Goal: Task Accomplishment & Management: Manage account settings

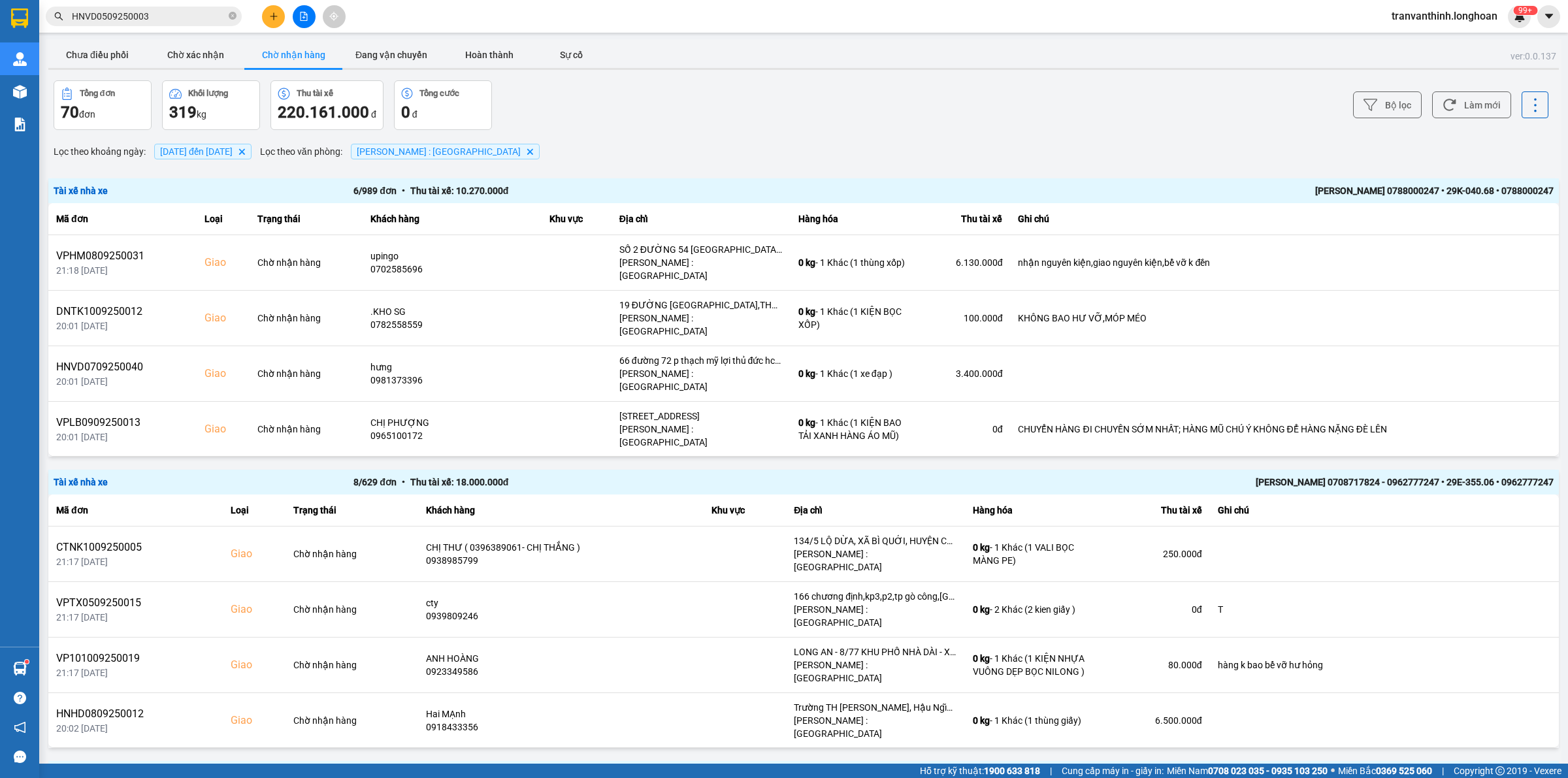
scroll to position [139, 0]
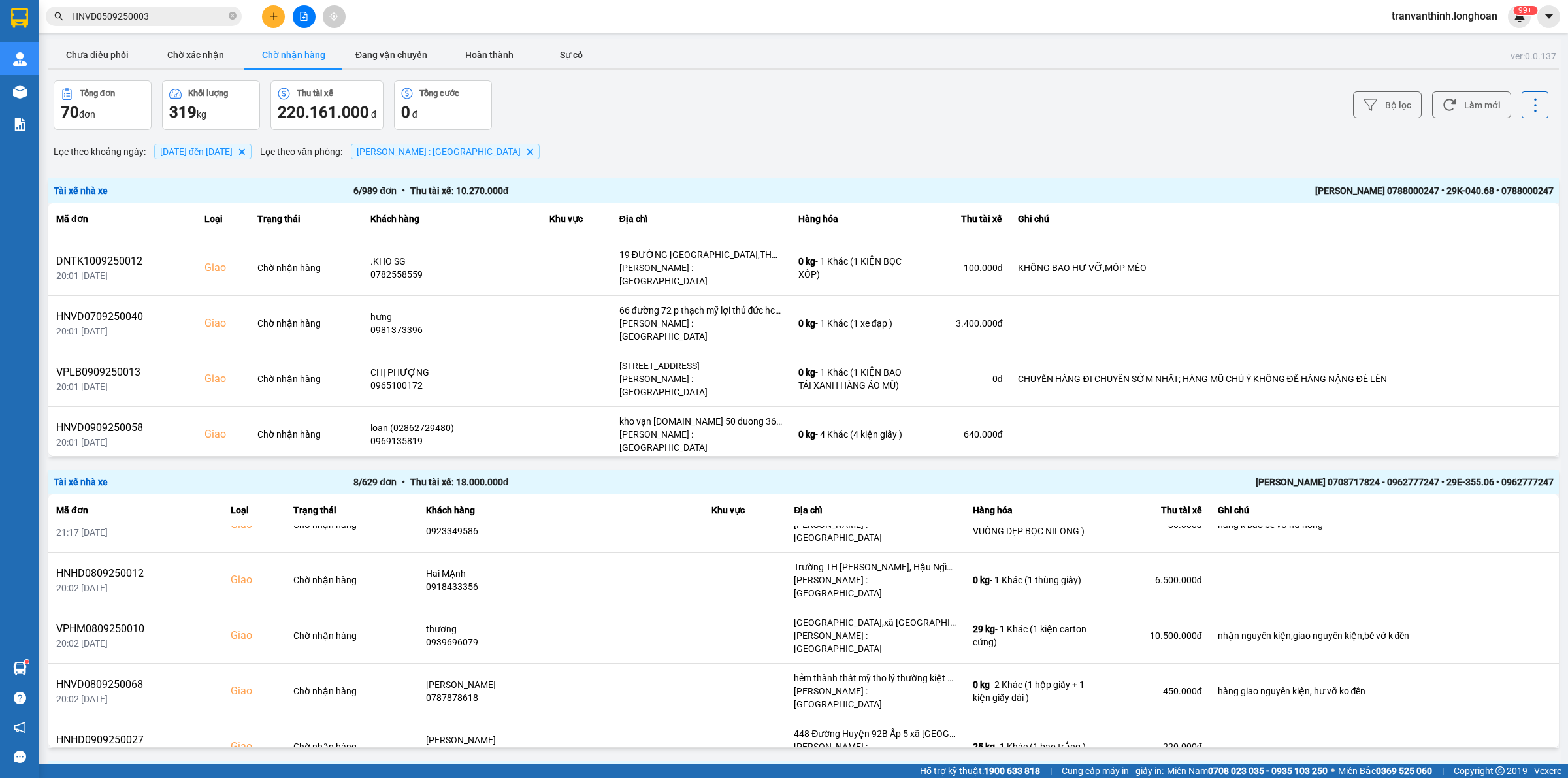
drag, startPoint x: 647, startPoint y: 92, endPoint x: 613, endPoint y: 50, distance: 54.0
click at [649, 92] on div "Tổng đơn 70 đơn Khối lượng 319 kg Thu tài xế 220.161.000 đ Tổng cước 0 đ" at bounding box center [427, 105] width 747 height 49
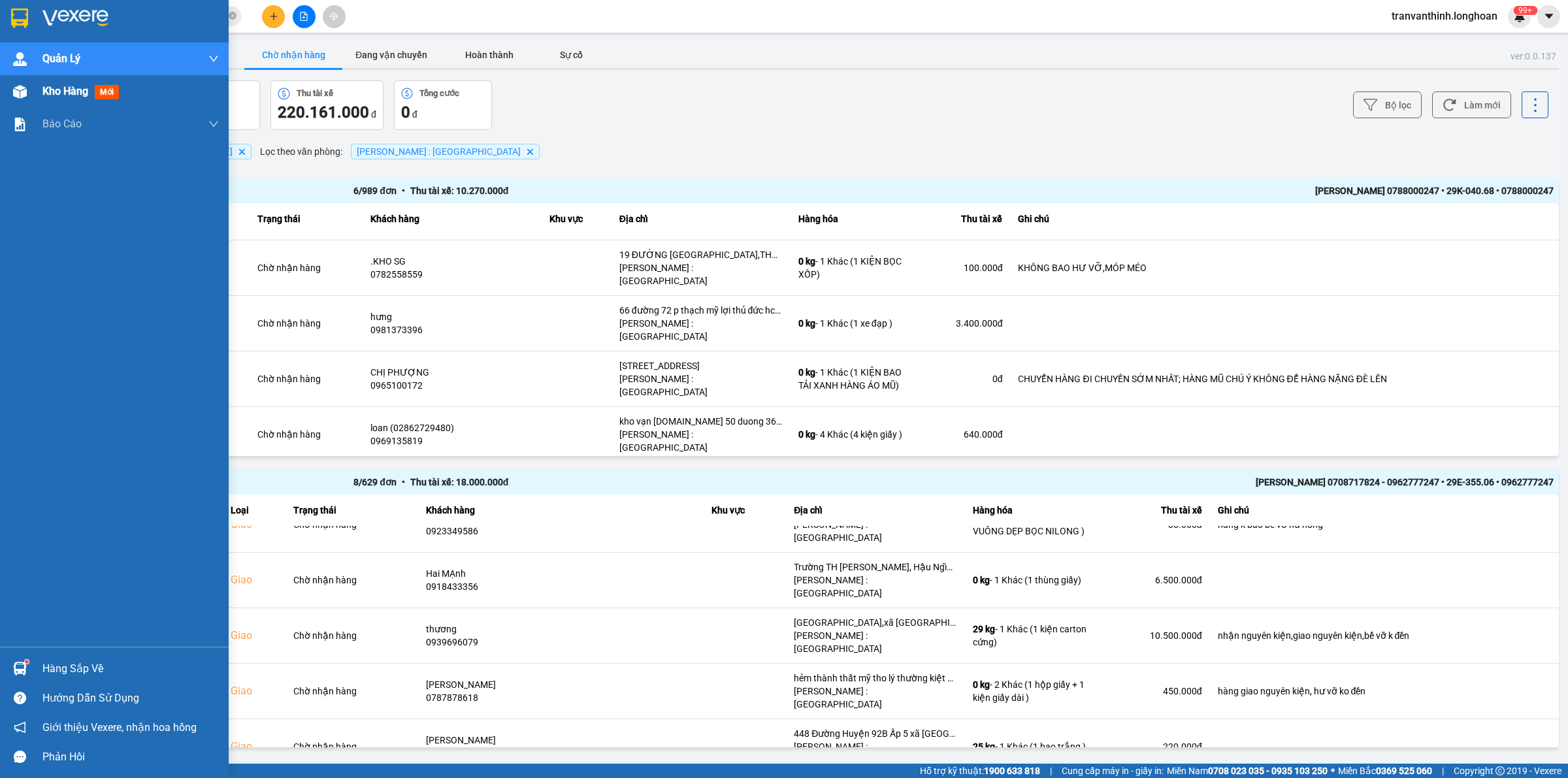
click at [37, 88] on div "Kho hàng mới" at bounding box center [114, 92] width 229 height 33
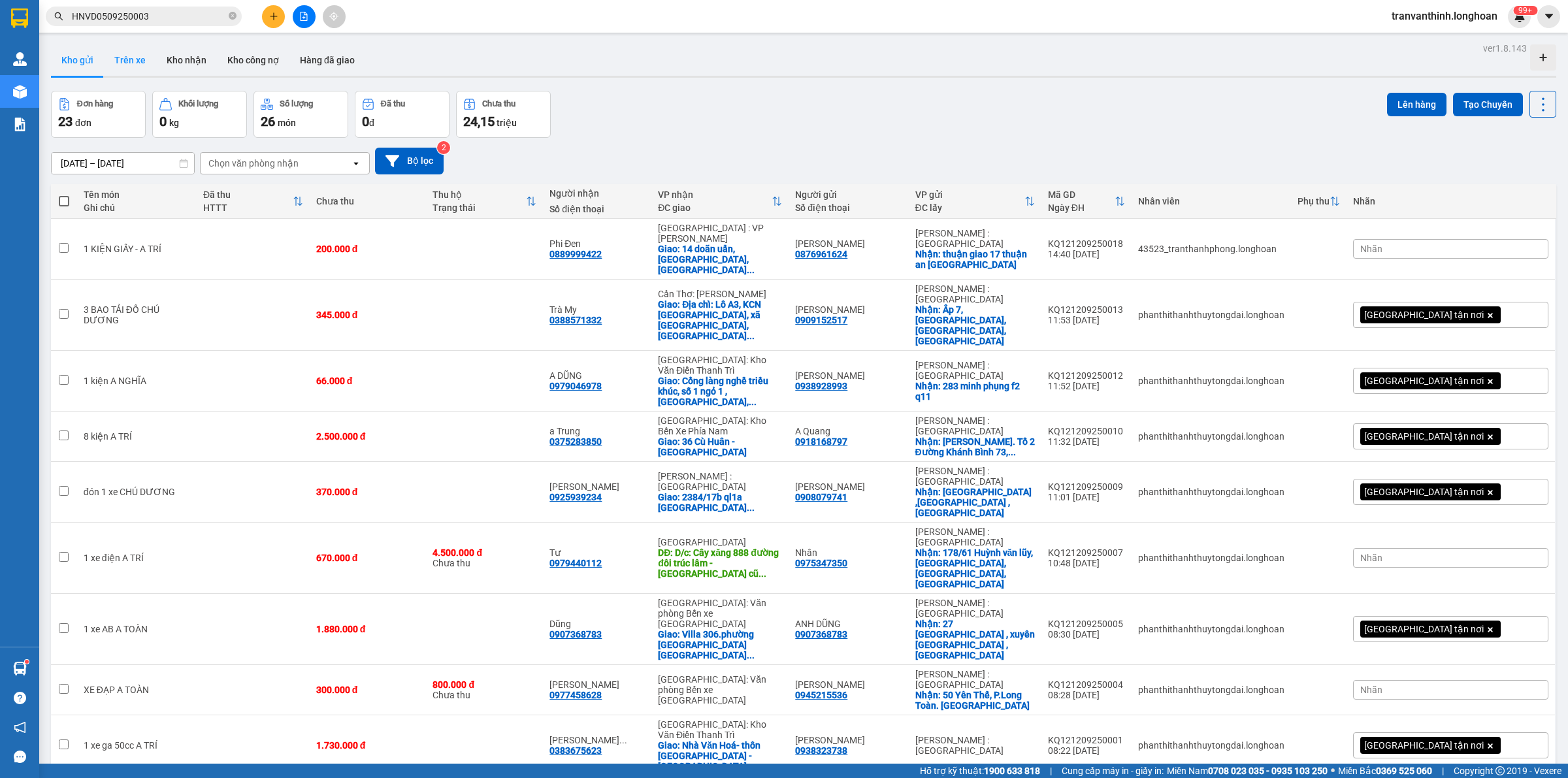
click at [137, 59] on button "Trên xe" at bounding box center [130, 60] width 52 height 32
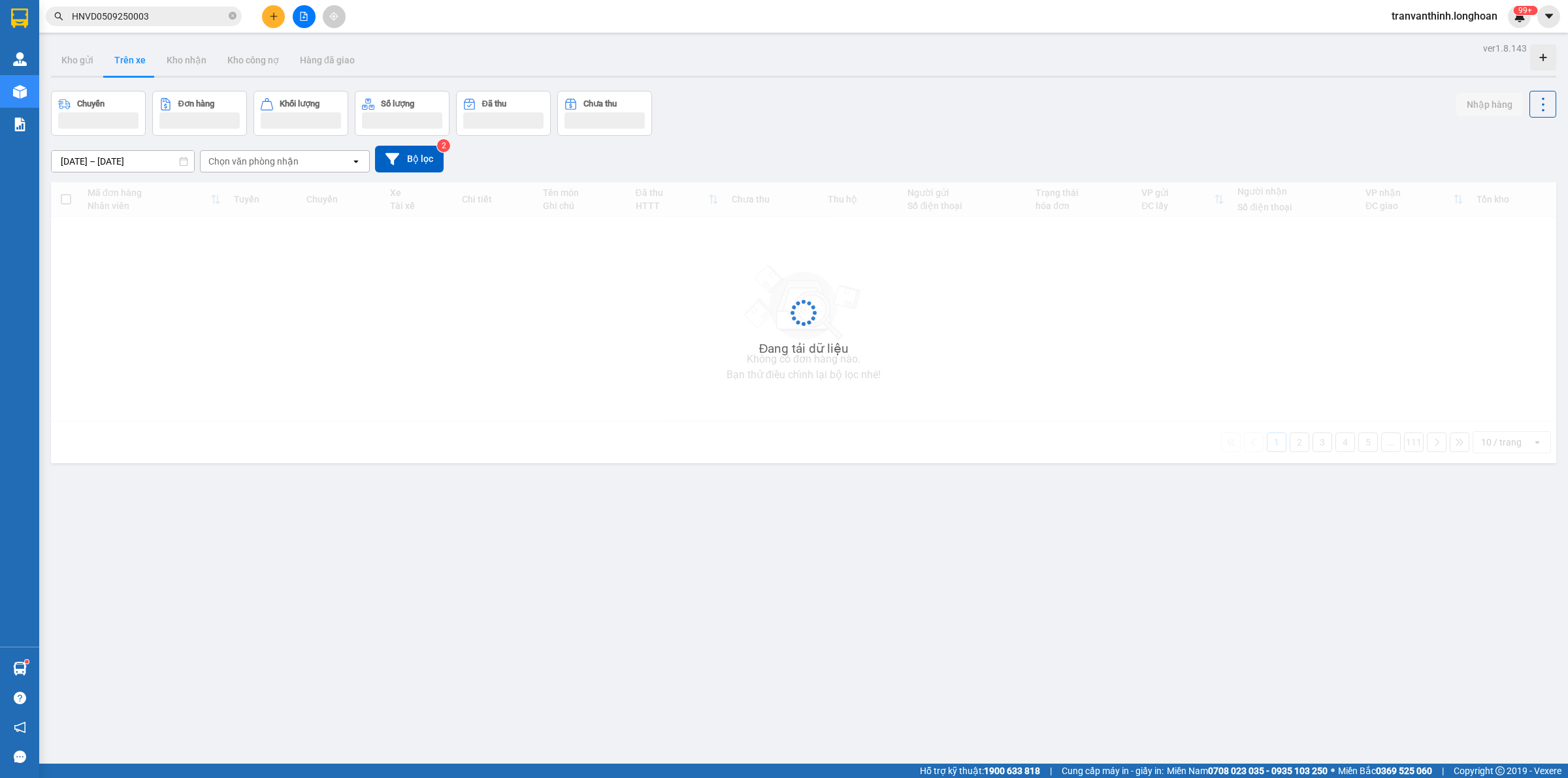
drag, startPoint x: 722, startPoint y: 116, endPoint x: 713, endPoint y: 102, distance: 16.6
click at [717, 118] on div "Chuyến Đơn hàng Khối lượng Số lượng Đã thu Chưa thu Nhập hàng" at bounding box center [803, 113] width 1505 height 45
click at [720, 92] on div "Chuyến Đơn hàng Khối lượng Số lượng Đã thu Chưa thu Nhập hàng" at bounding box center [803, 113] width 1505 height 45
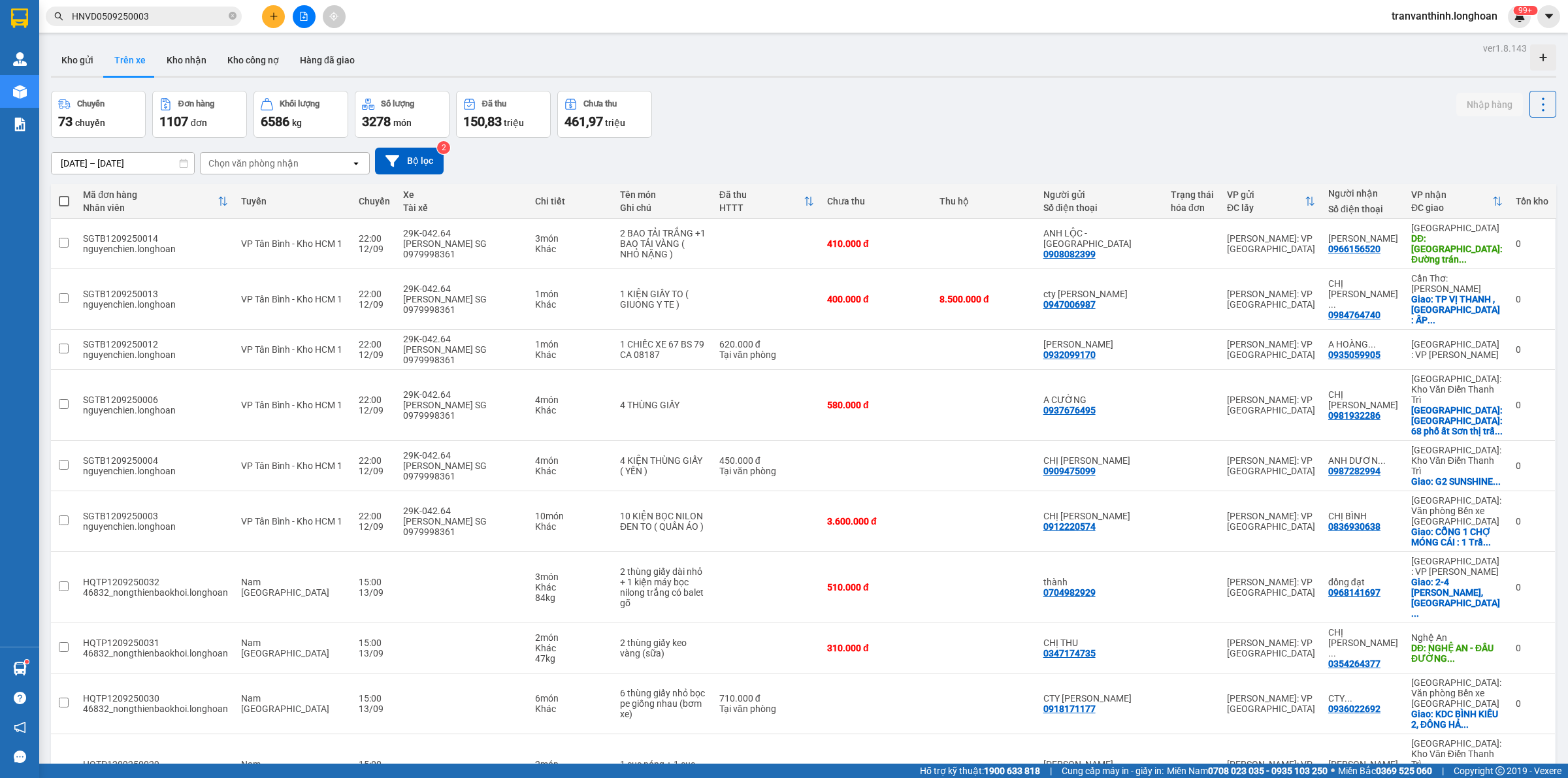
click at [856, 124] on div "Chuyến 73 chuyến Đơn hàng 1107 đơn Khối lượng 6586 kg Số lượng 3278 món Đã thu …" at bounding box center [803, 115] width 1505 height 47
click at [1489, 650] on span "50 / trang" at bounding box center [1491, 648] width 42 height 13
click at [1076, 124] on div "Chuyến 73 chuyến Đơn hàng 1107 đơn Khối lượng 6586 kg Số lượng 3278 món Đã thu …" at bounding box center [803, 115] width 1505 height 47
click at [406, 165] on button "Bộ lọc" at bounding box center [409, 160] width 69 height 27
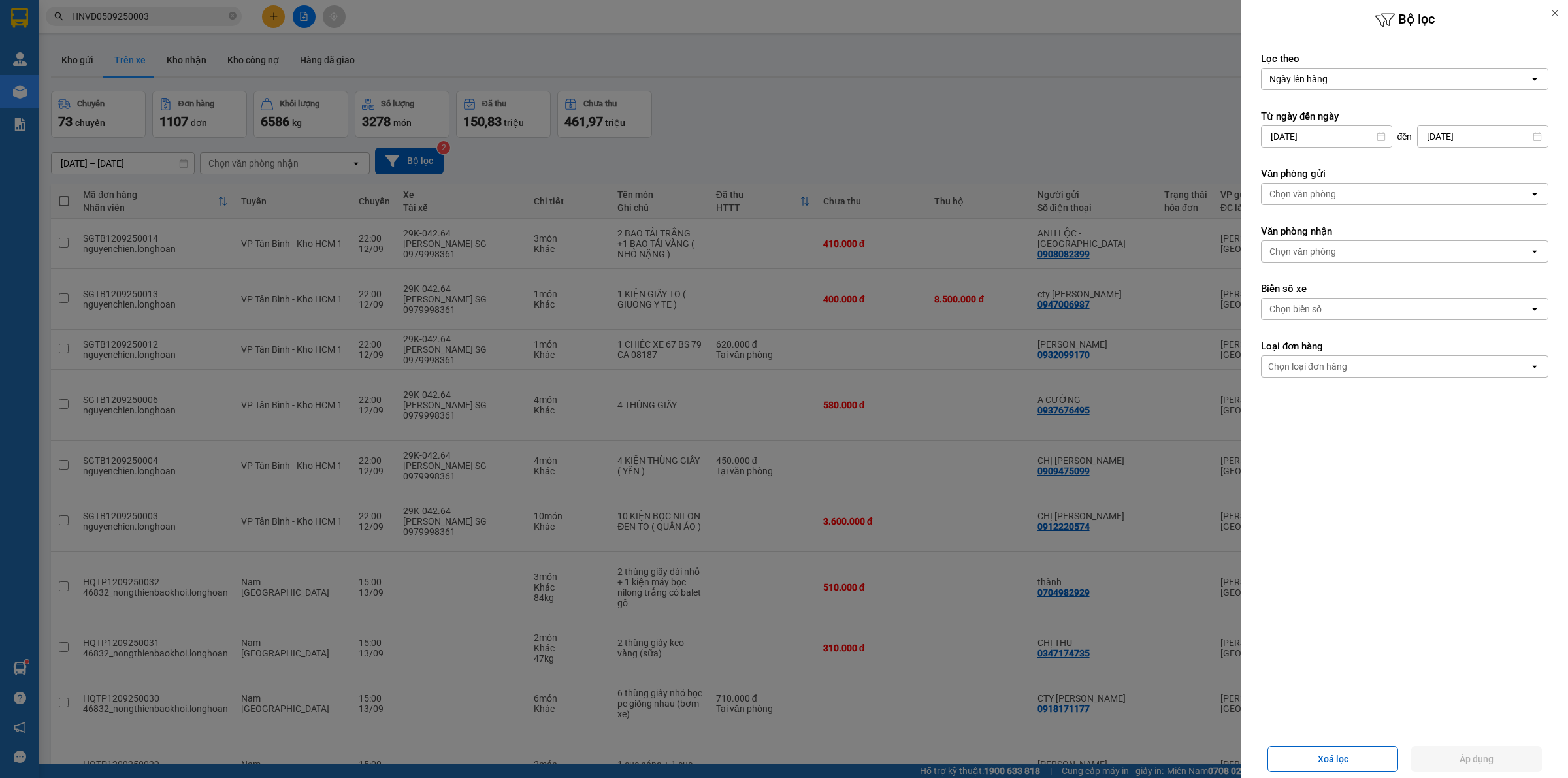
click at [1347, 195] on div "Chọn văn phòng" at bounding box center [1395, 193] width 268 height 21
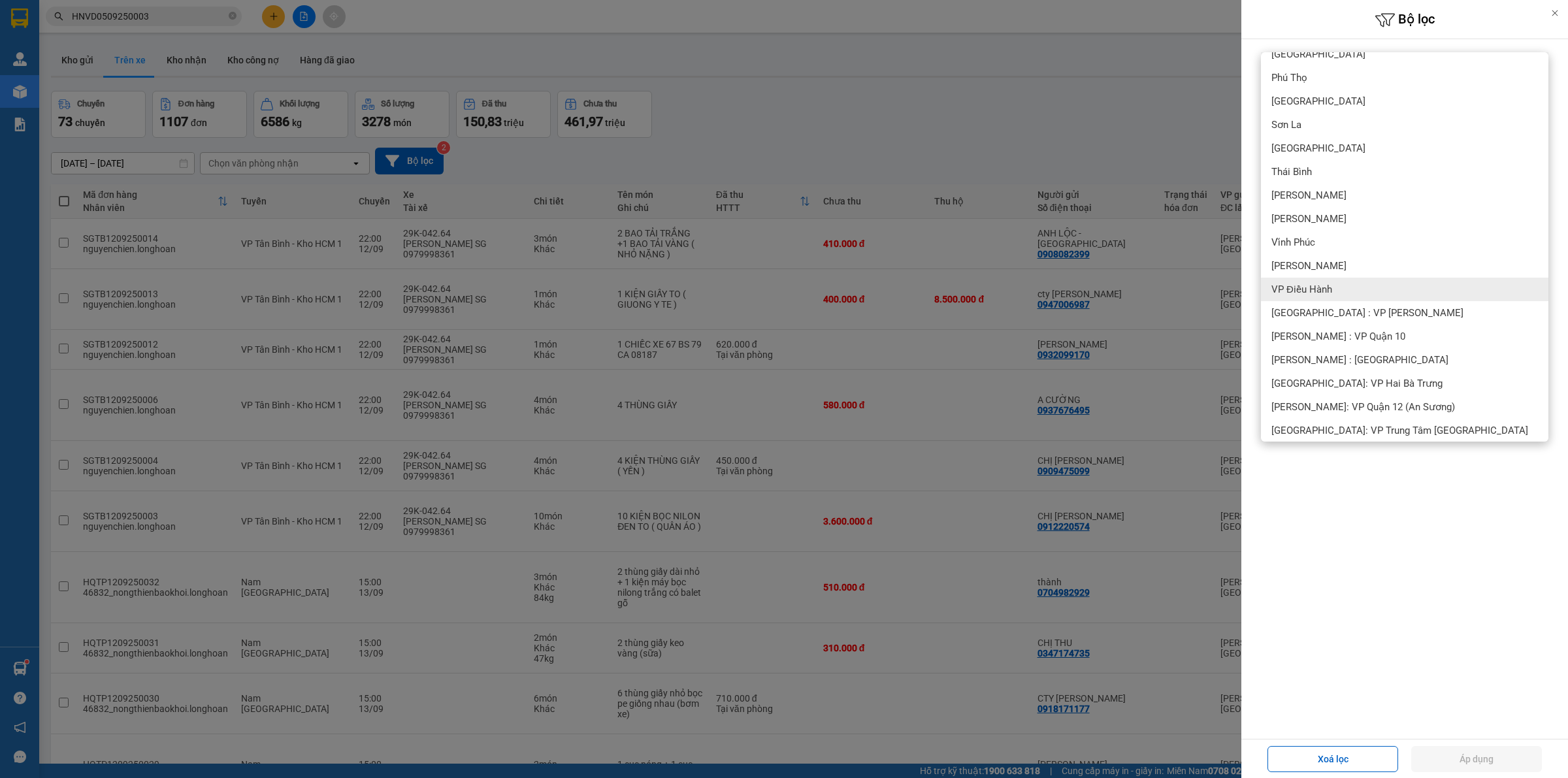
scroll to position [1633, 0]
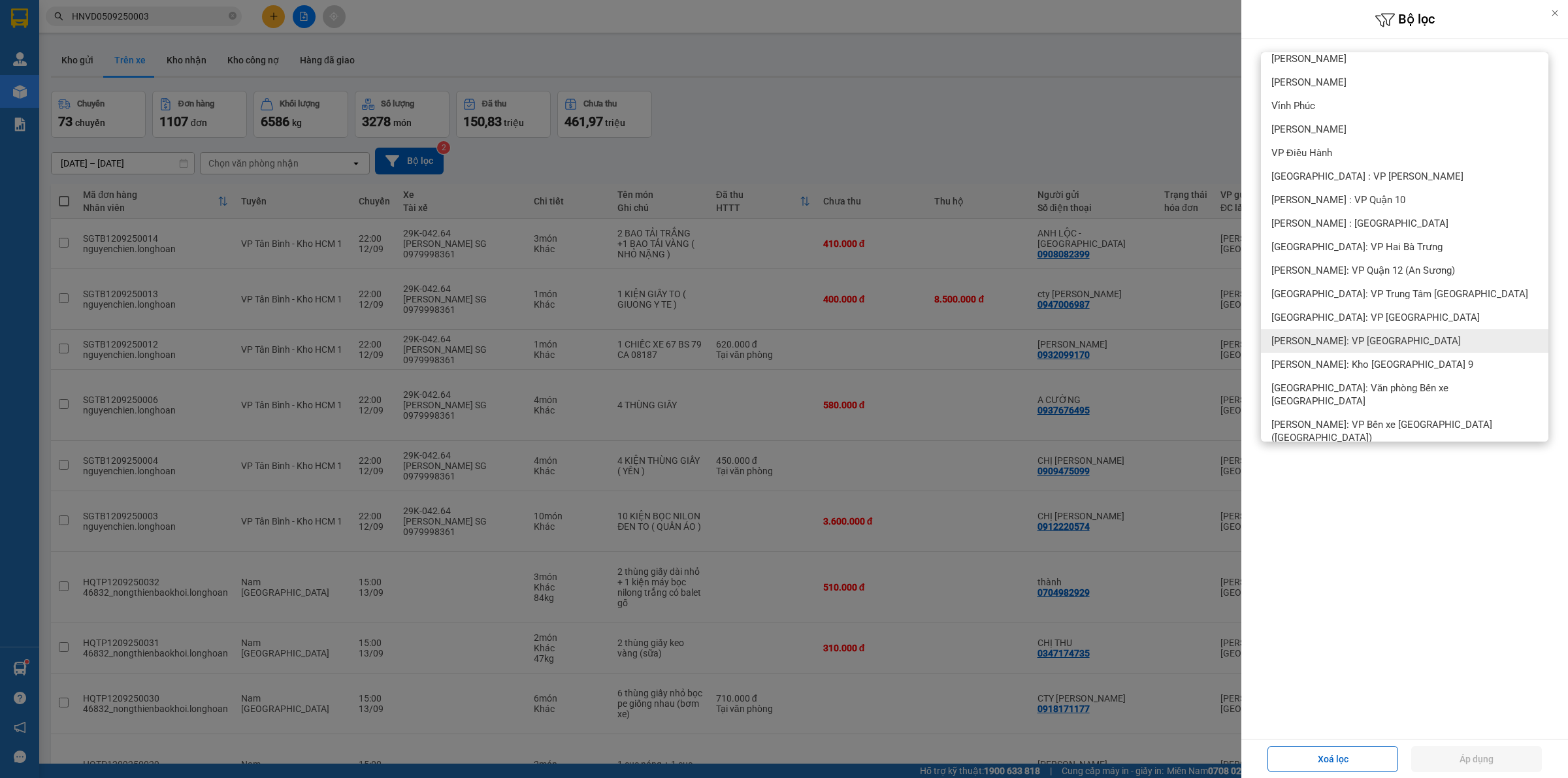
click at [1378, 332] on div "[PERSON_NAME]: VP [GEOGRAPHIC_DATA]" at bounding box center [1404, 340] width 287 height 24
click at [1474, 762] on button "Áp dụng" at bounding box center [1476, 759] width 130 height 26
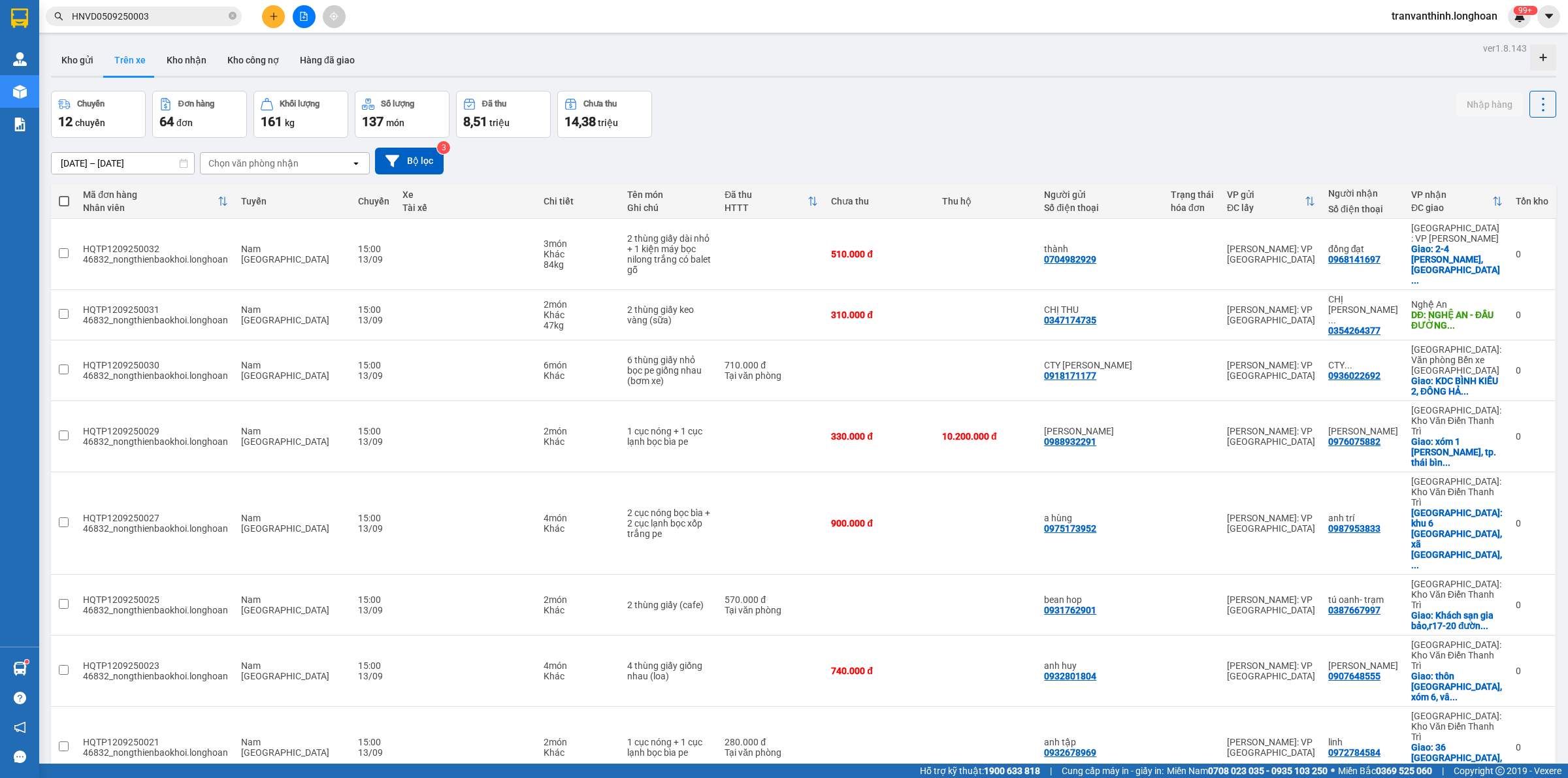
click at [882, 107] on div "Chuyến 12 chuyến Đơn hàng 64 đơn Khối lượng 161 kg Số lượng 137 món Đã thu 8,51…" at bounding box center [803, 115] width 1505 height 47
click at [992, 107] on div "Chuyến 12 chuyến Đơn hàng 64 đơn Khối lượng 161 kg Số lượng 137 món Đã thu 8,51…" at bounding box center [803, 115] width 1505 height 47
click at [790, 135] on div "Chuyến 12 chuyến Đơn hàng 64 đơn Khối lượng 161 kg Số lượng 137 món Đã thu 8,51…" at bounding box center [803, 115] width 1505 height 47
click at [307, 11] on button at bounding box center [304, 16] width 23 height 23
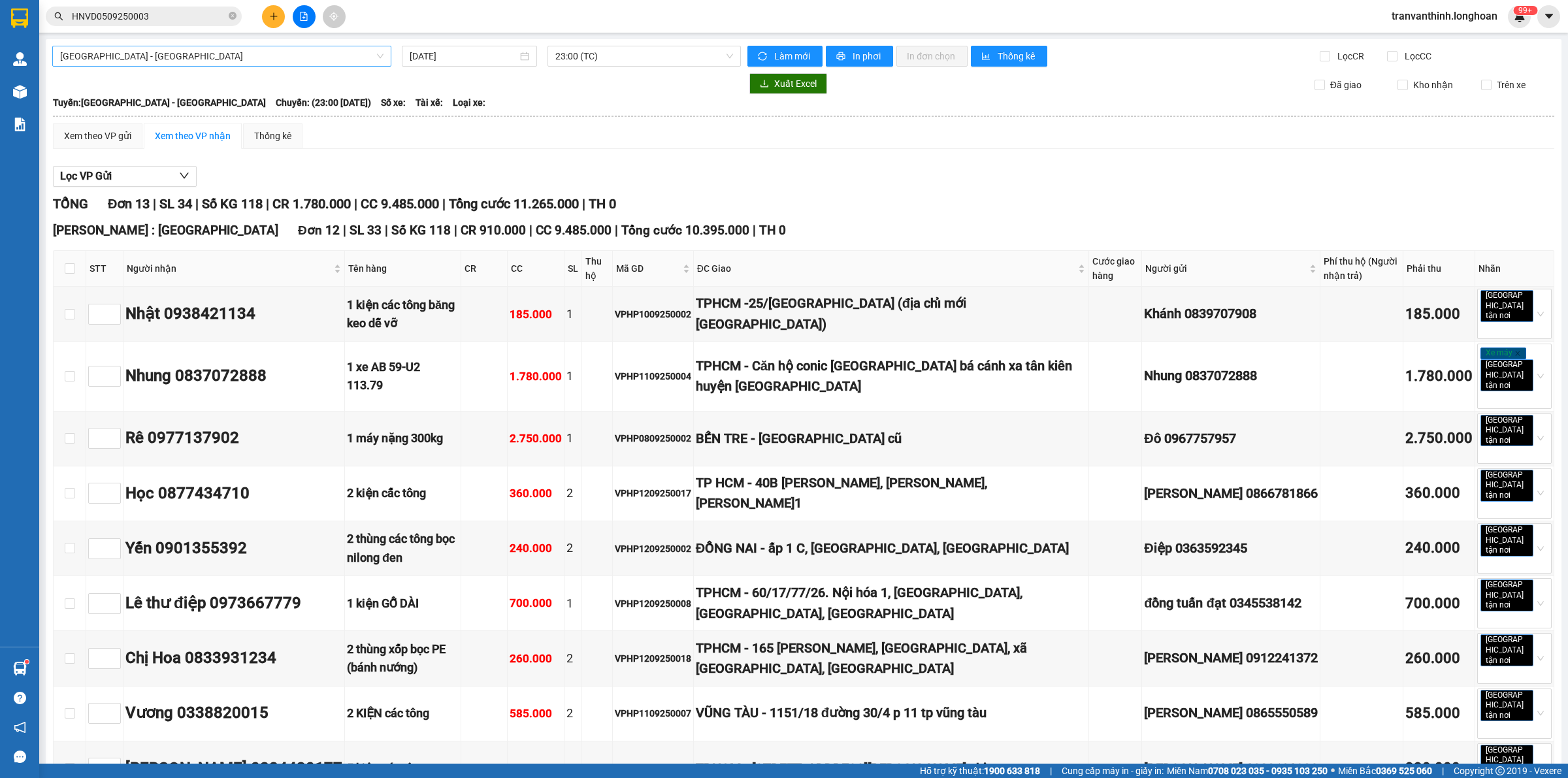
click at [236, 60] on span "[GEOGRAPHIC_DATA] - [GEOGRAPHIC_DATA]" at bounding box center [221, 56] width 323 height 19
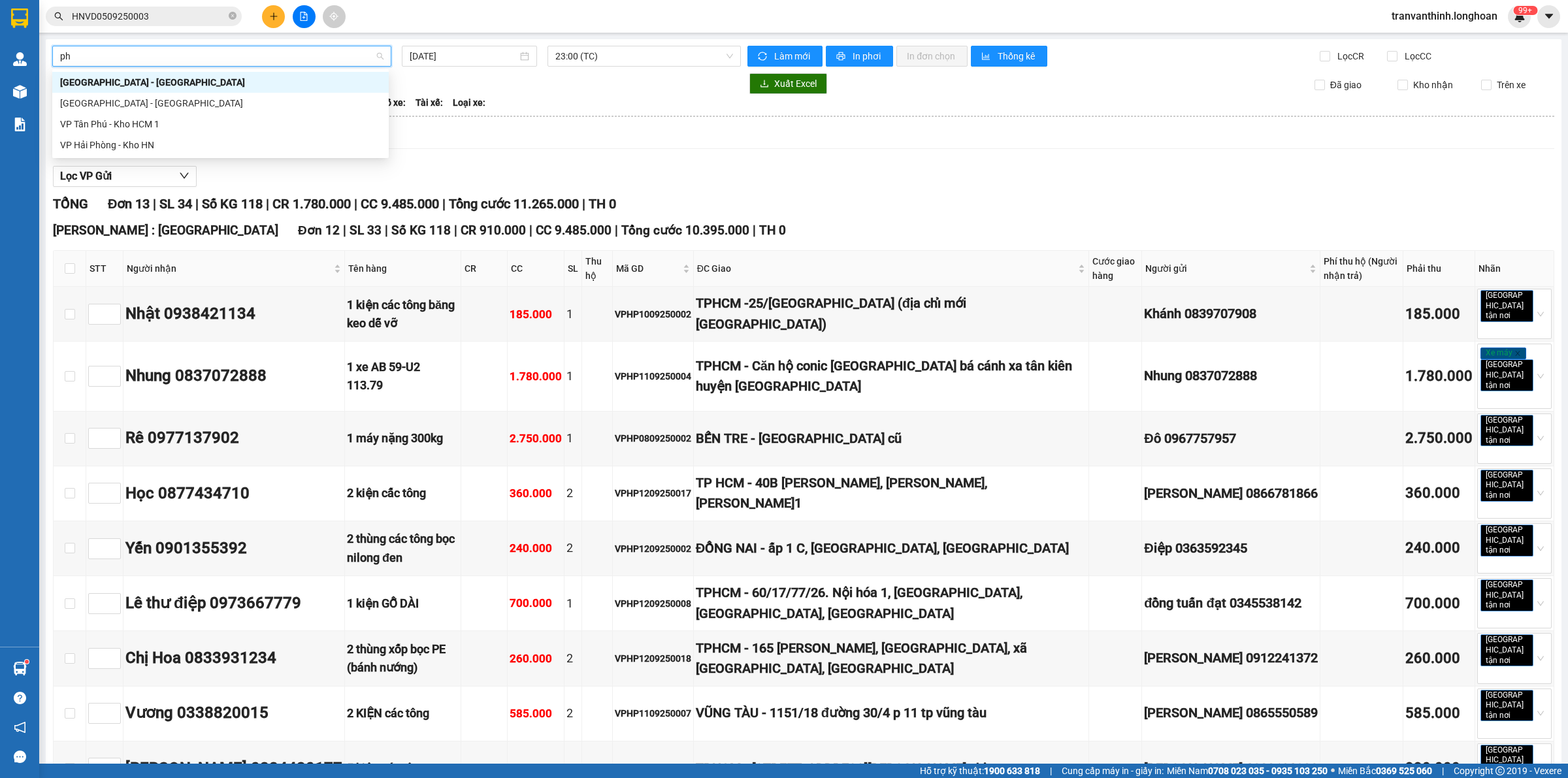
type input "phu"
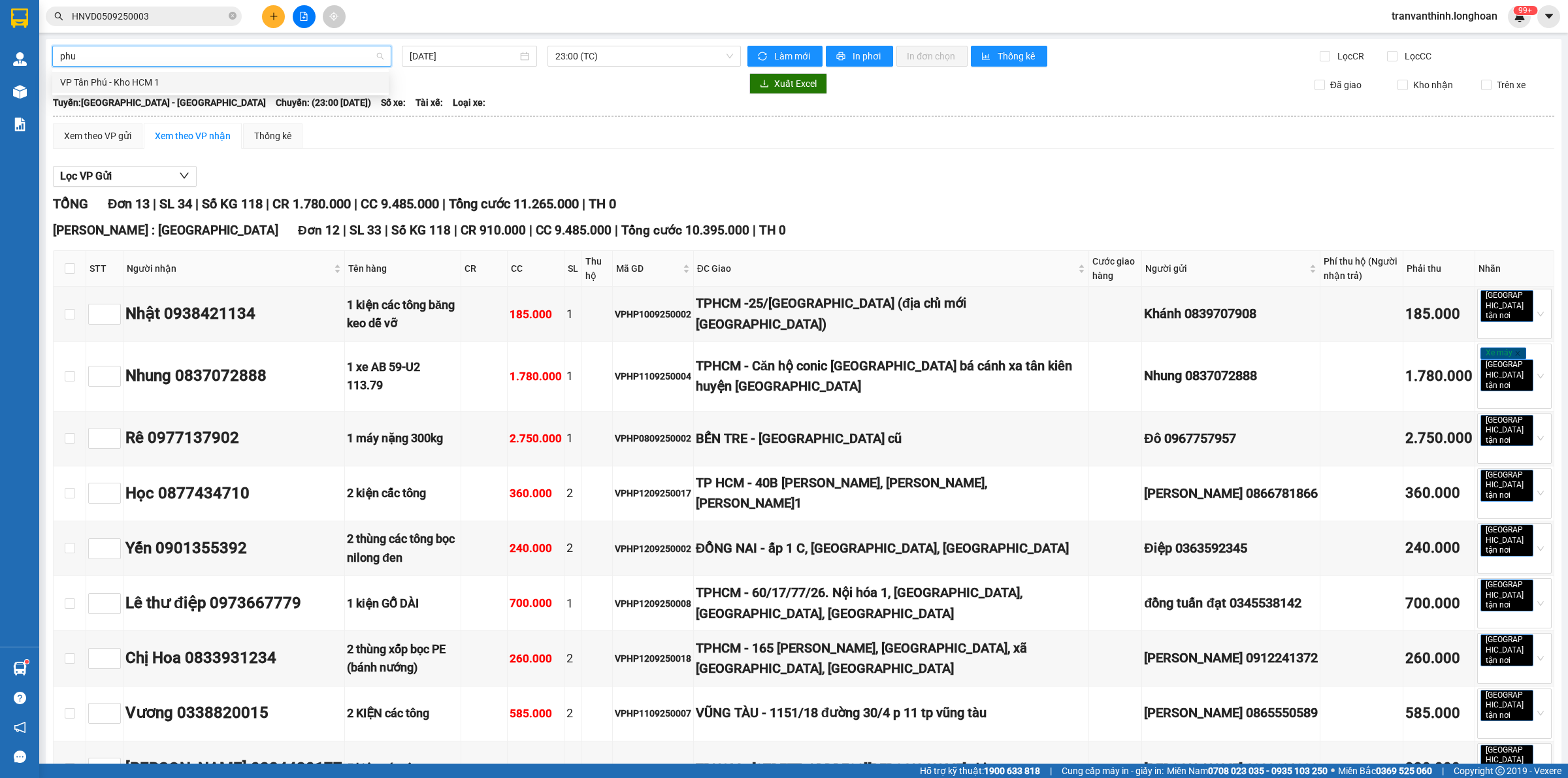
click at [188, 86] on div "VP Tân Phú - Kho HCM 1" at bounding box center [221, 82] width 321 height 14
type input "[DATE]"
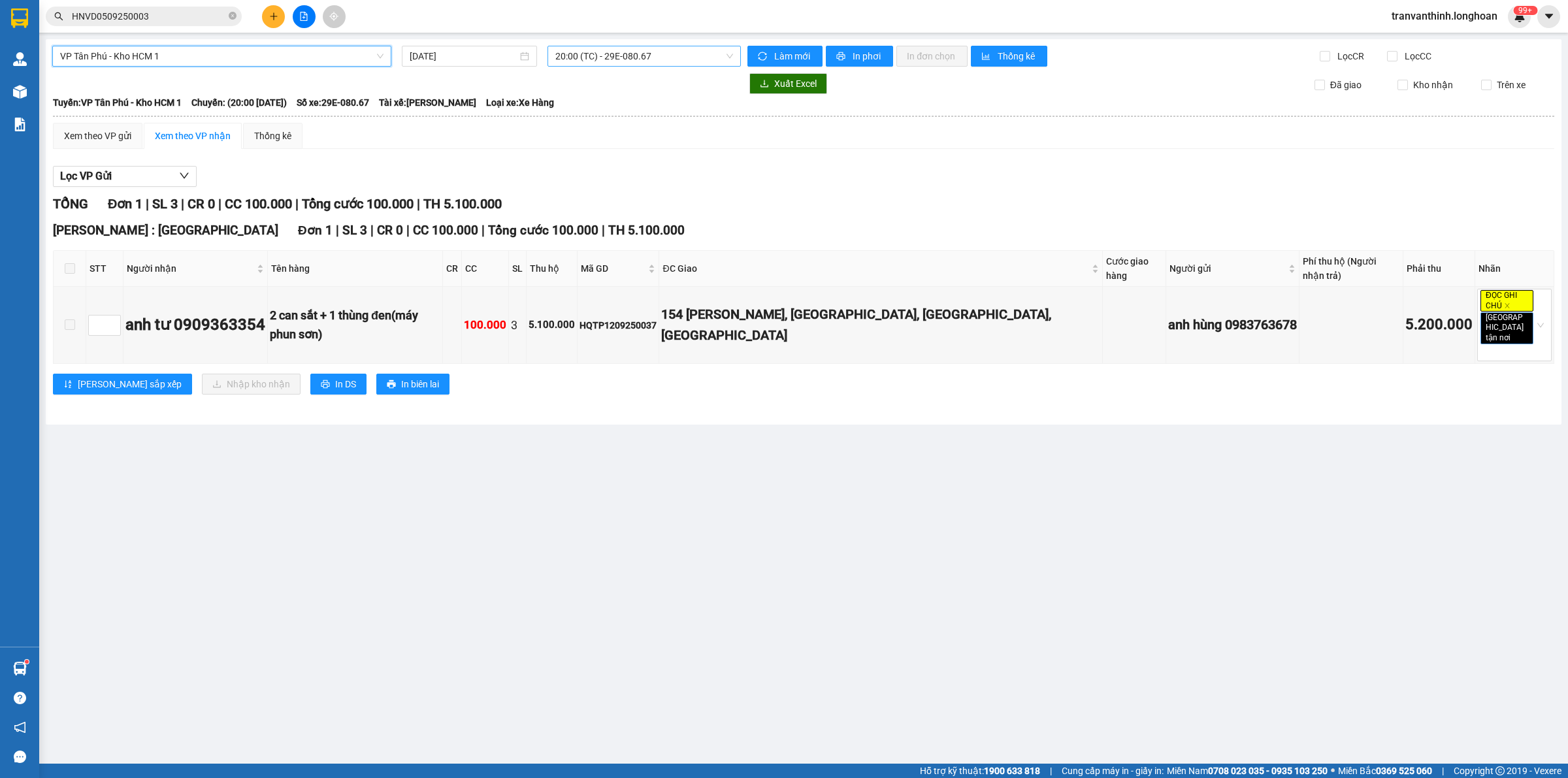
click at [582, 54] on span "20:00 (TC) - 29E-080.67" at bounding box center [644, 56] width 178 height 19
click at [570, 121] on div "21:30 (TC) - 50H-281.05" at bounding box center [606, 124] width 102 height 14
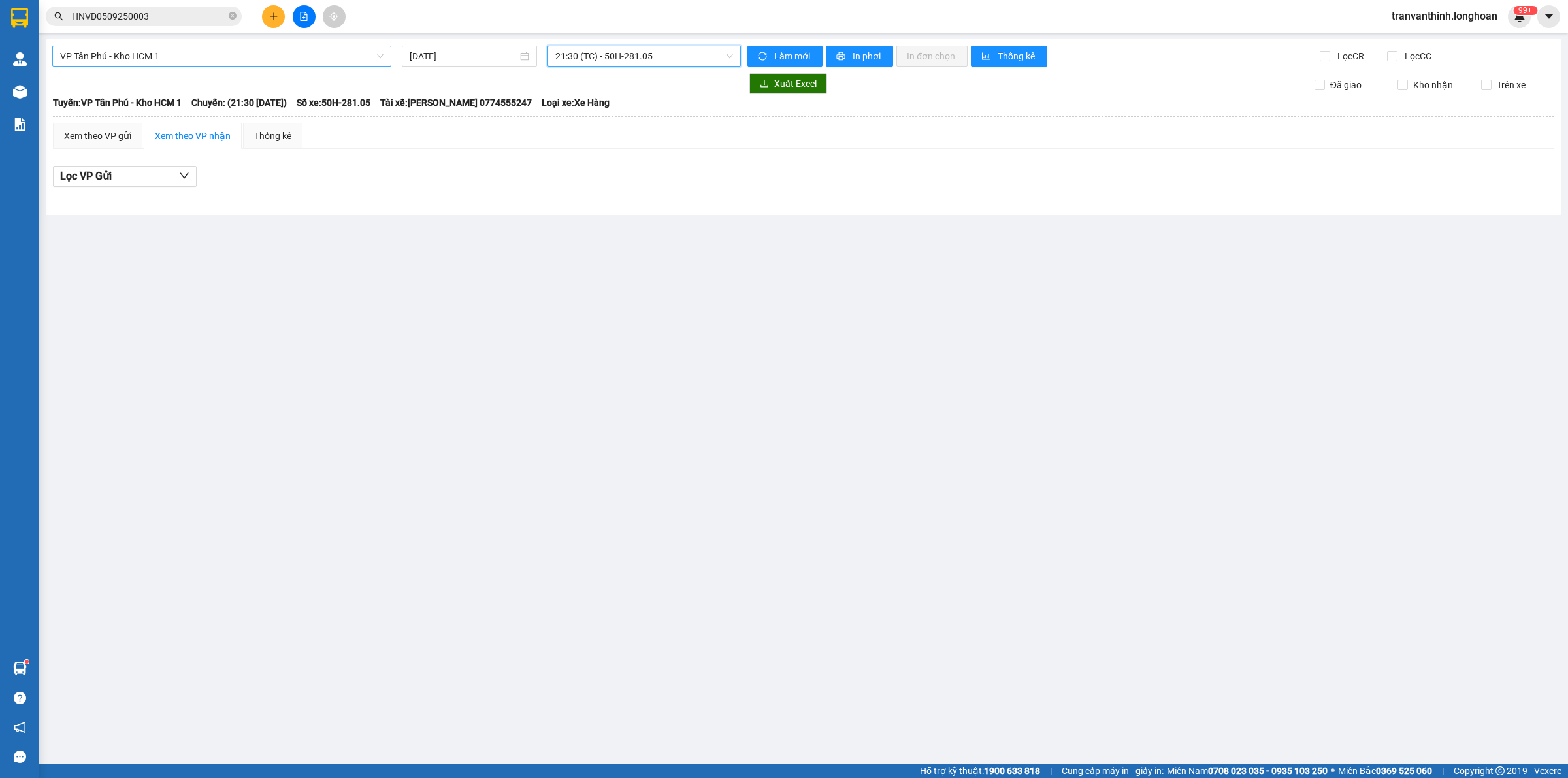
click at [845, 83] on div "Xuất Excel" at bounding box center [1016, 83] width 538 height 21
click at [629, 74] on div at bounding box center [396, 83] width 689 height 21
click at [631, 168] on div "Lọc VP Gửi" at bounding box center [803, 177] width 1501 height 21
click at [589, 52] on span "21:30 (TC) - 50H-281.05" at bounding box center [644, 56] width 178 height 19
click at [577, 100] on div "20:00 (TC) - 29E-080.67" at bounding box center [606, 103] width 102 height 14
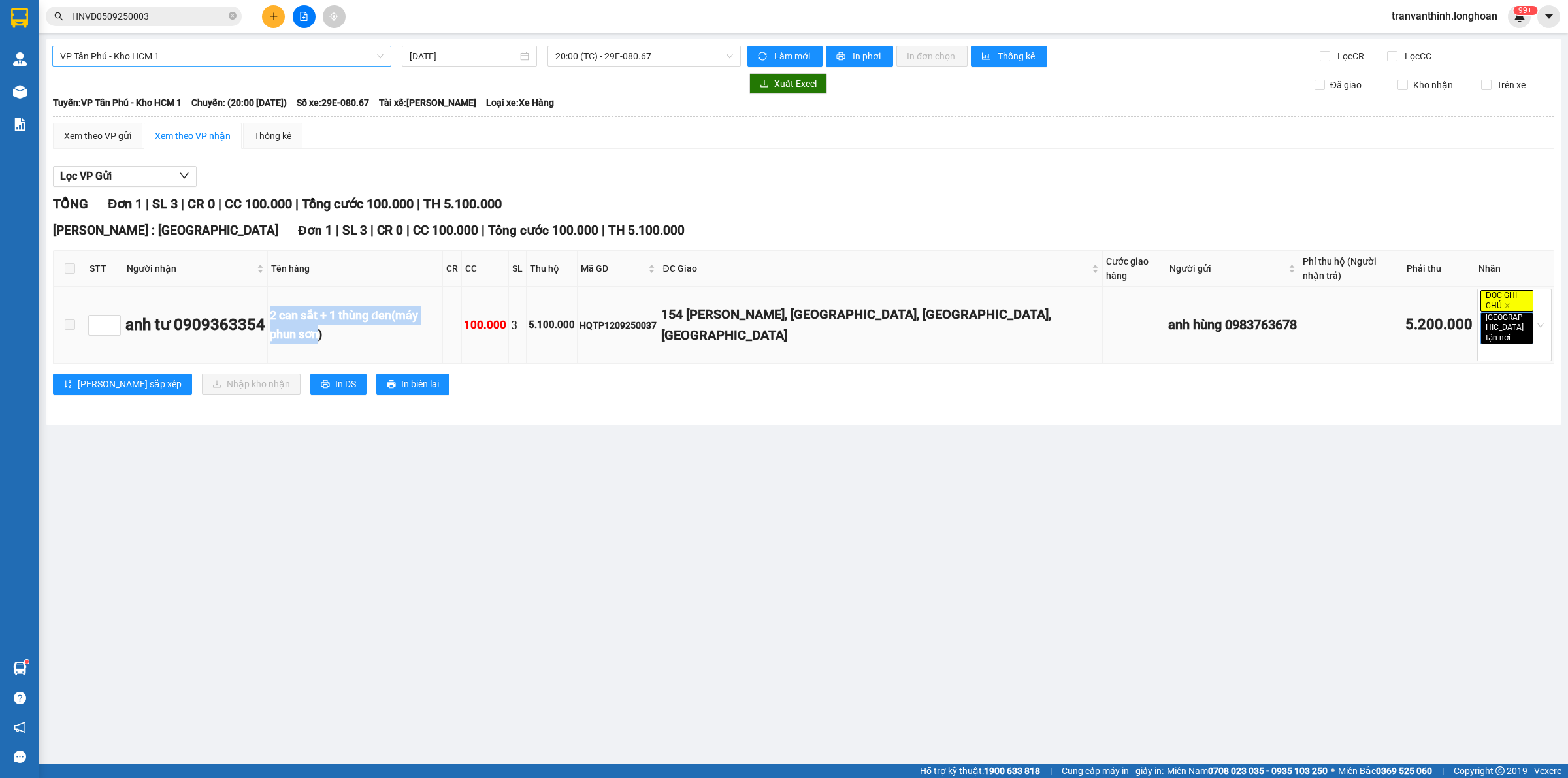
drag, startPoint x: 322, startPoint y: 309, endPoint x: 605, endPoint y: 314, distance: 283.0
click at [502, 314] on tr "anh tư 0909363354 2 can sắt + 1 thùng đen(máy phun sơn) 100.000 3 5.100.000 HQT…" at bounding box center [804, 325] width 1501 height 77
drag, startPoint x: 727, startPoint y: 310, endPoint x: 912, endPoint y: 310, distance: 185.0
click at [882, 310] on div "154 [PERSON_NAME], [GEOGRAPHIC_DATA], [GEOGRAPHIC_DATA], [GEOGRAPHIC_DATA]" at bounding box center [881, 325] width 439 height 41
drag, startPoint x: 927, startPoint y: 310, endPoint x: 1036, endPoint y: 279, distance: 113.3
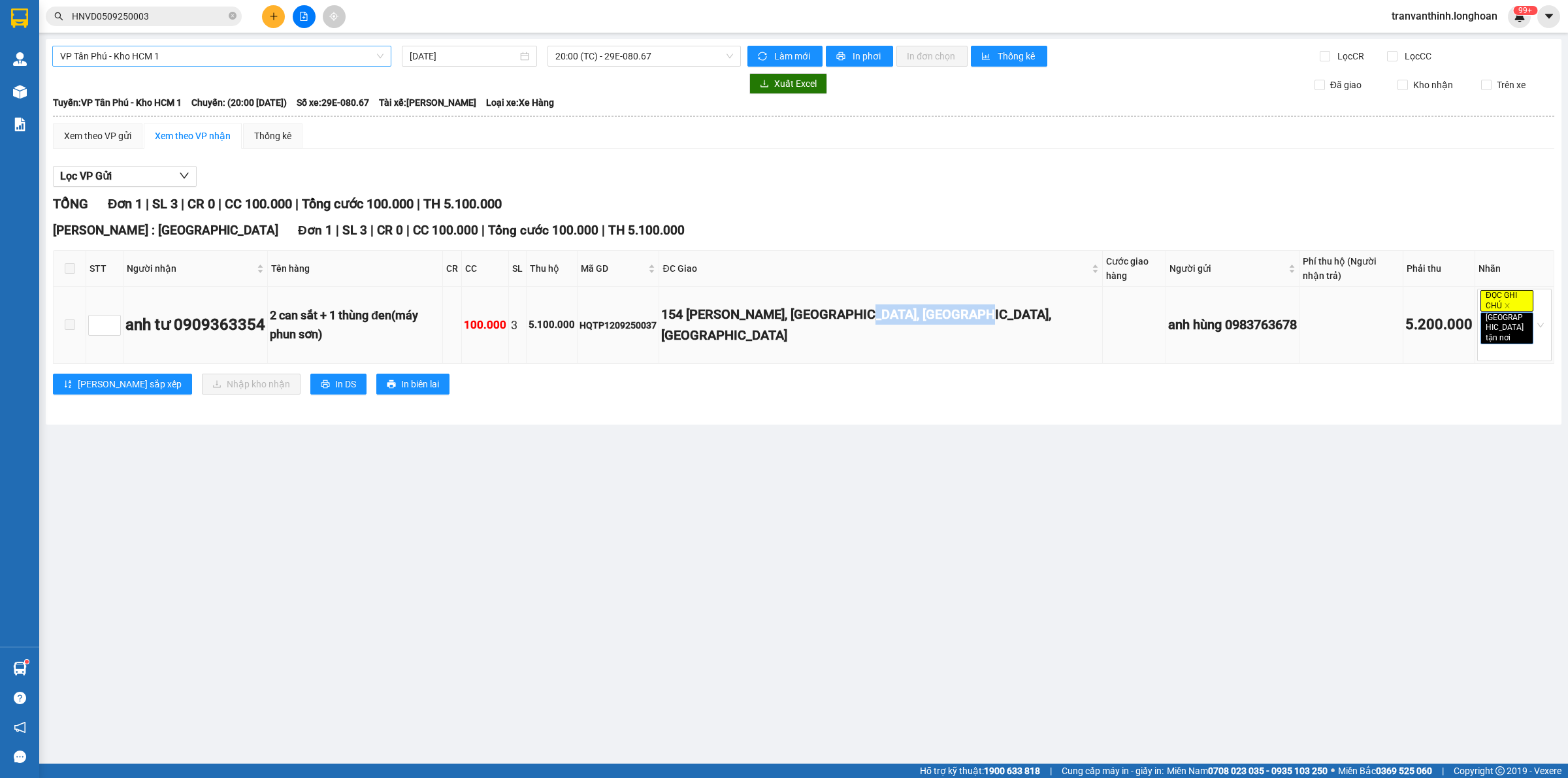
click at [1036, 287] on td "154 [PERSON_NAME], [GEOGRAPHIC_DATA], [GEOGRAPHIC_DATA], [GEOGRAPHIC_DATA]" at bounding box center [881, 325] width 443 height 77
click at [952, 317] on div "154 [PERSON_NAME], [GEOGRAPHIC_DATA], [GEOGRAPHIC_DATA], [GEOGRAPHIC_DATA]" at bounding box center [881, 325] width 439 height 41
click at [952, 237] on div "[PERSON_NAME] : [GEOGRAPHIC_DATA] 1 | SL 3 | CR 0 | CC 100.000 | Tổng cước 100.…" at bounding box center [803, 230] width 1501 height 19
click at [831, 174] on div "Lọc VP Gửi" at bounding box center [803, 177] width 1501 height 21
click at [793, 441] on main "VP Tân Phú - Kho HCM 1 [DATE] 20:00 (TC) - 29E-080.67 Làm mới In phơi In đơn ch…" at bounding box center [784, 382] width 1568 height 764
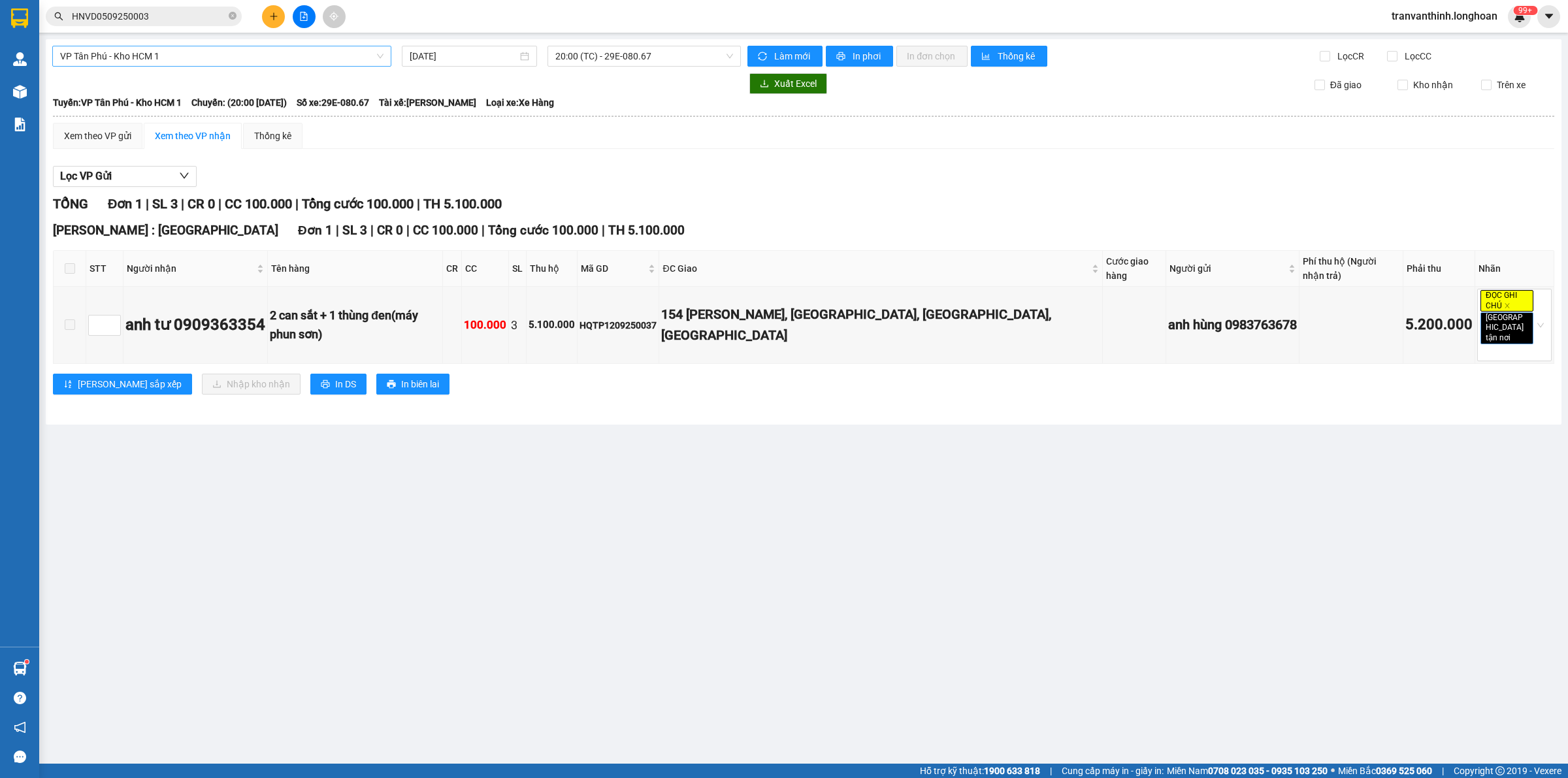
click at [883, 222] on div "[PERSON_NAME] : [GEOGRAPHIC_DATA] 1 | SL 3 | CR 0 | CC 100.000 | Tổng cước 100.…" at bounding box center [803, 230] width 1501 height 19
click at [931, 446] on main "VP Tân Phú - Kho HCM 1 [DATE] 20:00 (TC) - 29E-080.67 Làm mới In phơi In đơn ch…" at bounding box center [784, 382] width 1568 height 764
click at [915, 466] on main "VP Tân Phú - Kho HCM 1 [DATE] 20:00 (TC) - 29E-080.67 Làm mới In phơi In đơn ch…" at bounding box center [784, 382] width 1568 height 764
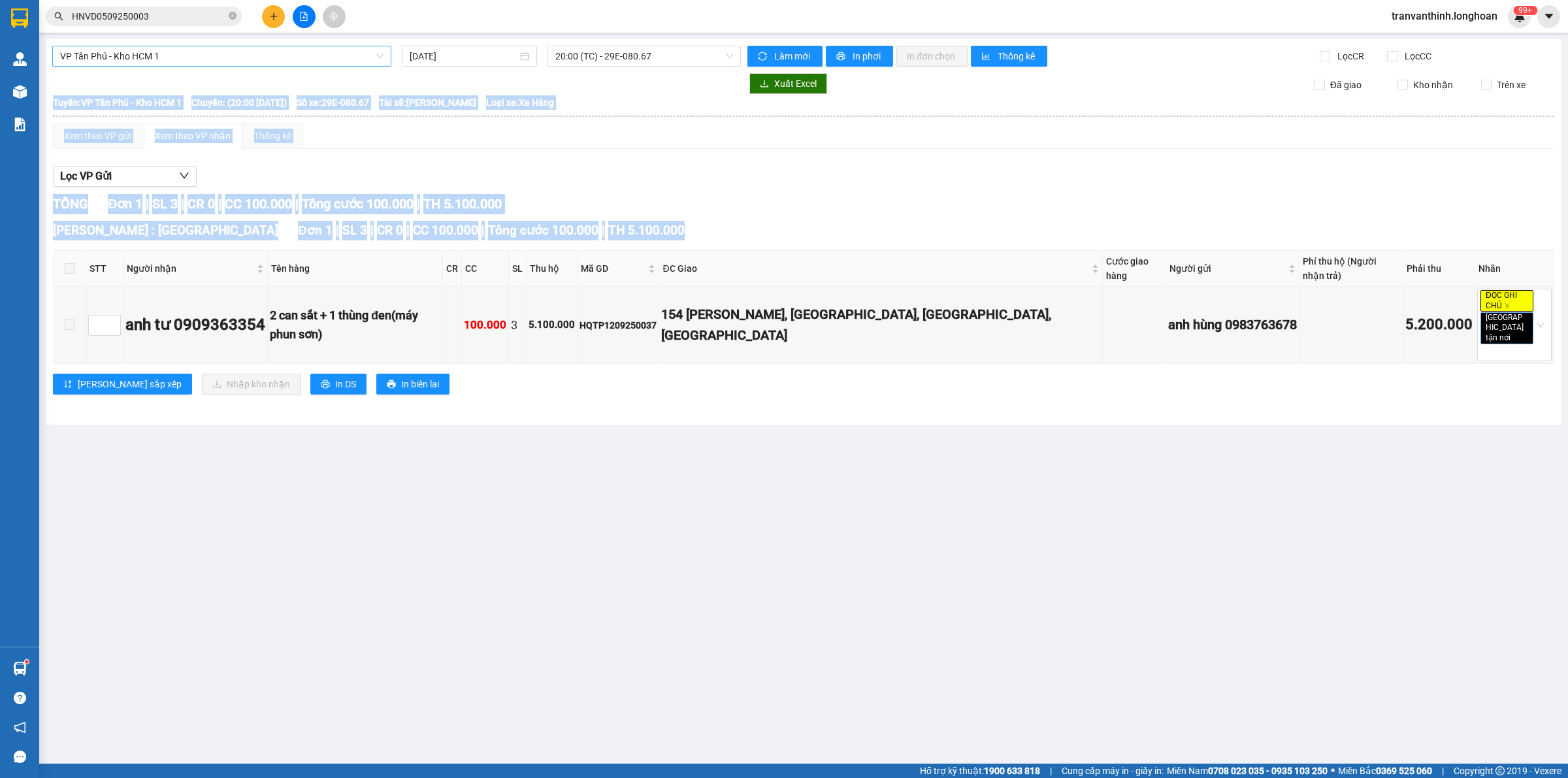
drag, startPoint x: 957, startPoint y: 218, endPoint x: 969, endPoint y: 411, distance: 193.4
click at [969, 411] on main "VP Tân Phú - Kho HCM 1 [DATE] 20:00 (TC) - 29E-080.67 Làm mới In phơi In đơn ch…" at bounding box center [784, 382] width 1568 height 764
click at [889, 422] on main "VP Tân Phú - Kho HCM 1 [DATE] 20:00 (TC) - 29E-080.67 Làm mới In phơi In đơn ch…" at bounding box center [784, 382] width 1568 height 764
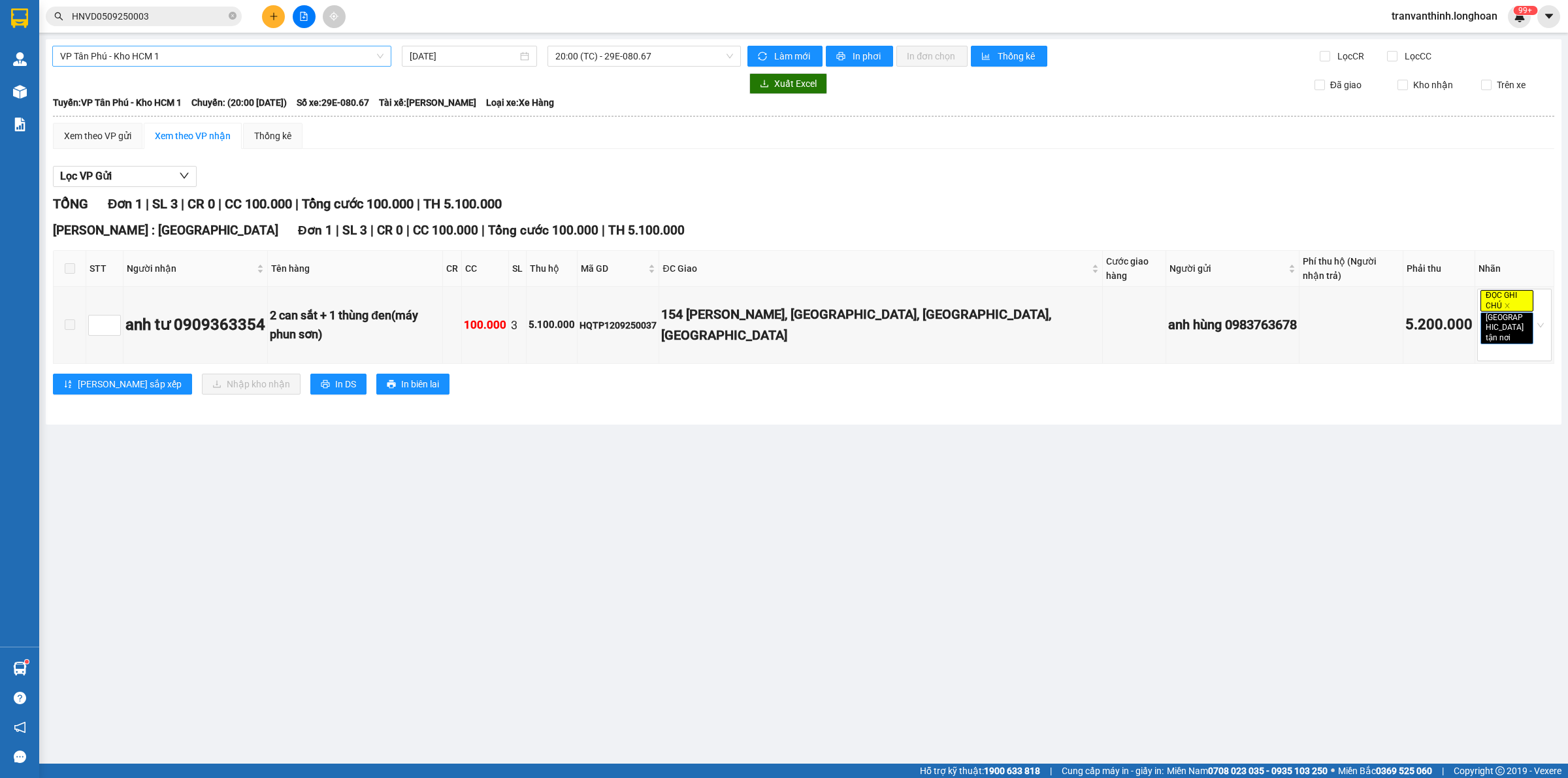
click at [802, 208] on div "TỔNG Đơn 1 | SL 3 | CR 0 | CC 100.000 | Tổng cước 100.000 | TH 5.100.000" at bounding box center [803, 204] width 1501 height 20
drag, startPoint x: 549, startPoint y: 406, endPoint x: 549, endPoint y: 398, distance: 8.0
click at [549, 405] on main "VP Tân Phú - Kho HCM 1 [DATE] 20:00 (TC) - 29E-080.67 Làm mới In phơi In đơn ch…" at bounding box center [784, 382] width 1568 height 764
click at [918, 190] on div "Lọc VP Gửi TỔNG Đơn 1 | SL 3 | CR 0 | CC 100.000 | Tổng cước 100.000 | TH 5.10…" at bounding box center [803, 284] width 1501 height 251
click at [1046, 211] on div "TỔNG Đơn 1 | SL 3 | CR 0 | CC 100.000 | Tổng cước 100.000 | TH 5.100.000" at bounding box center [803, 204] width 1501 height 20
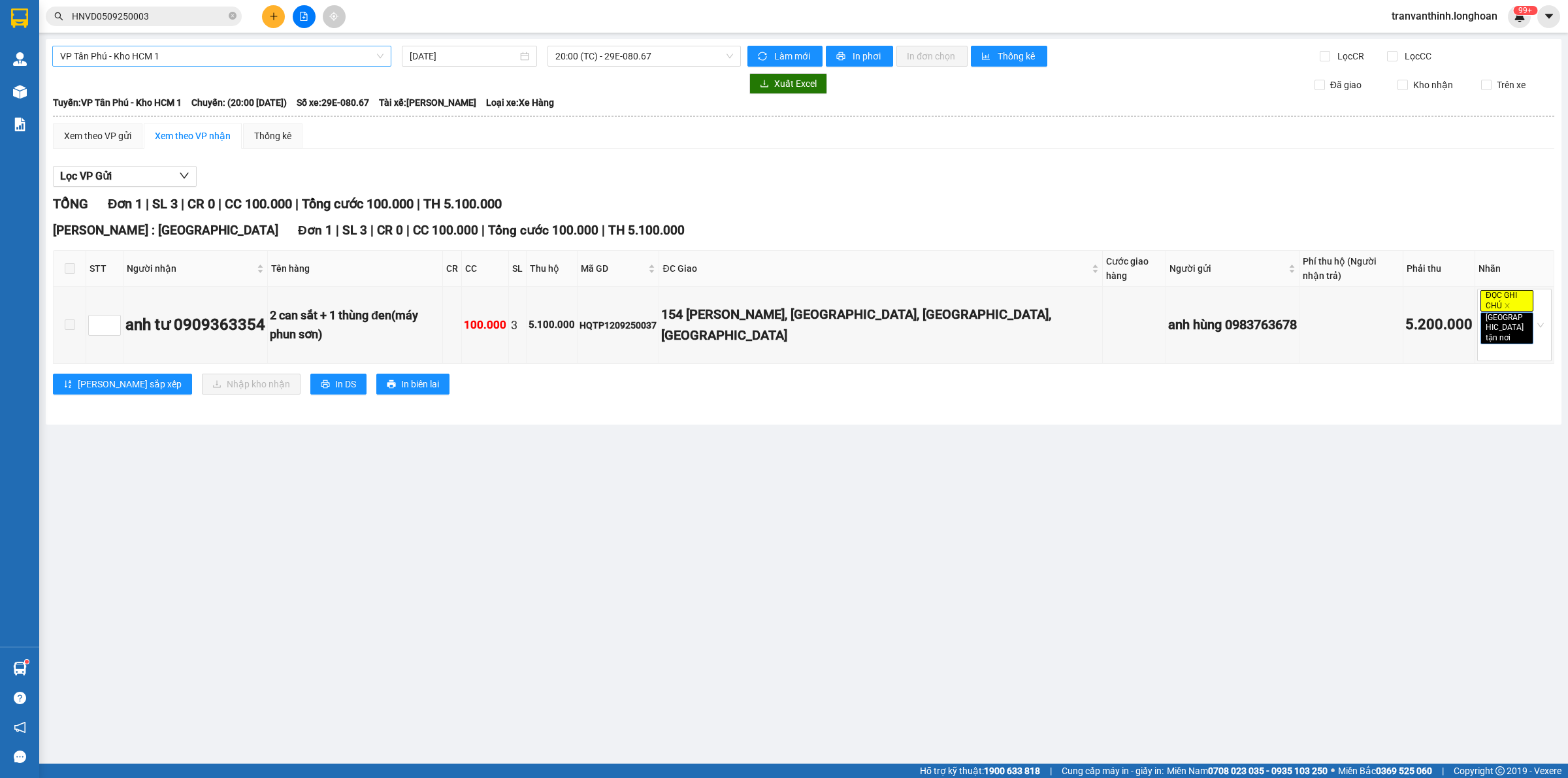
drag, startPoint x: 749, startPoint y: 464, endPoint x: 758, endPoint y: 425, distance: 40.0
click at [748, 467] on main "VP Tân Phú - Kho HCM 1 [DATE] 20:00 (TC) - 29E-080.67 Làm mới In phơi In đơn ch…" at bounding box center [784, 382] width 1568 height 764
click at [984, 426] on main "VP Tân Phú - Kho HCM 1 [DATE] 20:00 (TC) - 29E-080.67 Làm mới In phơi In đơn ch…" at bounding box center [784, 382] width 1568 height 764
click at [1024, 211] on div "TỔNG Đơn 1 | SL 3 | CR 0 | CC 100.000 | Tổng cước 100.000 | TH 5.100.000" at bounding box center [803, 204] width 1501 height 20
click at [948, 373] on div "[PERSON_NAME] sắp xếp Nhập kho nhận In DS In biên lai" at bounding box center [803, 383] width 1501 height 21
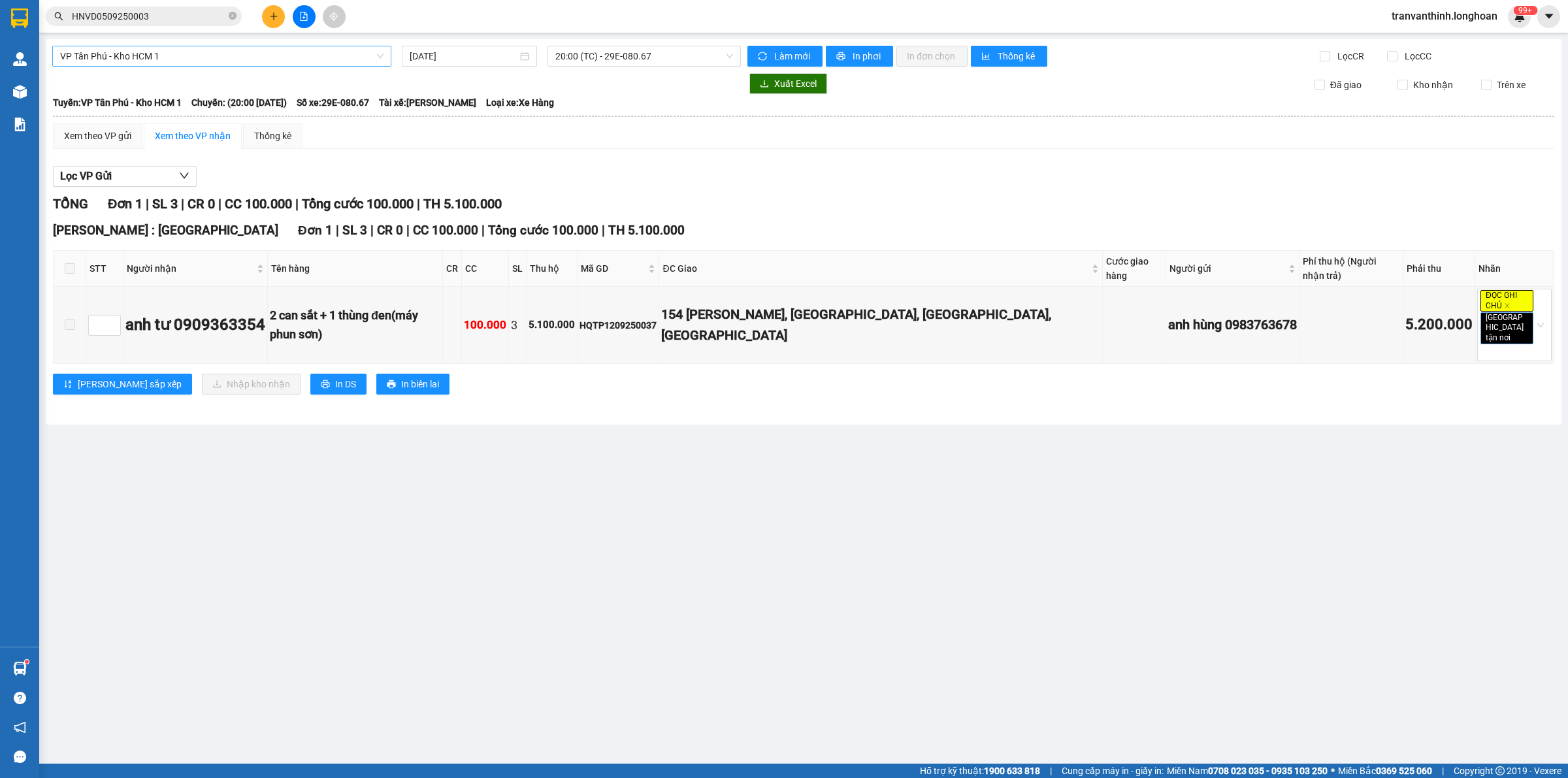
click at [794, 217] on div "TỔNG Đơn 1 | SL 3 | CR 0 | CC 100.000 | Tổng cước 100.000 | TH 5.100.000 [GEOGR…" at bounding box center [803, 302] width 1501 height 217
click at [866, 236] on div "Click to sort ascending" at bounding box center [888, 232] width 102 height 22
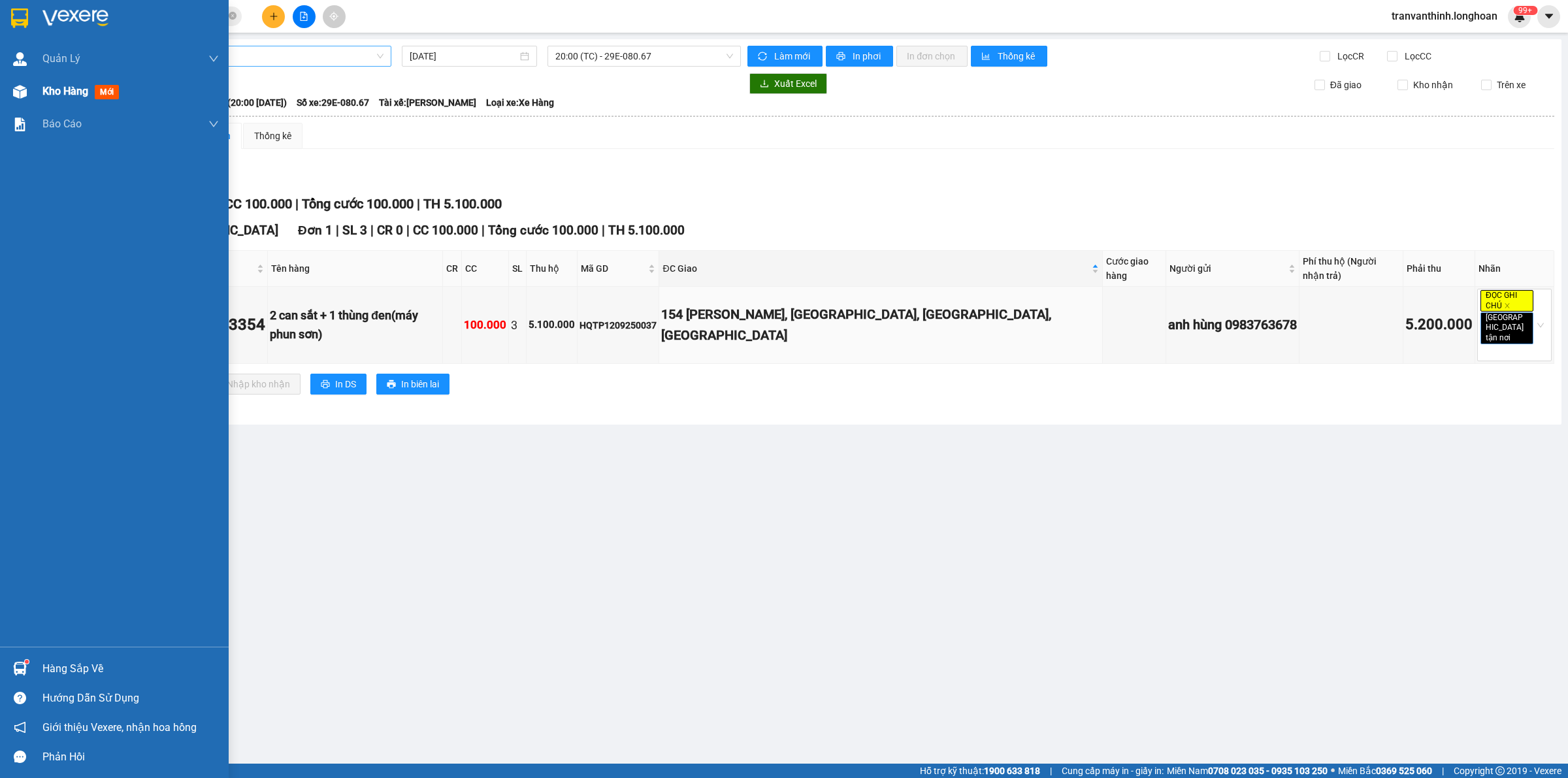
click at [40, 82] on div "Kho hàng mới" at bounding box center [114, 92] width 229 height 33
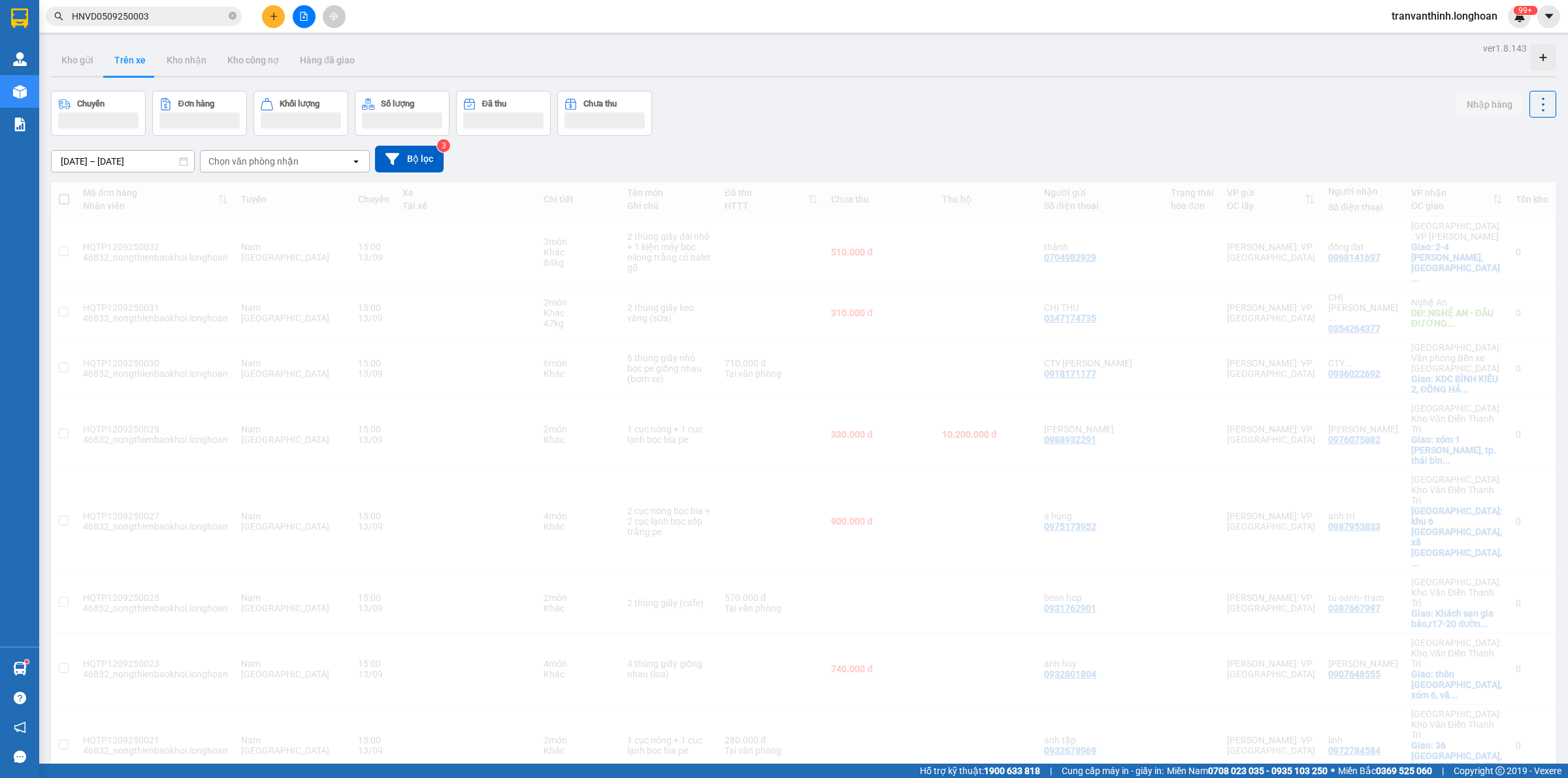
click at [733, 111] on div "Chuyến Đơn hàng Khối lượng Số lượng Đã thu Chưa thu Nhập hàng" at bounding box center [803, 113] width 1505 height 45
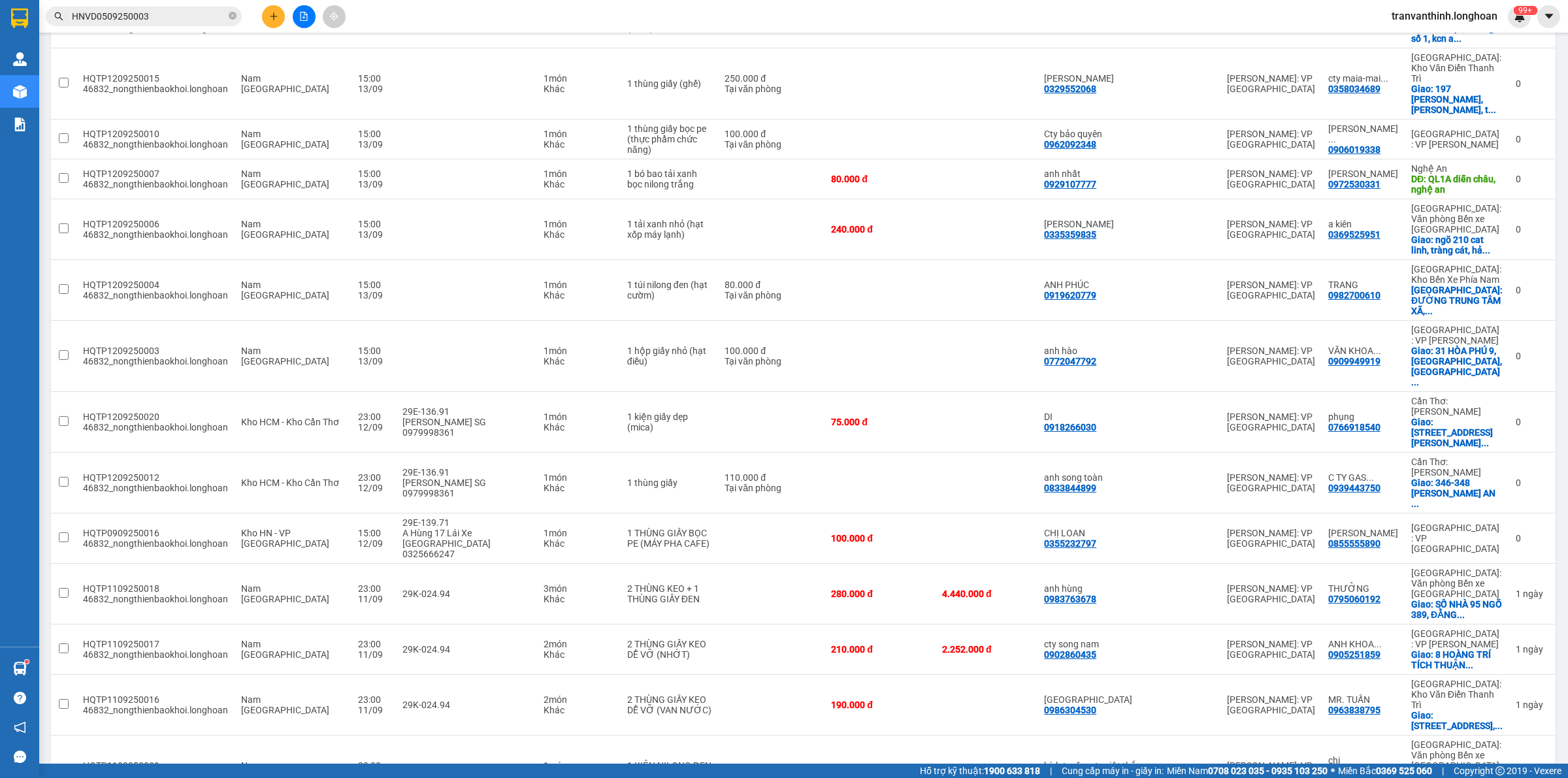
scroll to position [1958, 0]
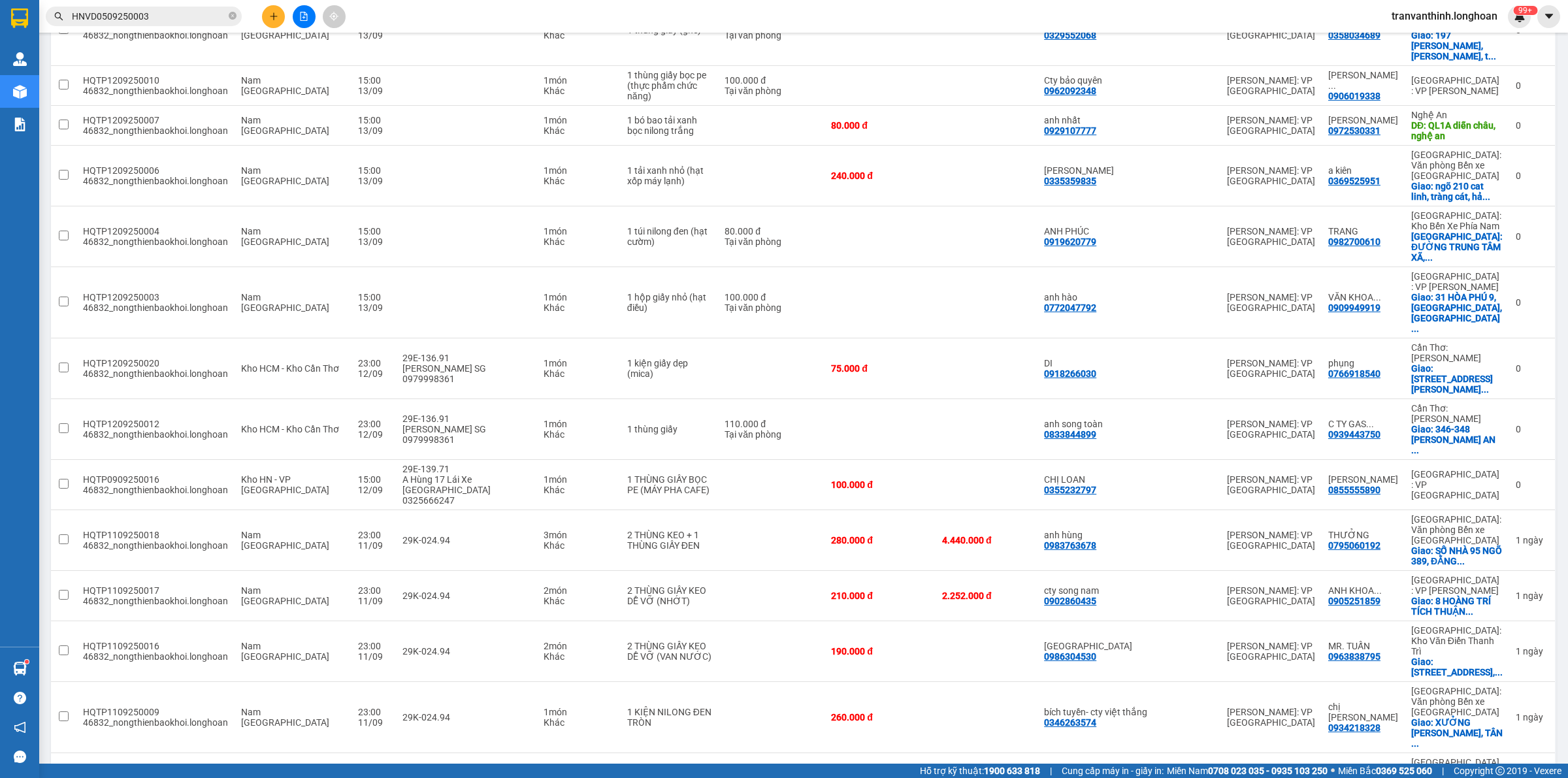
click at [1494, 681] on span "80 / trang" at bounding box center [1491, 679] width 42 height 13
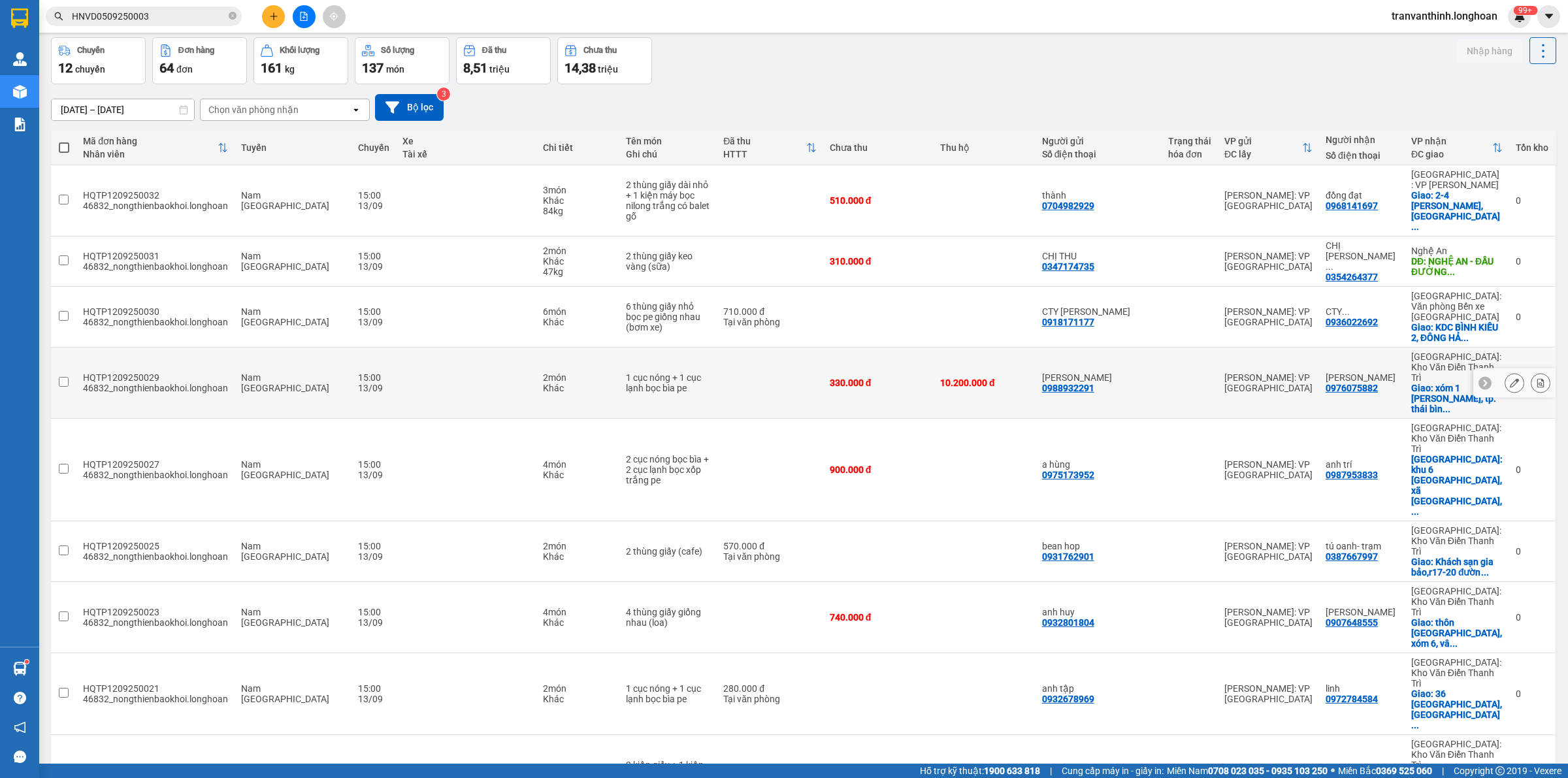
scroll to position [0, 0]
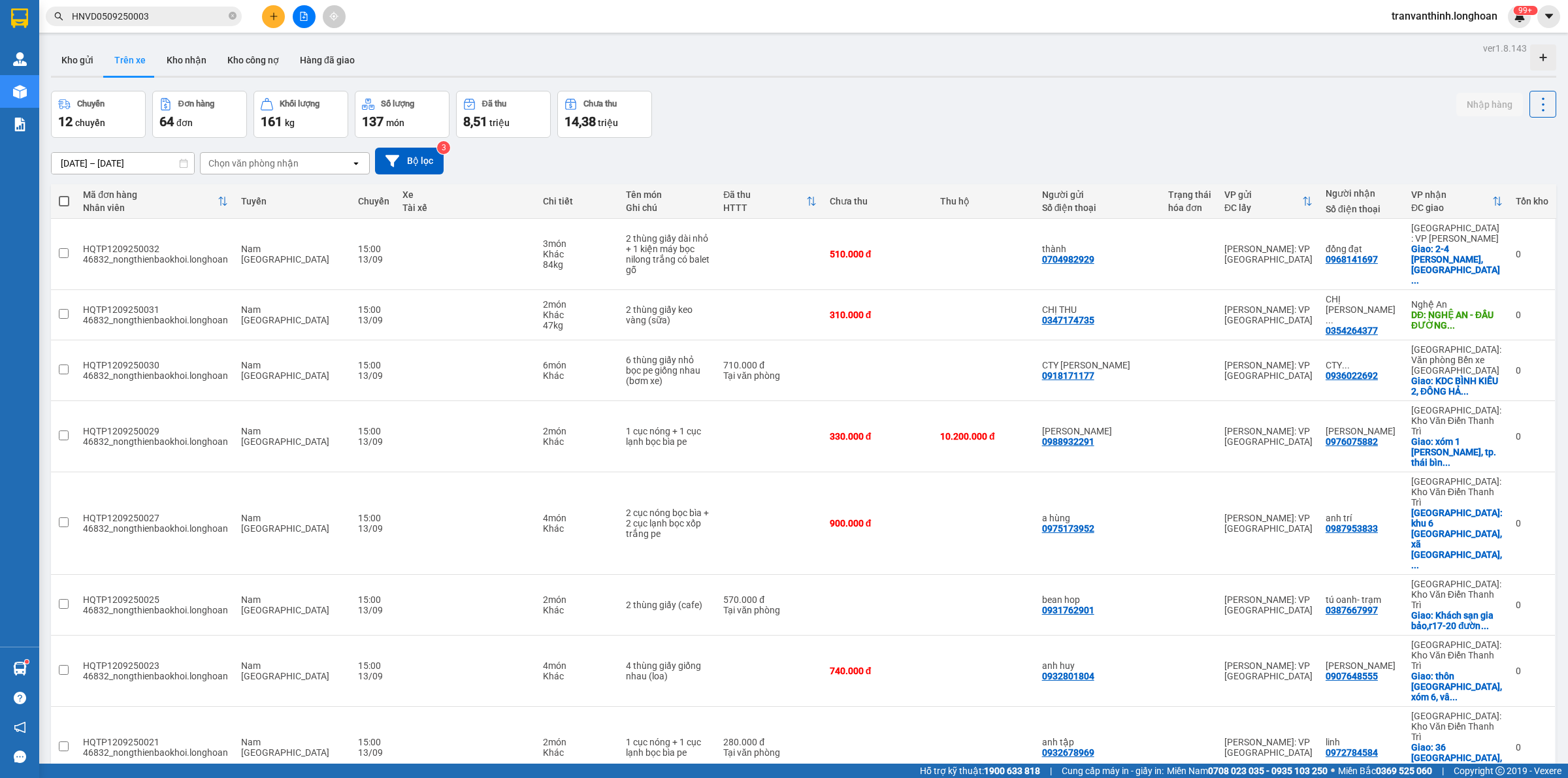
drag, startPoint x: 824, startPoint y: 126, endPoint x: 797, endPoint y: 85, distance: 49.1
click at [824, 126] on div "Chuyến 12 chuyến Đơn hàng 64 đơn Khối lượng 161 kg Số lượng 137 món Đã thu 8,51…" at bounding box center [803, 115] width 1505 height 47
click at [406, 160] on button "Bộ lọc" at bounding box center [409, 160] width 69 height 27
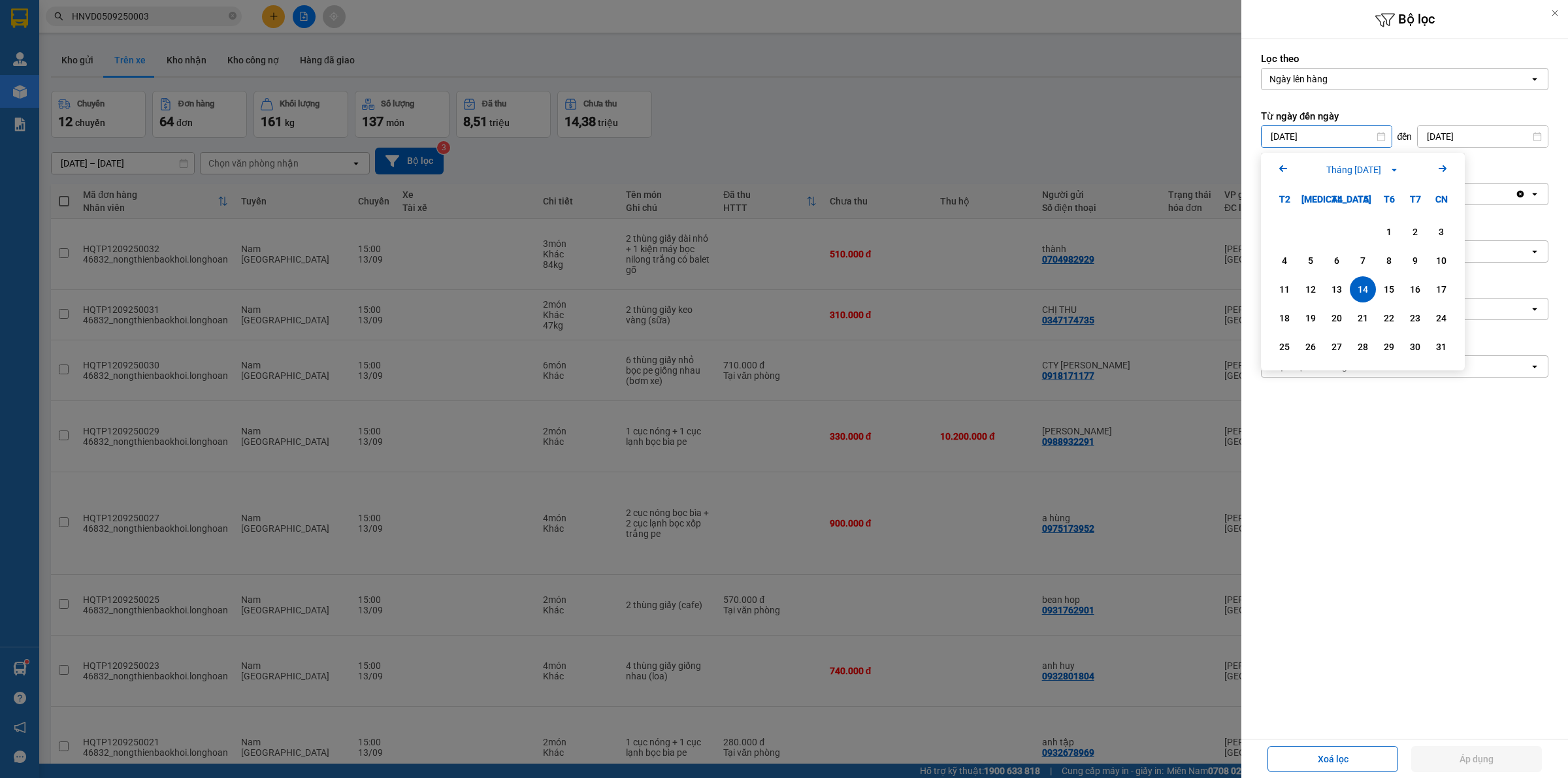
click at [1351, 140] on input "[DATE]" at bounding box center [1326, 136] width 130 height 21
click at [1444, 162] on icon "Arrow Right" at bounding box center [1443, 168] width 16 height 16
click at [1392, 262] on div "12" at bounding box center [1389, 261] width 19 height 16
type input "[DATE]"
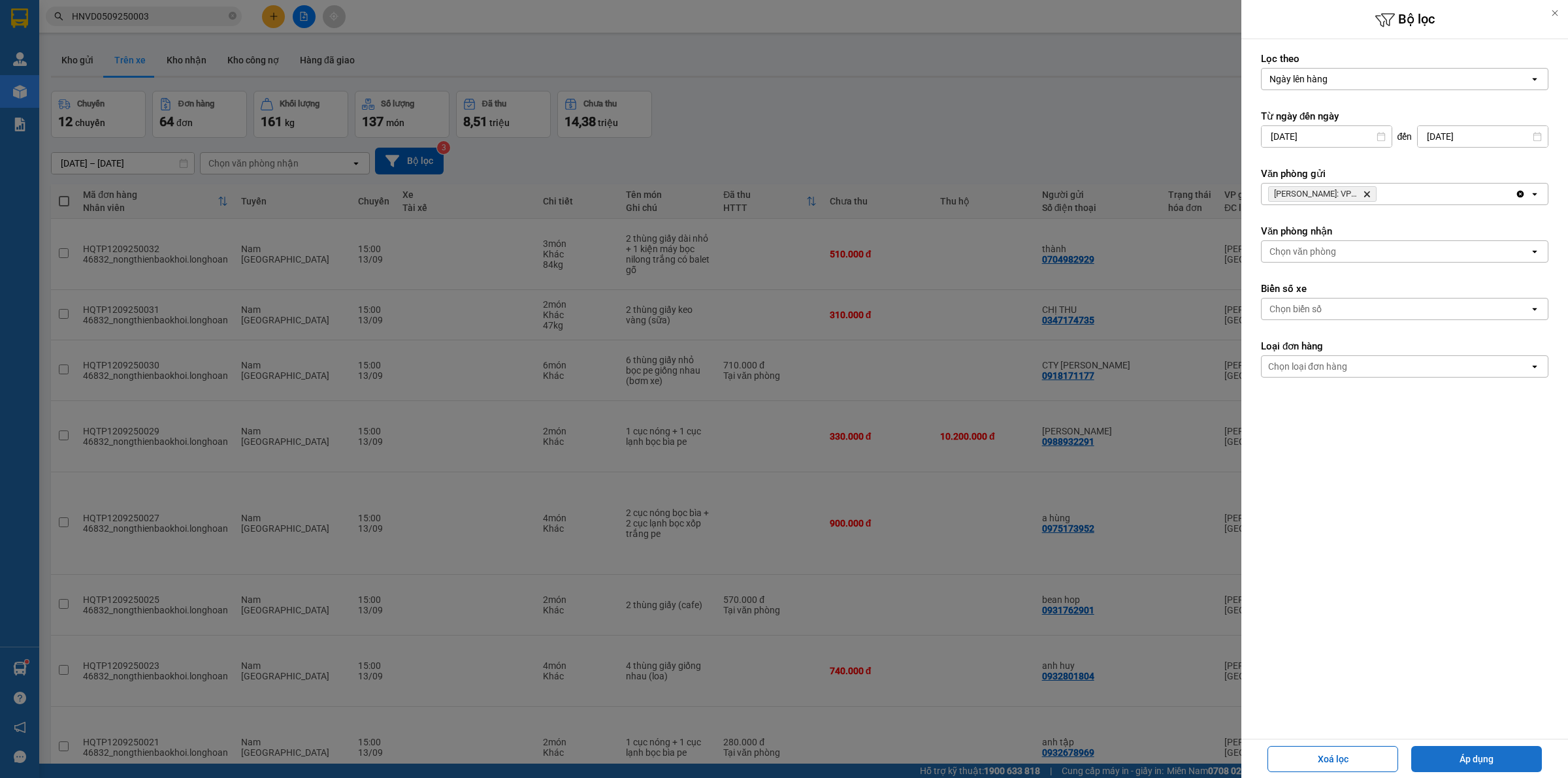
click at [1461, 756] on button "Áp dụng" at bounding box center [1476, 759] width 130 height 26
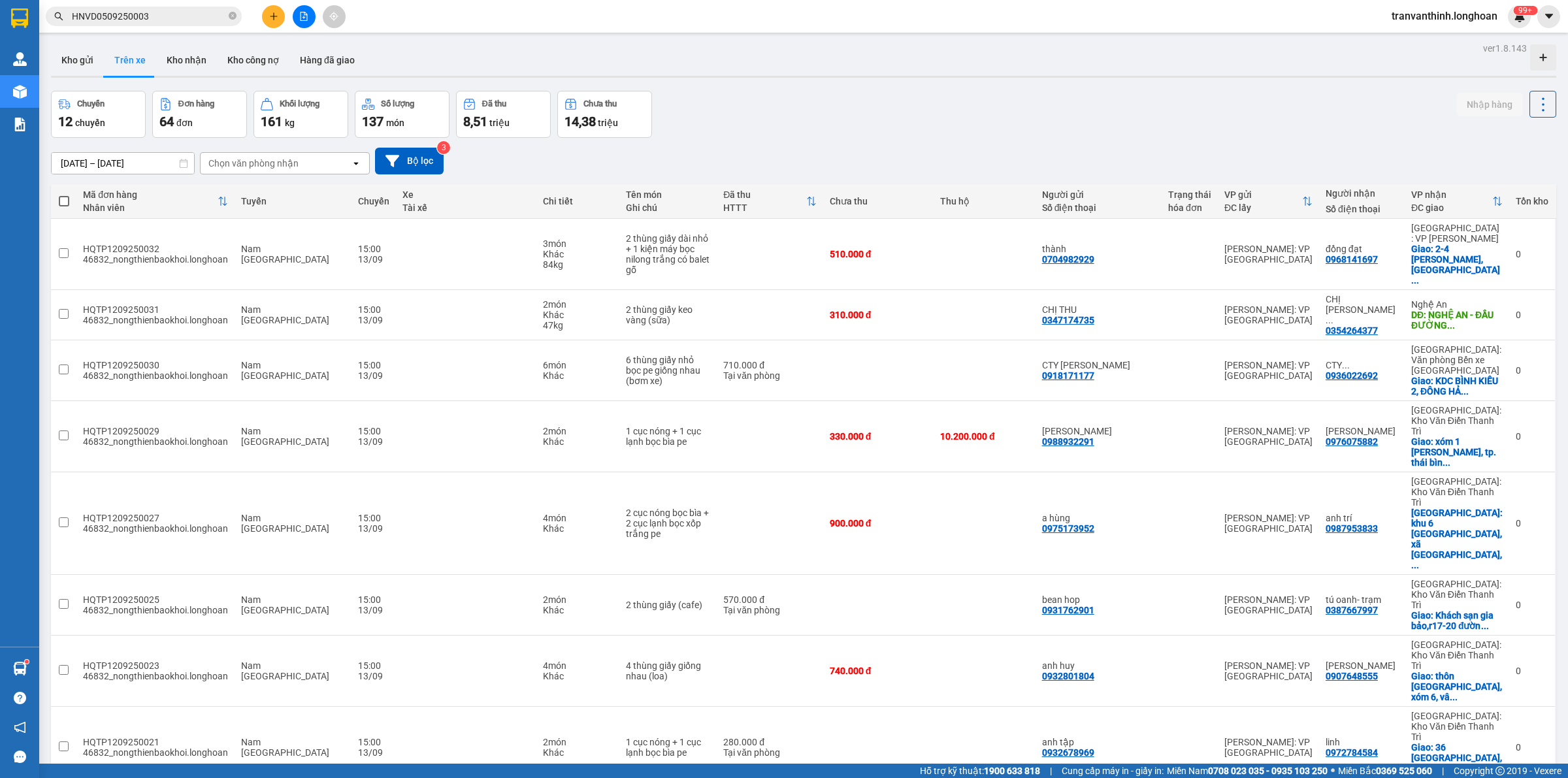
type input "[DATE] – [DATE]"
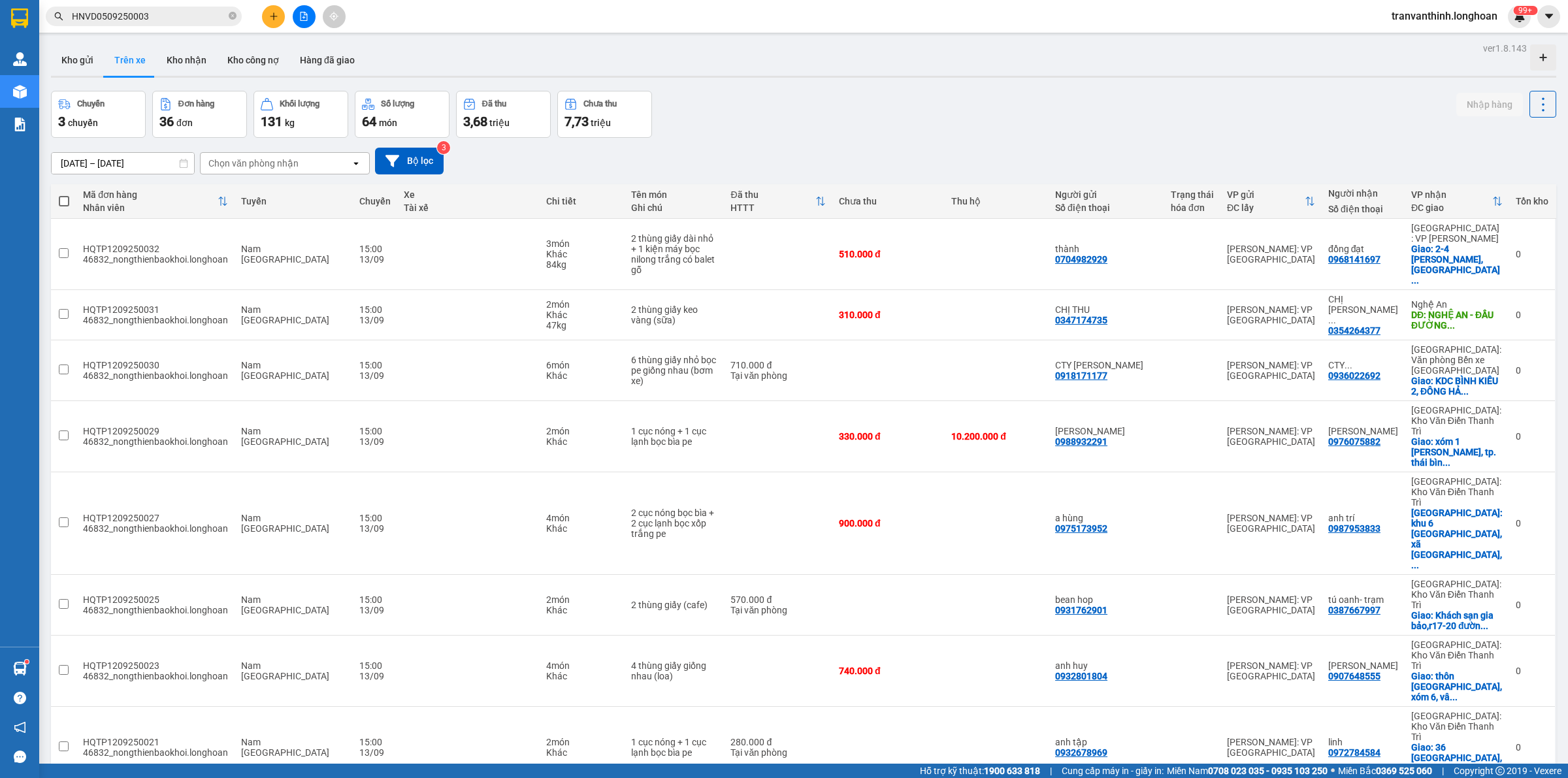
click at [1096, 142] on div "[DATE] – [DATE] Press the down arrow key to interact with the calendar and sele…" at bounding box center [803, 160] width 1505 height 47
click at [1155, 143] on div "[DATE] – [DATE] Press the down arrow key to interact with the calendar and sele…" at bounding box center [803, 160] width 1505 height 47
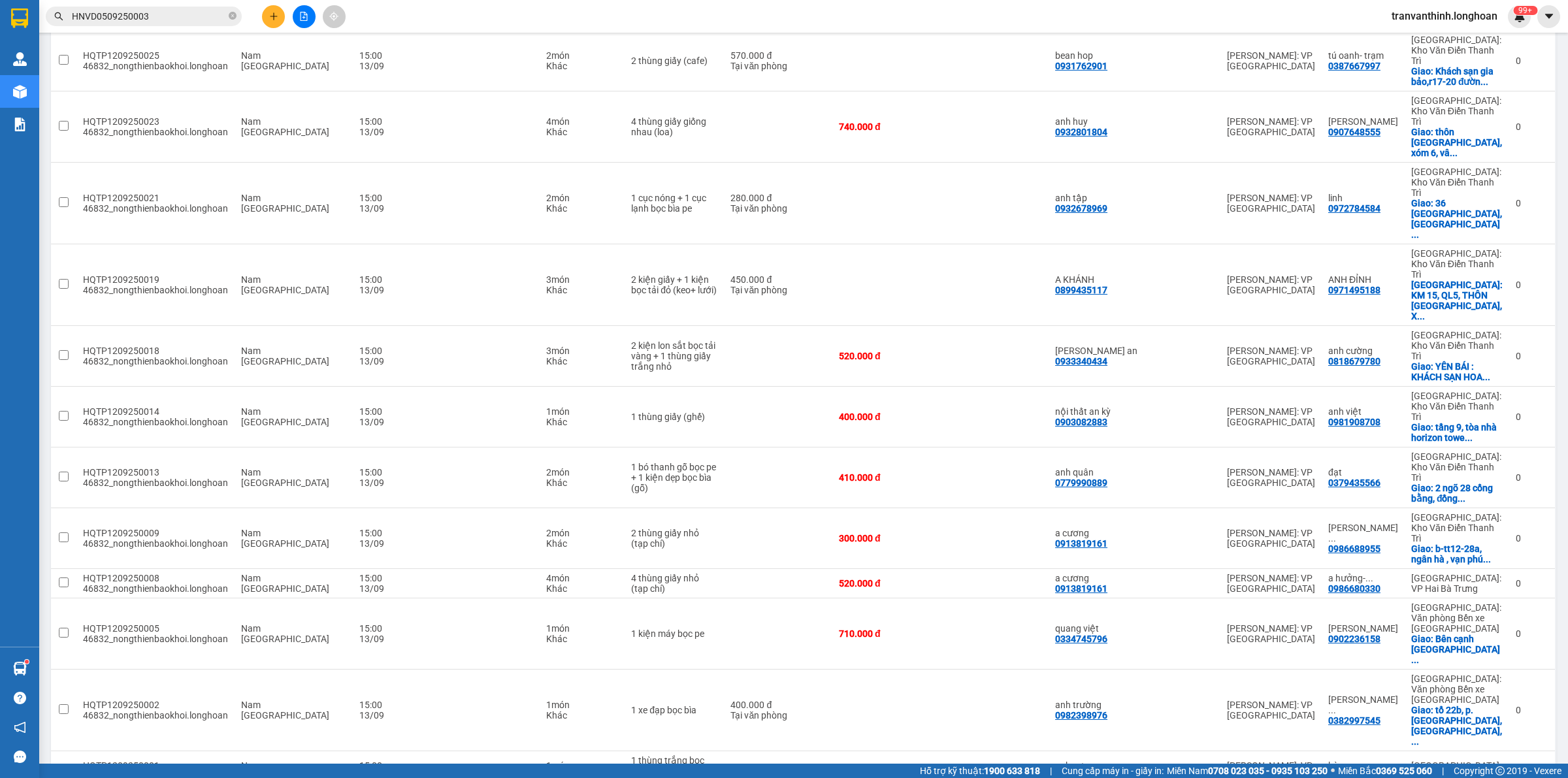
scroll to position [680, 0]
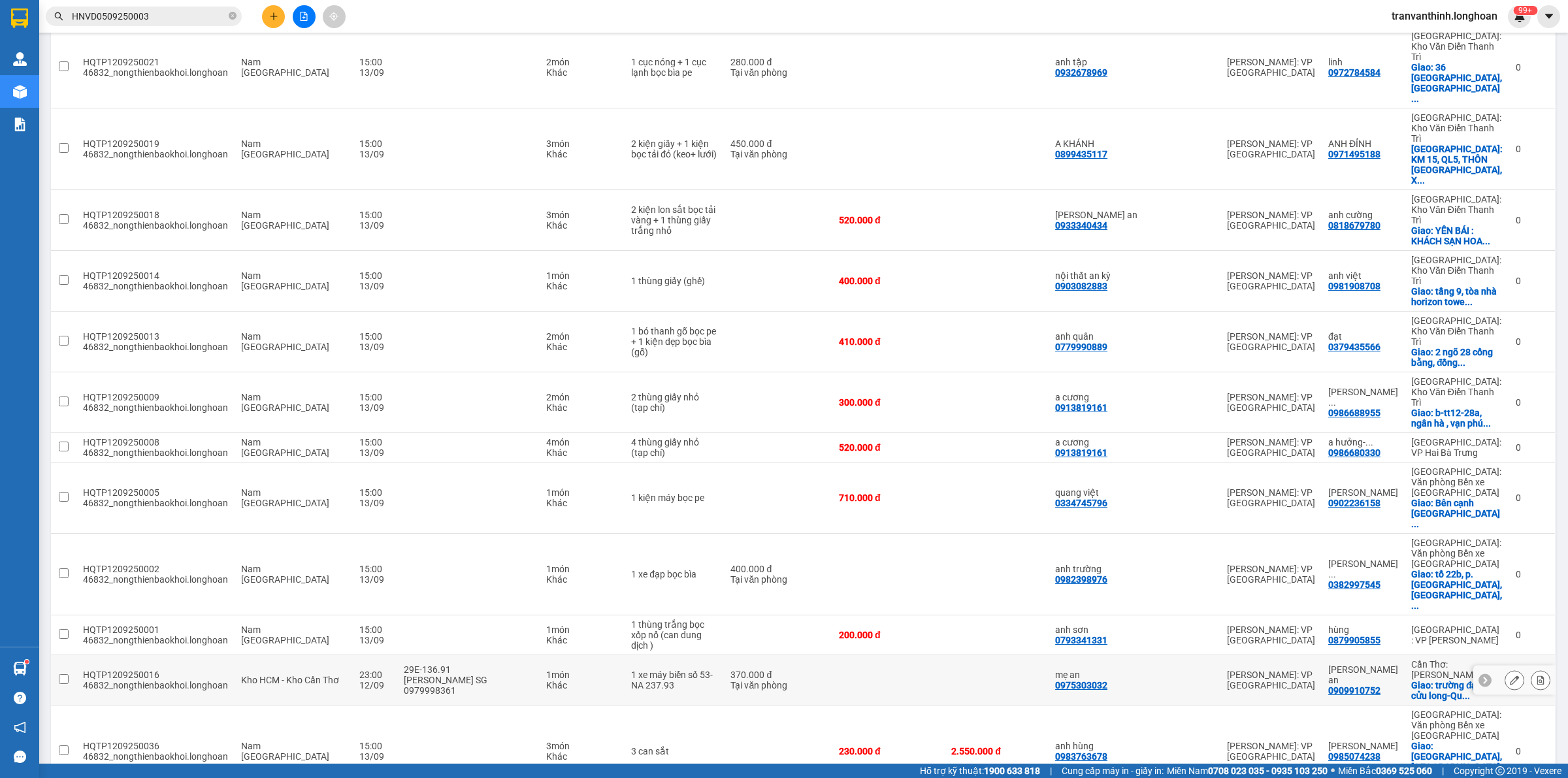
click at [828, 655] on td "370.000 đ Tại văn phòng" at bounding box center [778, 680] width 108 height 50
checkbox input "true"
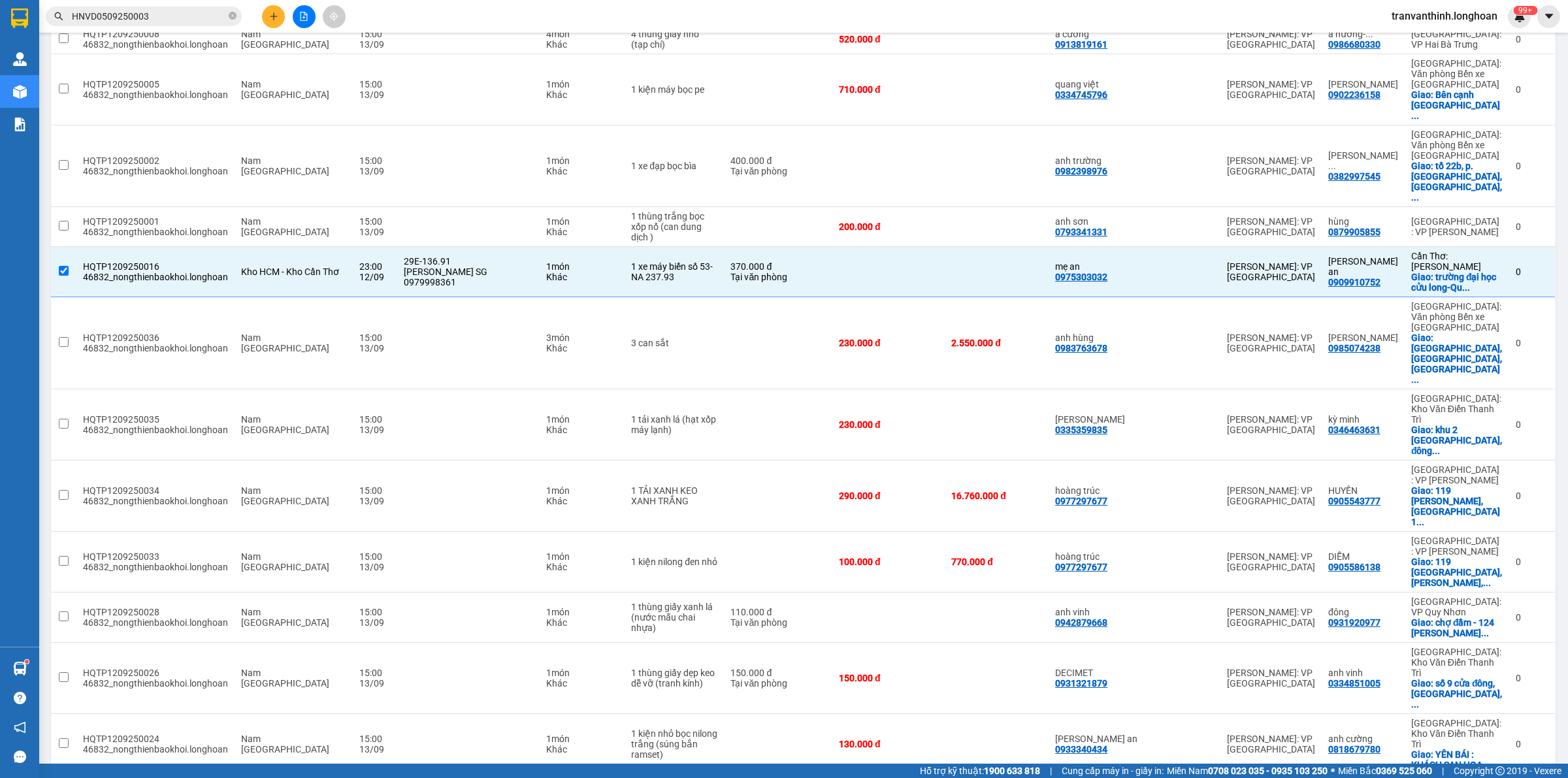
scroll to position [1224, 0]
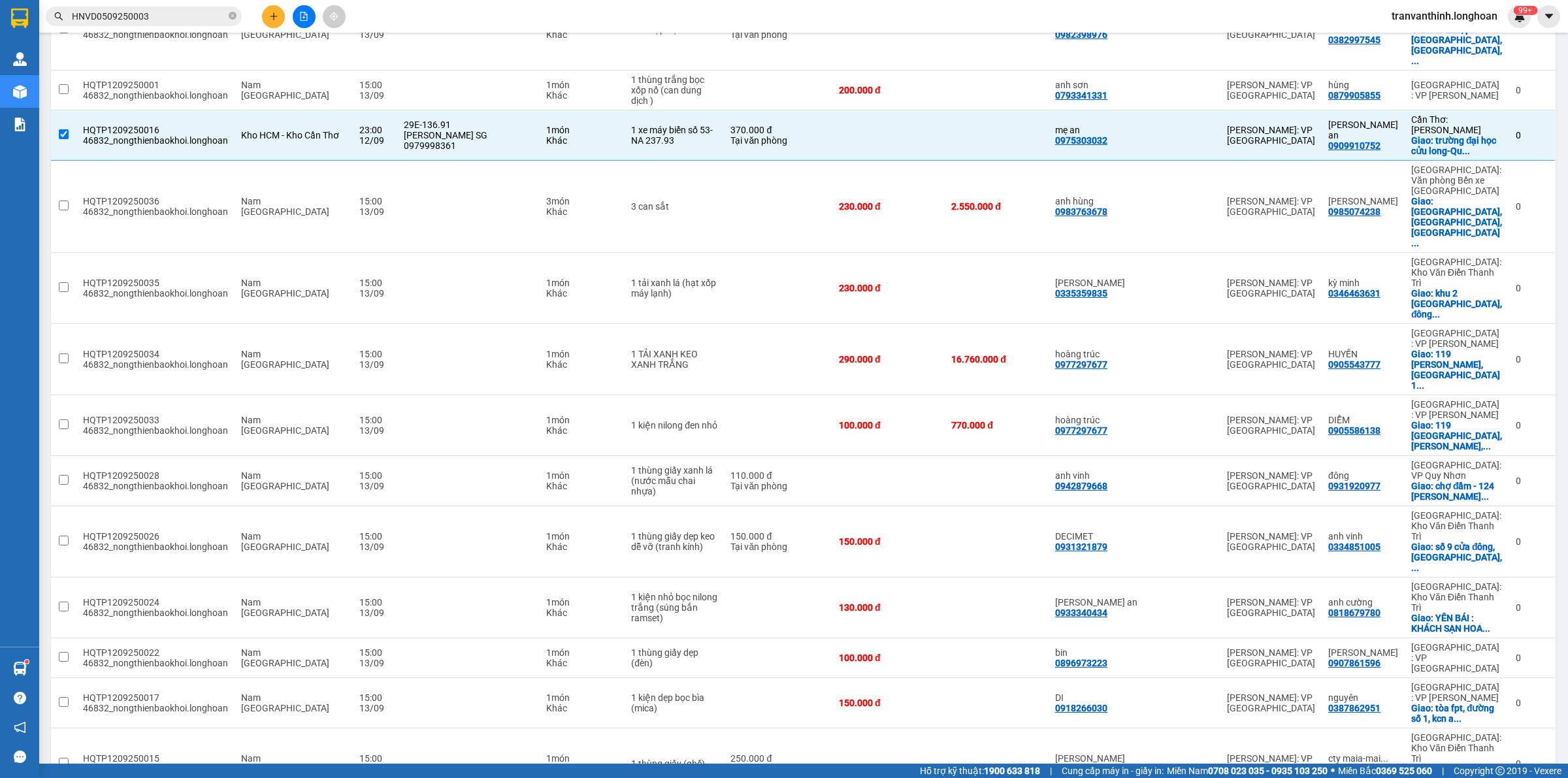
checkbox input "true"
checkbox input "false"
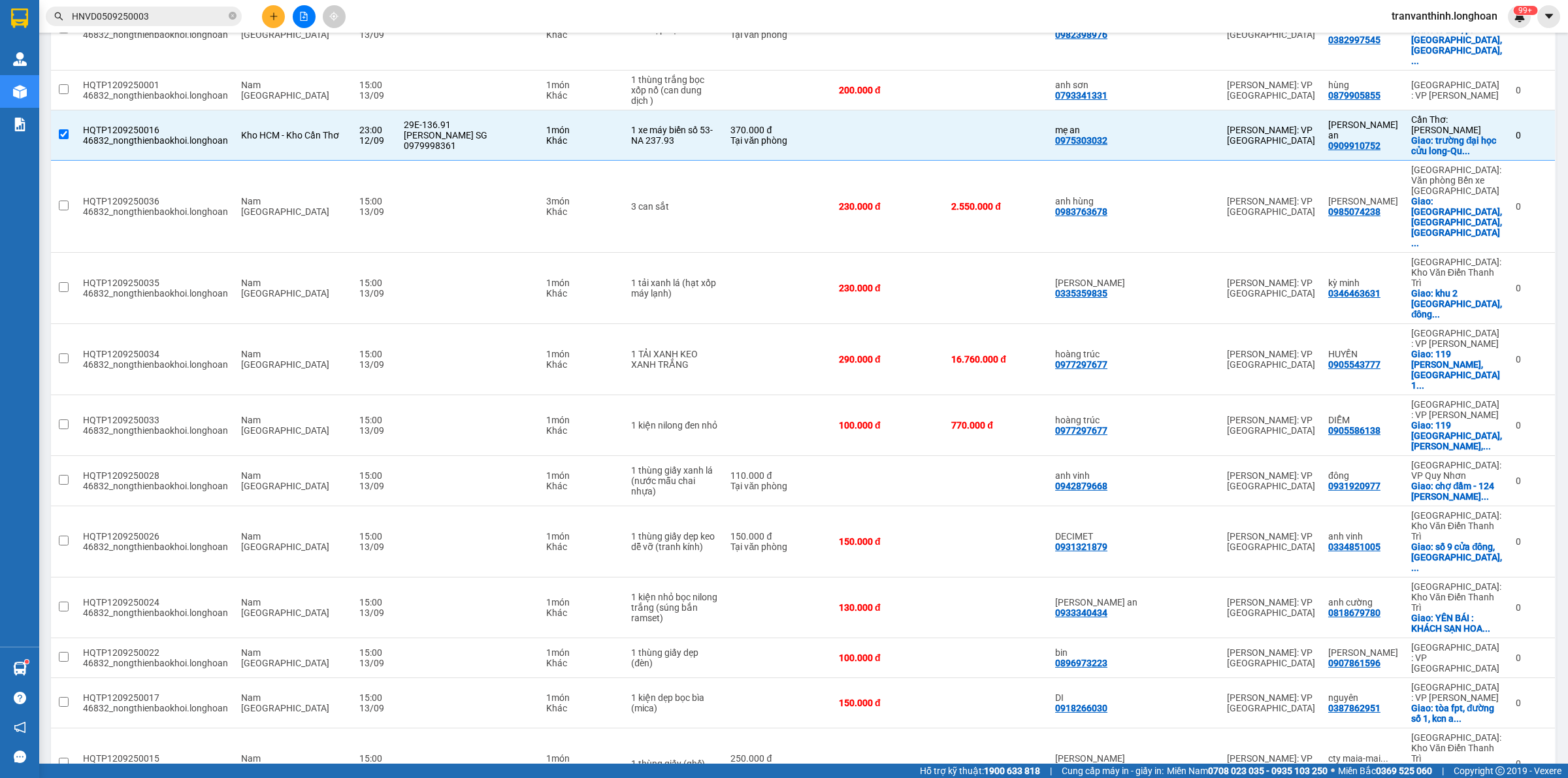
checkbox input "false"
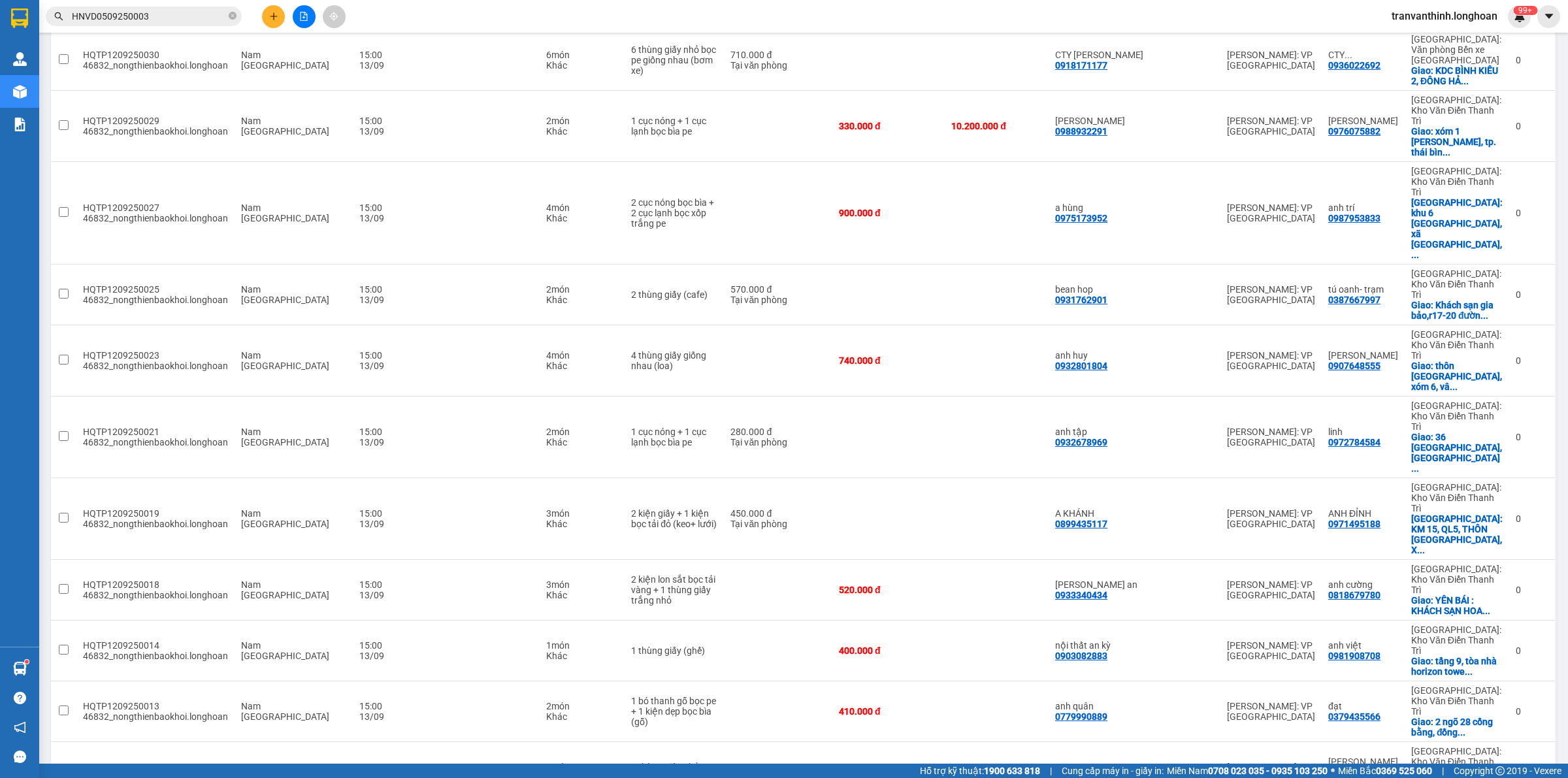
scroll to position [0, 0]
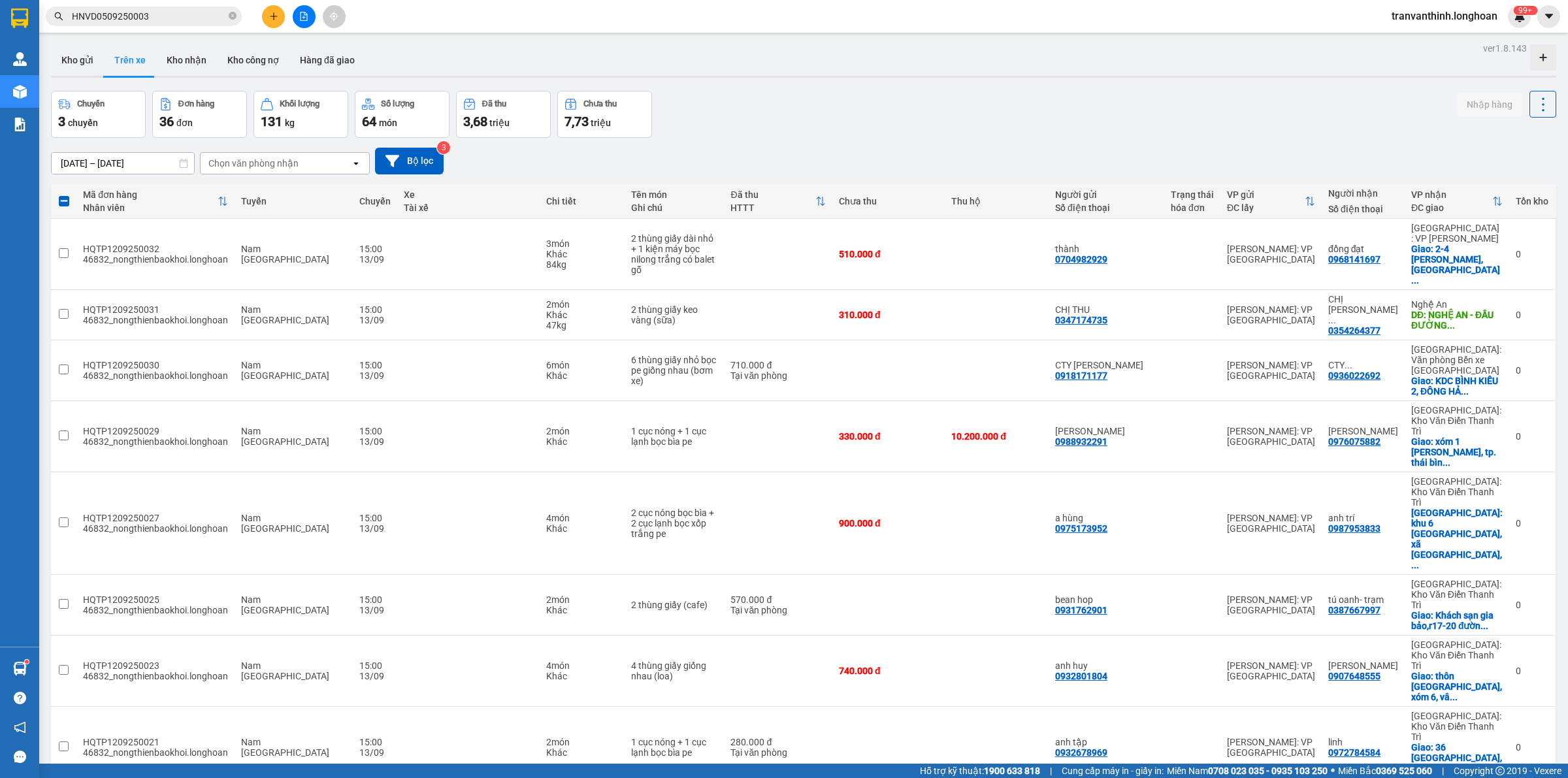
click at [319, 163] on div "Chọn văn phòng nhận" at bounding box center [276, 163] width 150 height 21
type input "cần"
click at [282, 246] on div "Cần Thơ: [PERSON_NAME]" at bounding box center [284, 238] width 170 height 24
checkbox input "false"
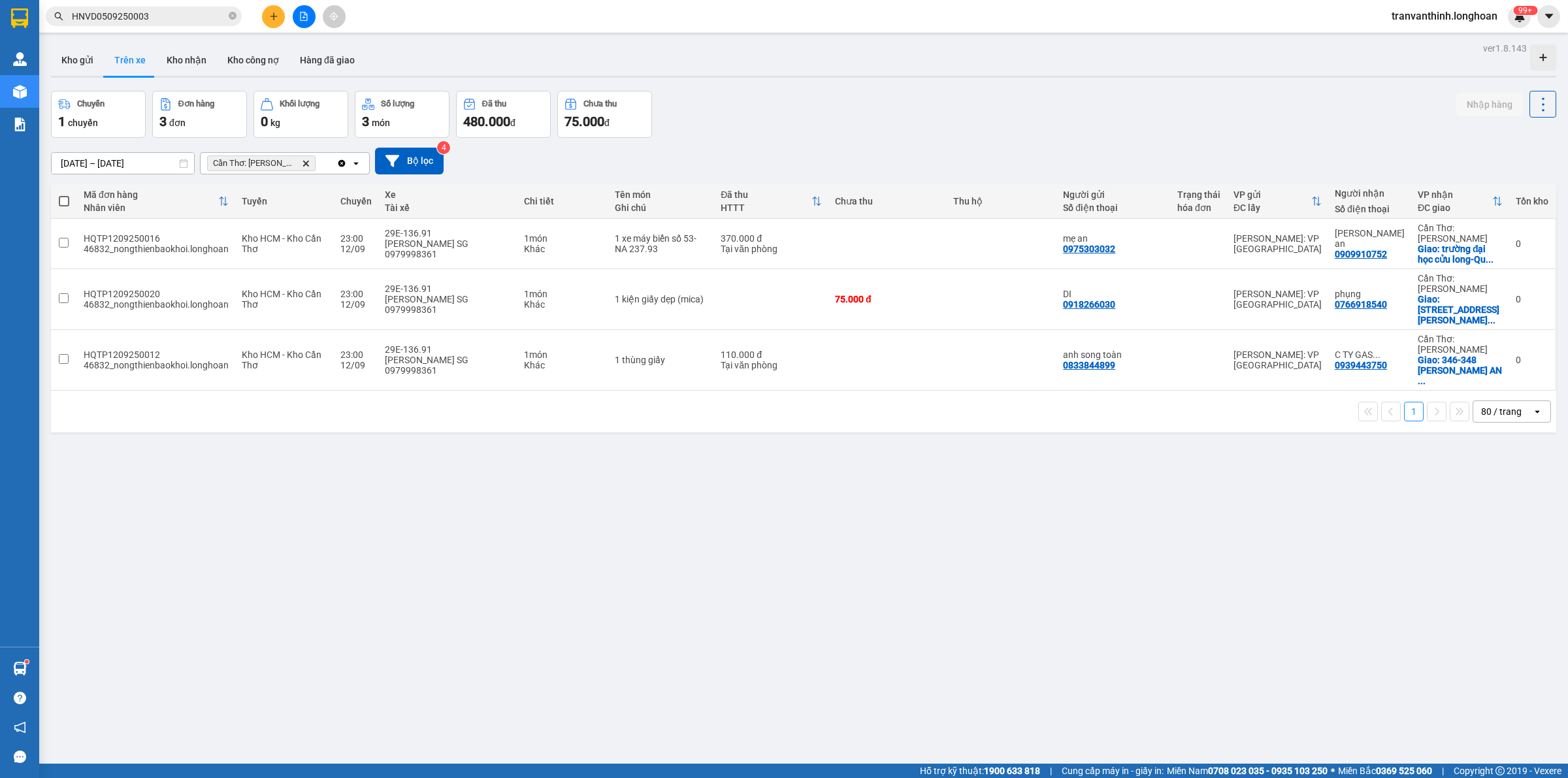
drag, startPoint x: 776, startPoint y: 126, endPoint x: 711, endPoint y: 116, distance: 65.8
click at [776, 128] on div "Chuyến 1 chuyến Đơn hàng 3 đơn Khối lượng 0 kg Số lượng 3 món Đã thu 480.000 đ …" at bounding box center [803, 115] width 1505 height 47
click at [816, 239] on div "370.000 đ" at bounding box center [770, 238] width 101 height 11
checkbox input "true"
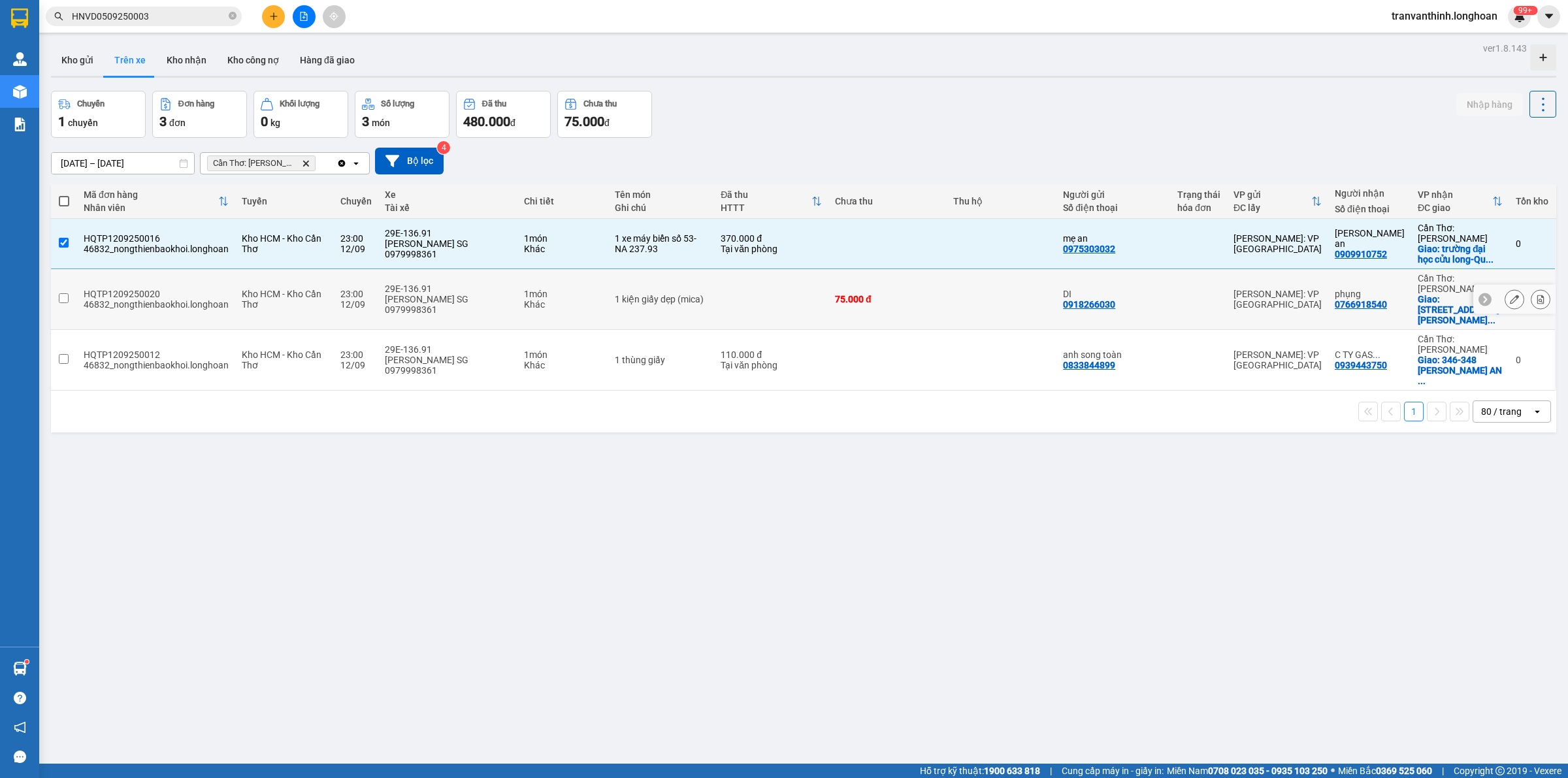
click at [785, 302] on td at bounding box center [771, 299] width 115 height 61
checkbox input "true"
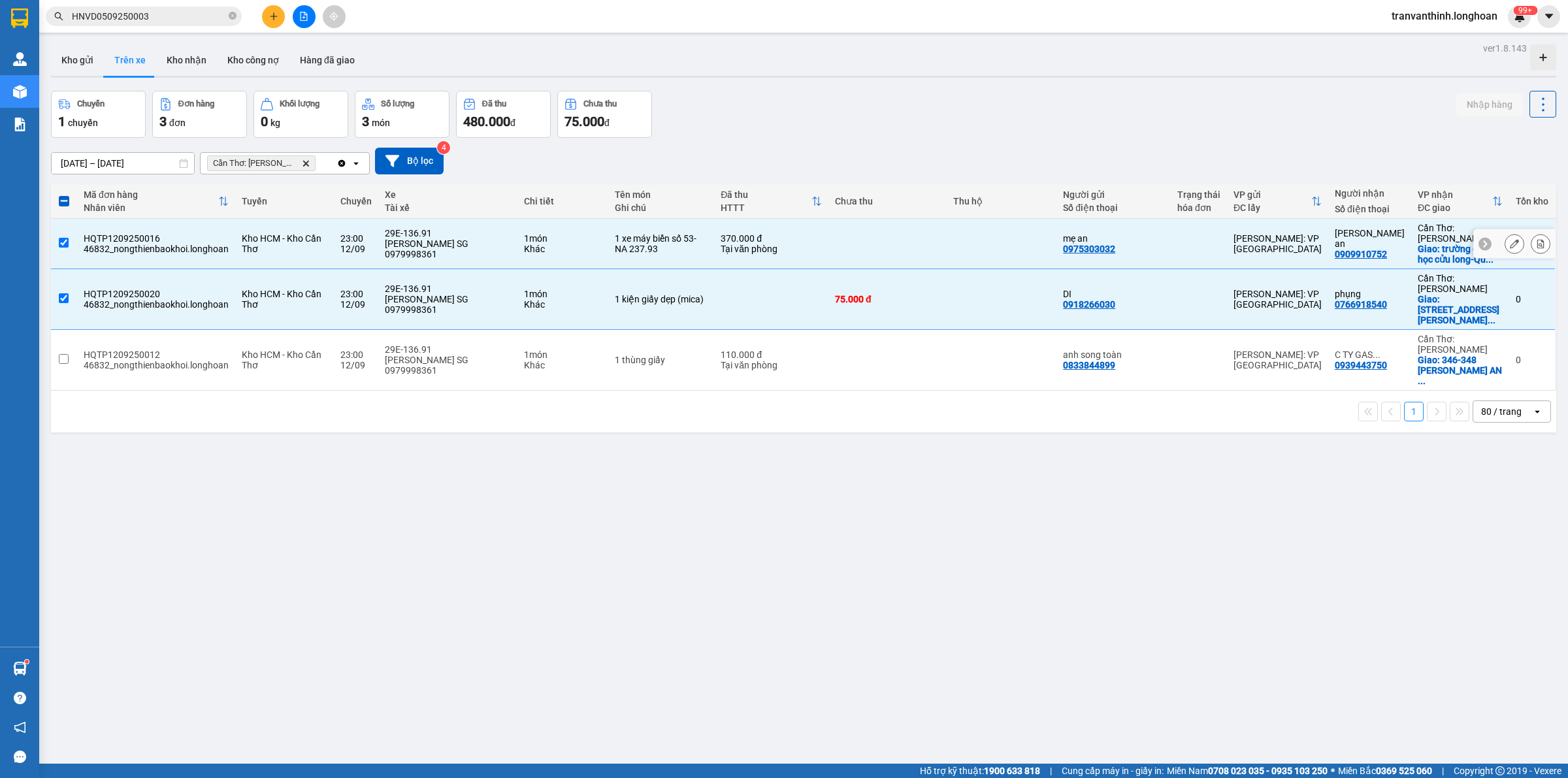
click at [807, 236] on div "370.000 đ" at bounding box center [770, 238] width 101 height 11
checkbox input "false"
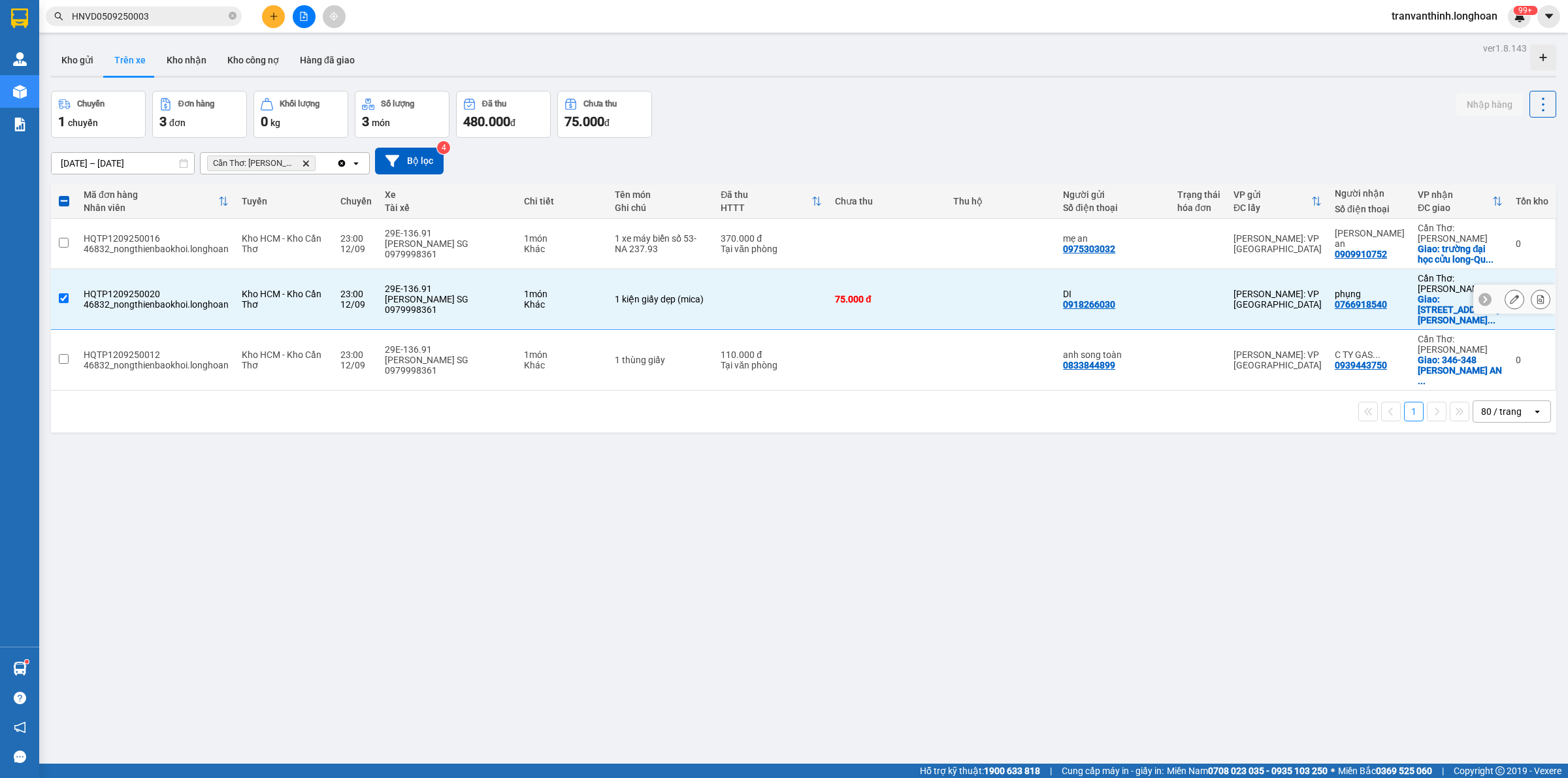
click at [794, 307] on td at bounding box center [771, 299] width 115 height 61
checkbox input "false"
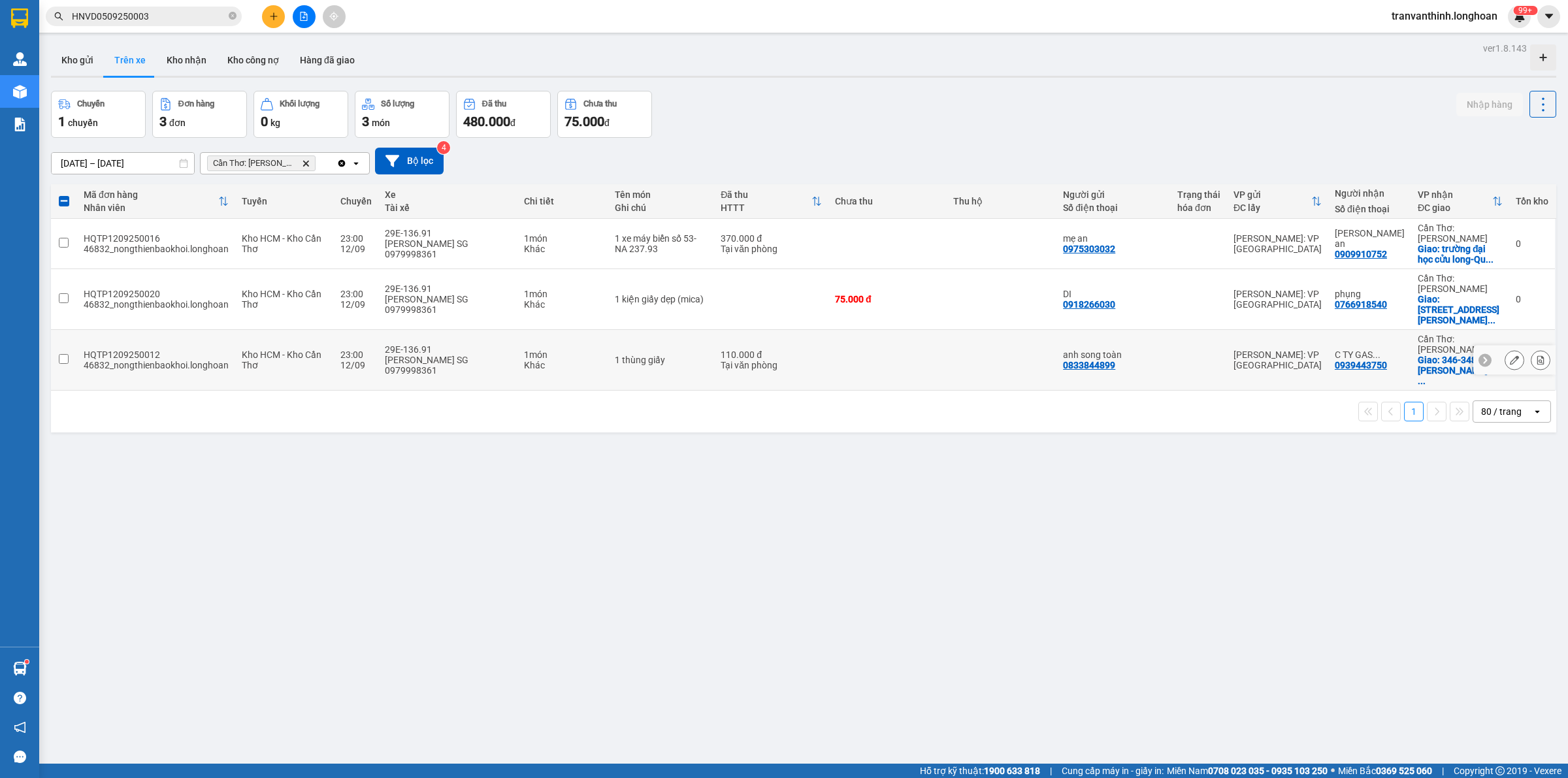
click at [790, 350] on div "110.000 đ" at bounding box center [770, 355] width 101 height 11
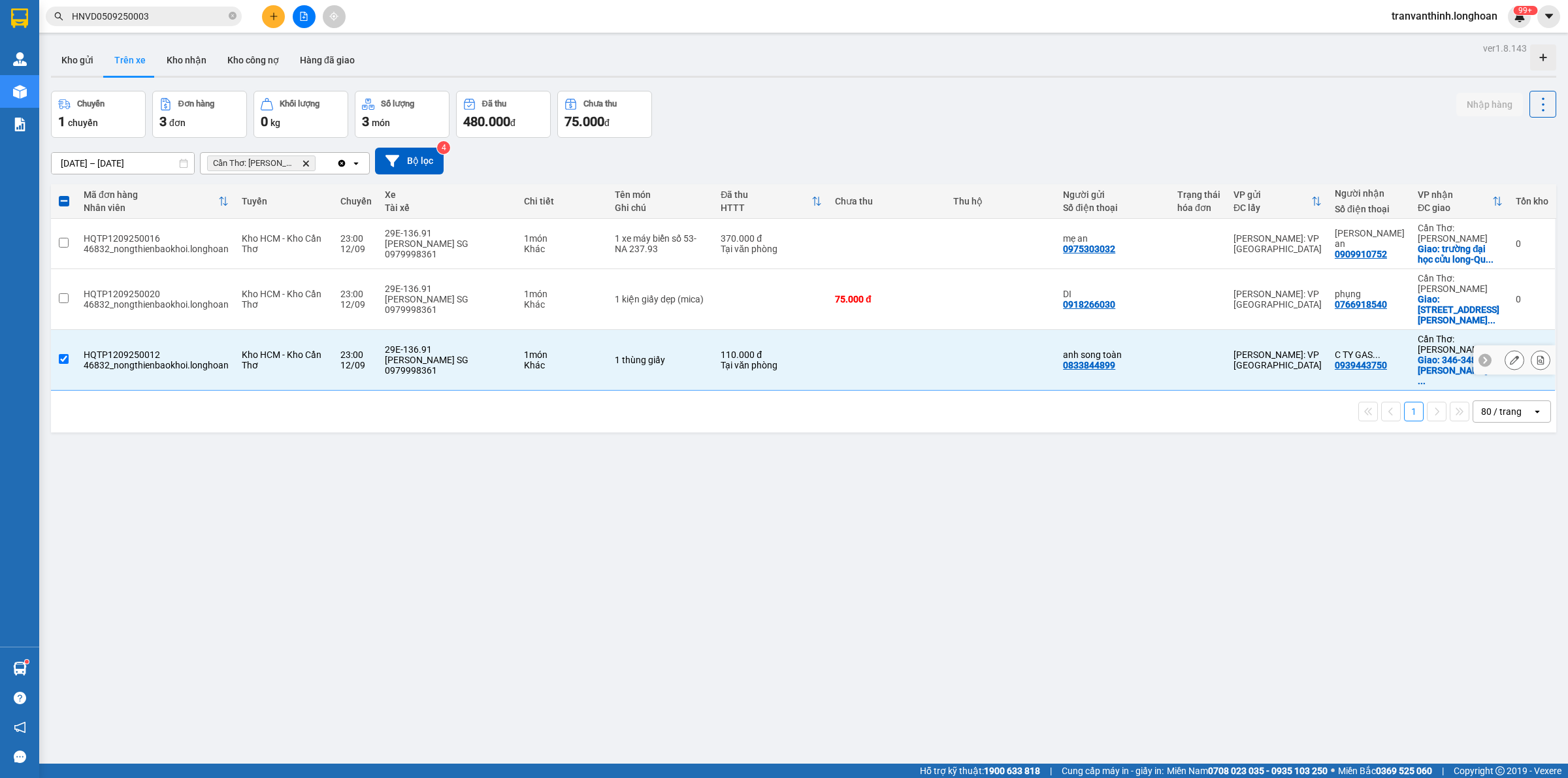
click at [780, 350] on div "110.000 đ" at bounding box center [770, 355] width 101 height 11
checkbox input "false"
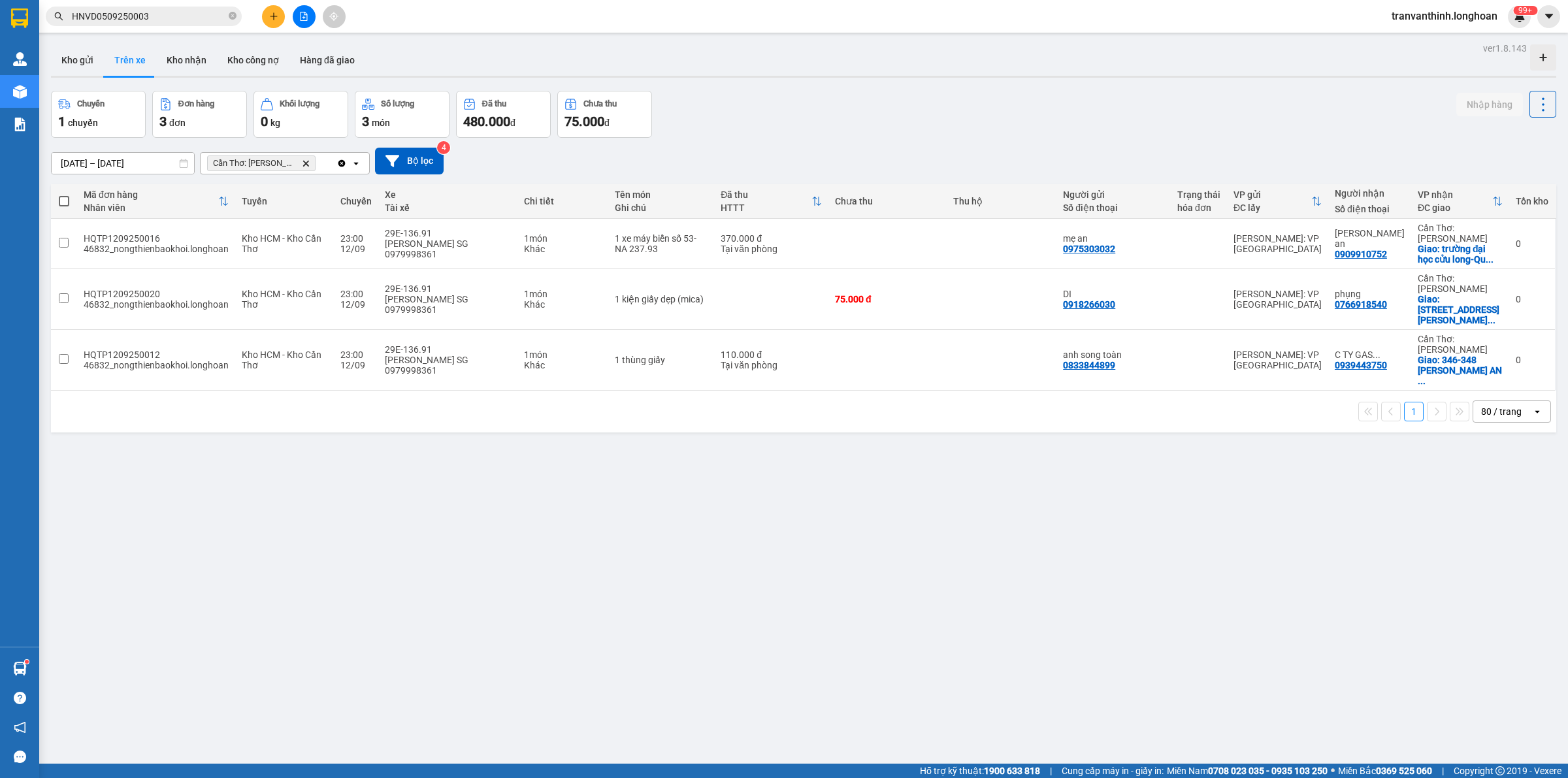
click at [304, 166] on icon "Cần Thơ: Kho Ninh Kiều, close by backspace" at bounding box center [306, 163] width 6 height 6
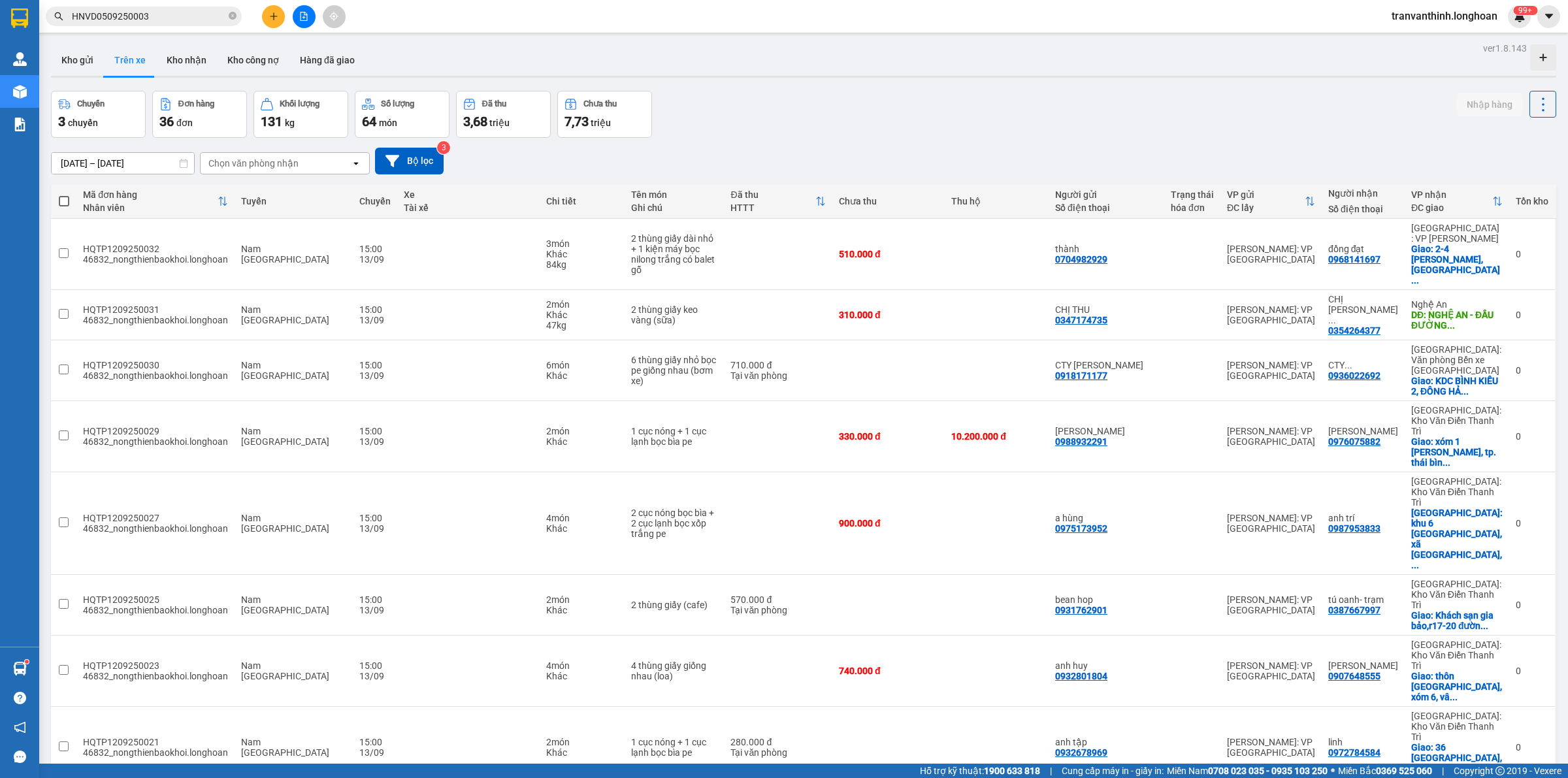
click at [285, 158] on div "Chọn văn phòng nhận" at bounding box center [254, 163] width 90 height 13
type input "2"
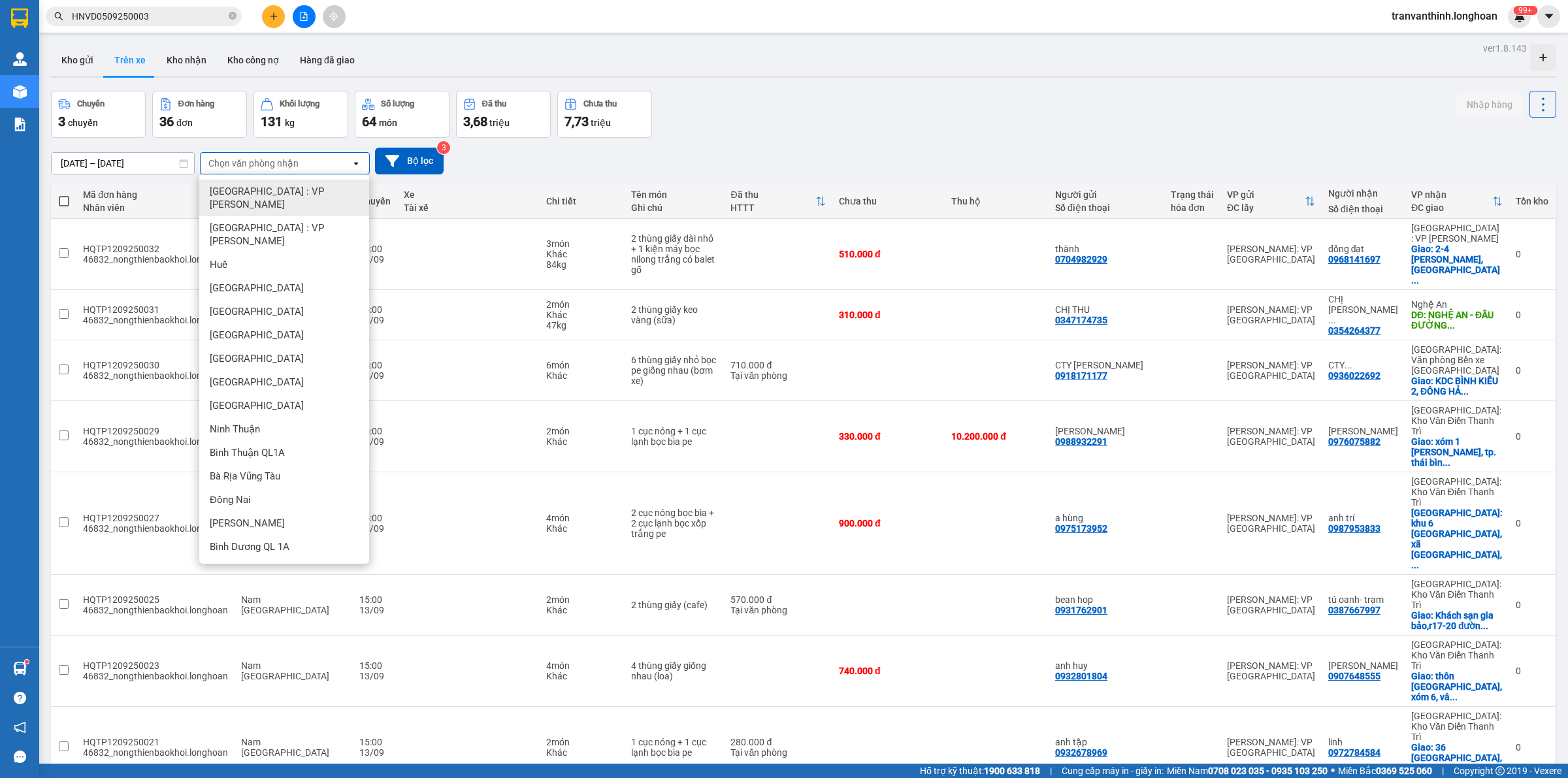
type input "1"
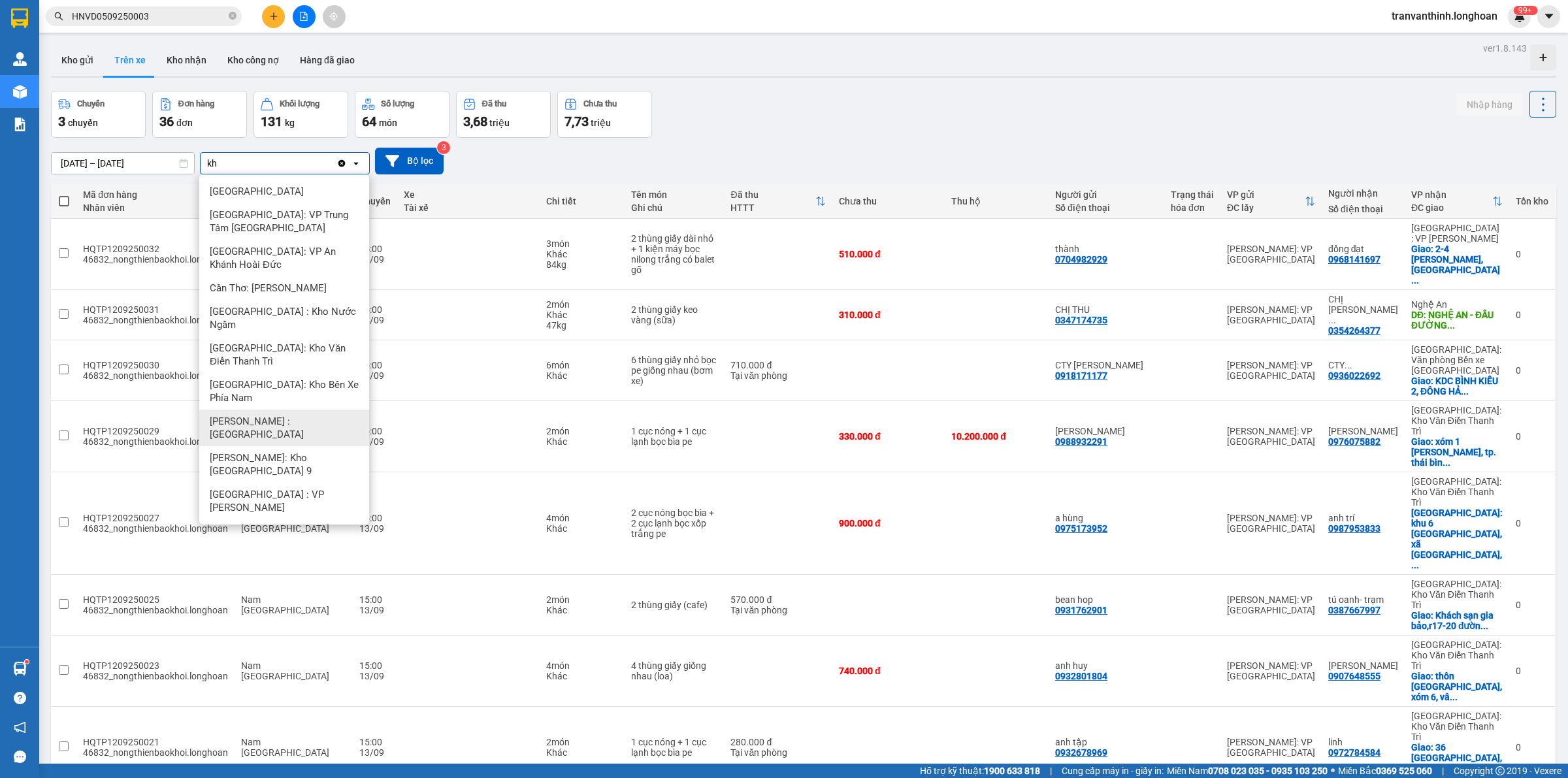
type input "kh"
click at [275, 415] on span "[PERSON_NAME] : [GEOGRAPHIC_DATA]" at bounding box center [287, 428] width 154 height 26
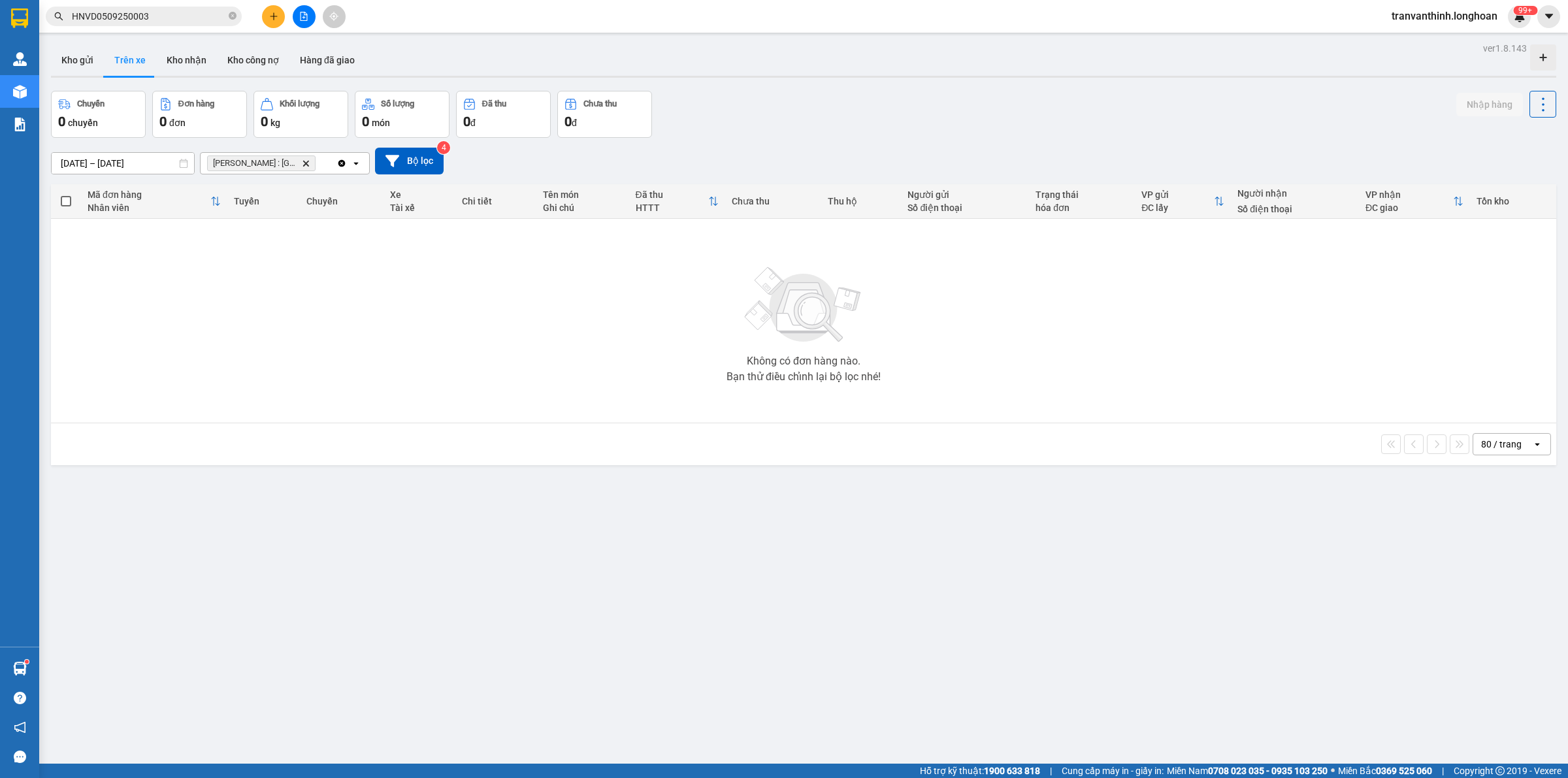
click at [704, 170] on div "[DATE] – [DATE] Press the down arrow key to interact with the calendar and sele…" at bounding box center [803, 160] width 1505 height 27
click at [406, 168] on button "Bộ lọc" at bounding box center [409, 160] width 69 height 27
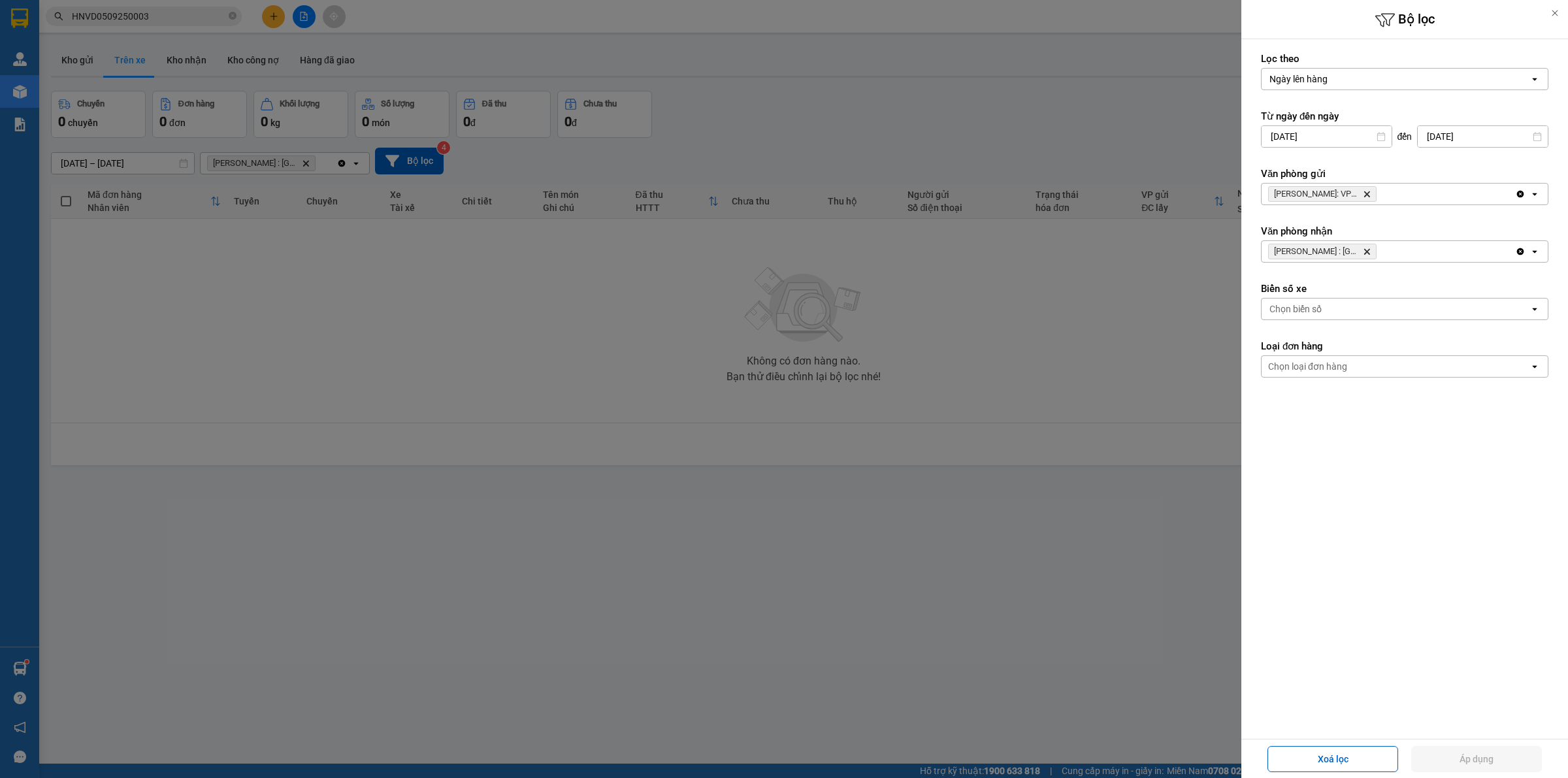
click at [1334, 135] on input "[DATE]" at bounding box center [1326, 136] width 130 height 21
click at [1334, 258] on div "10" at bounding box center [1337, 261] width 19 height 16
type input "[DATE]"
click at [1503, 762] on button "Áp dụng" at bounding box center [1476, 759] width 130 height 26
type input "[DATE] – [DATE]"
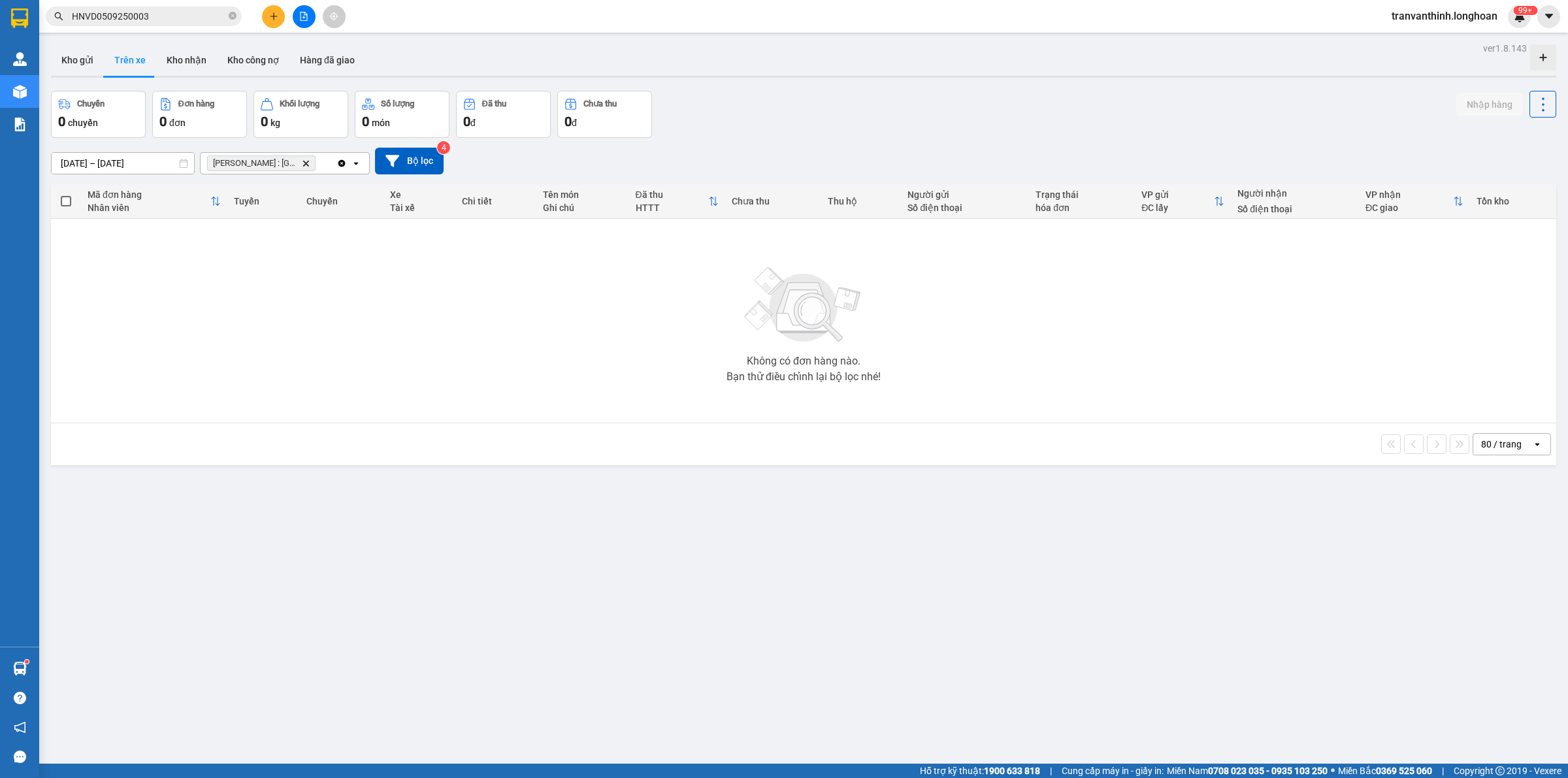
click at [762, 164] on div "[DATE] – [DATE] Press the down arrow key to interact with the calendar and sele…" at bounding box center [803, 160] width 1505 height 27
click at [305, 163] on icon "Delete" at bounding box center [305, 163] width 8 height 8
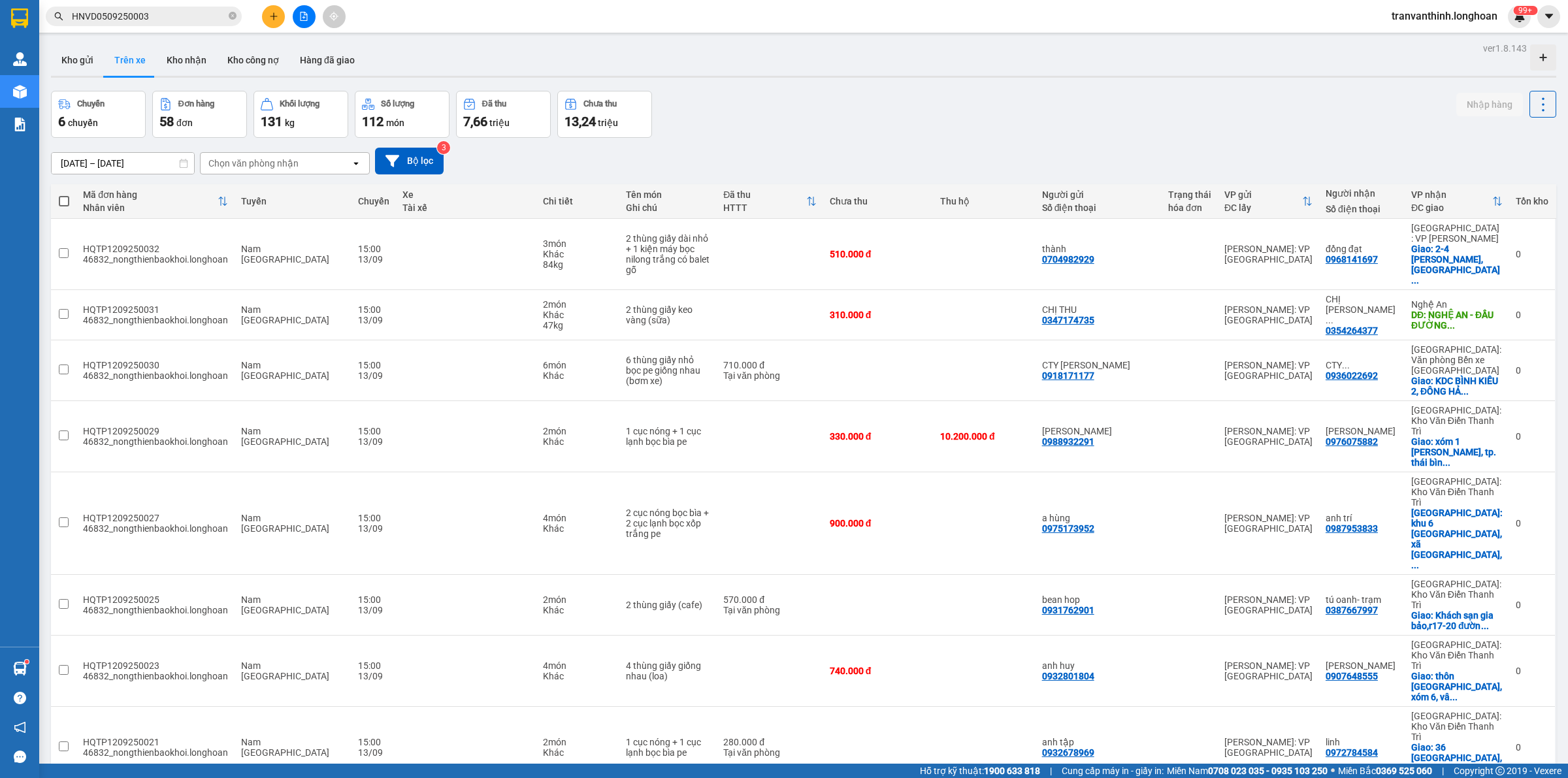
click at [857, 130] on div "Chuyến 6 chuyến Đơn hàng 58 đơn Khối lượng 131 kg Số lượng 112 món Đã thu 7,66 …" at bounding box center [803, 115] width 1505 height 47
click at [840, 154] on div "[DATE] – [DATE] Press the down arrow key to interact with the calendar and sele…" at bounding box center [803, 160] width 1505 height 27
click at [709, 141] on div "[DATE] – [DATE] Press the down arrow key to interact with the calendar and sele…" at bounding box center [803, 160] width 1505 height 47
click at [860, 67] on div "Kho gửi Trên xe Kho nhận Kho công nợ Hàng đã giao" at bounding box center [803, 62] width 1505 height 34
click at [722, 103] on div "Chuyến 6 chuyến Đơn hàng 58 đơn Khối lượng 131 kg Số lượng 112 món Đã thu 7,66 …" at bounding box center [803, 115] width 1505 height 47
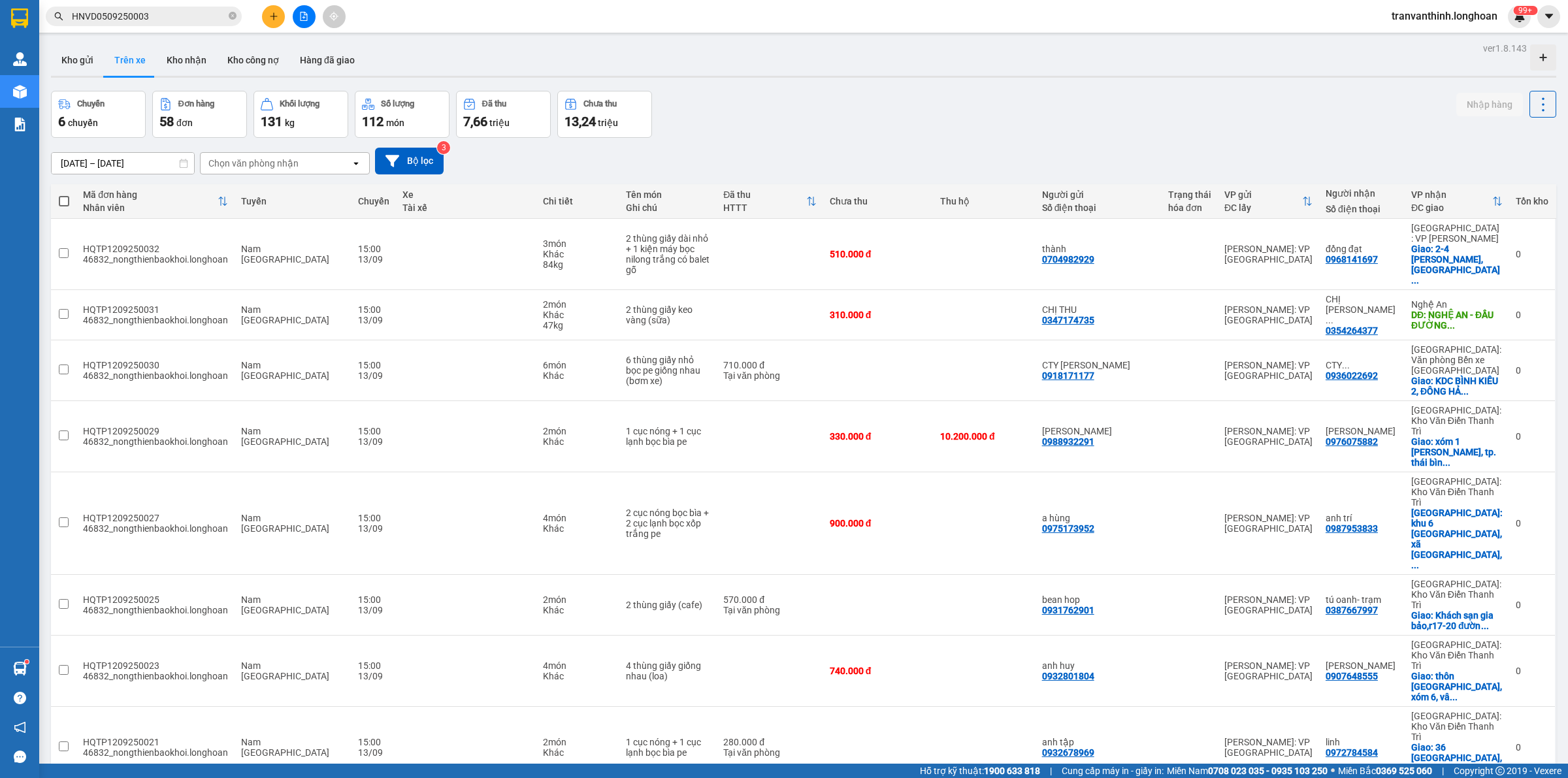
click at [722, 103] on div "Chuyến 6 chuyến Đơn hàng 58 đơn Khối lượng 131 kg Số lượng 112 món Đã thu 7,66 …" at bounding box center [803, 115] width 1505 height 47
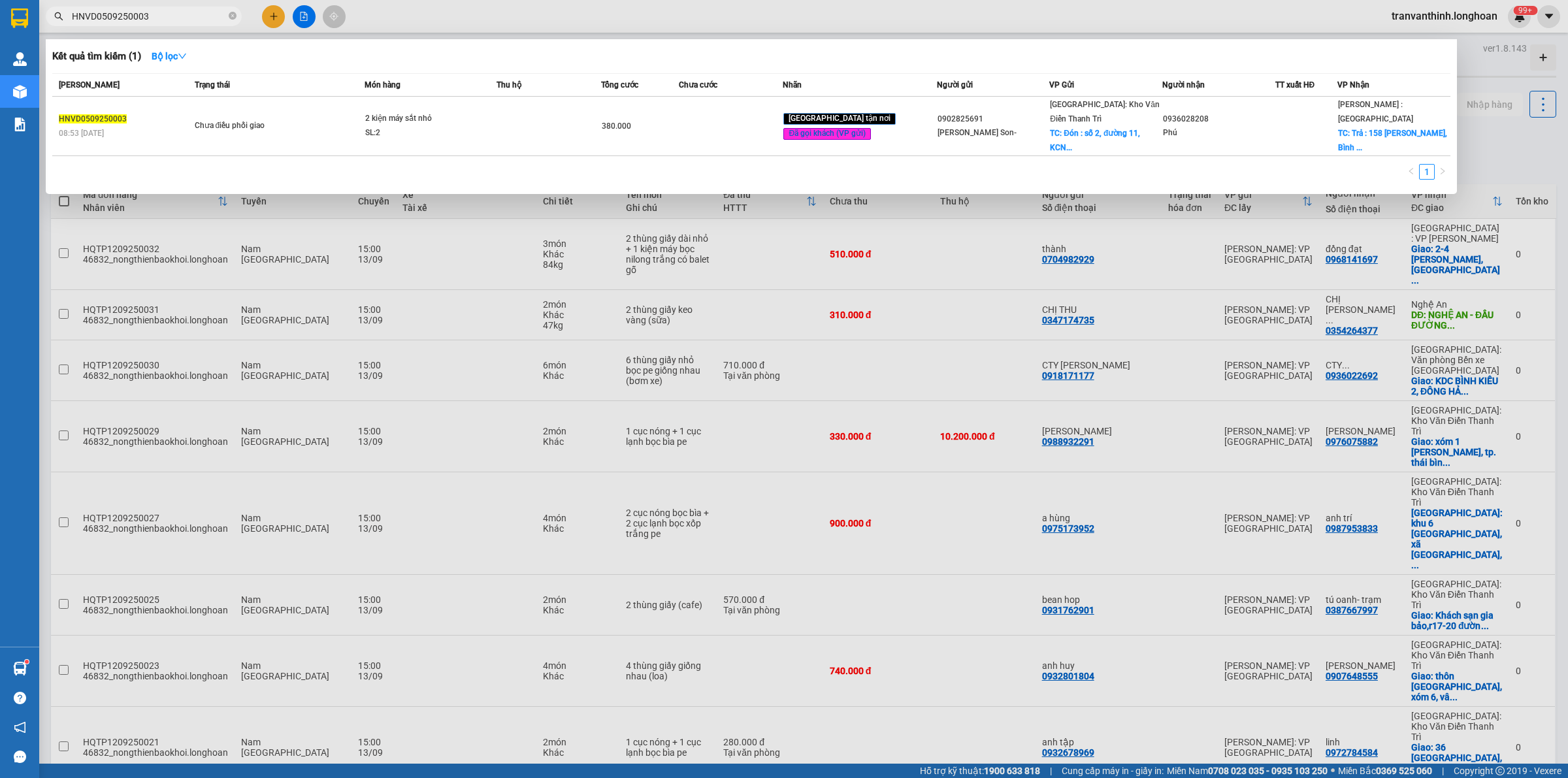
click at [180, 13] on input "HNVD0509250003" at bounding box center [148, 16] width 154 height 14
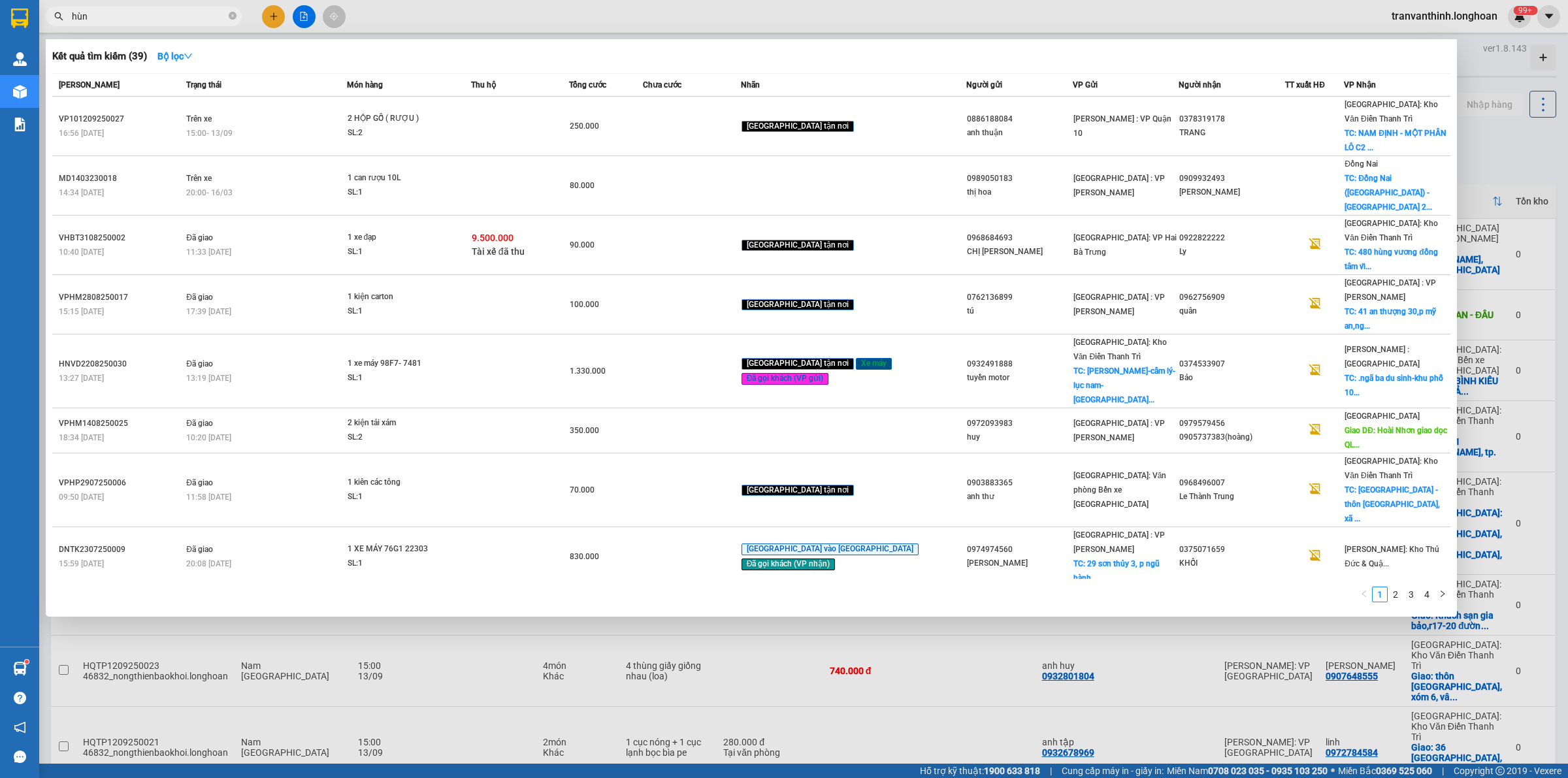
type input "hùng"
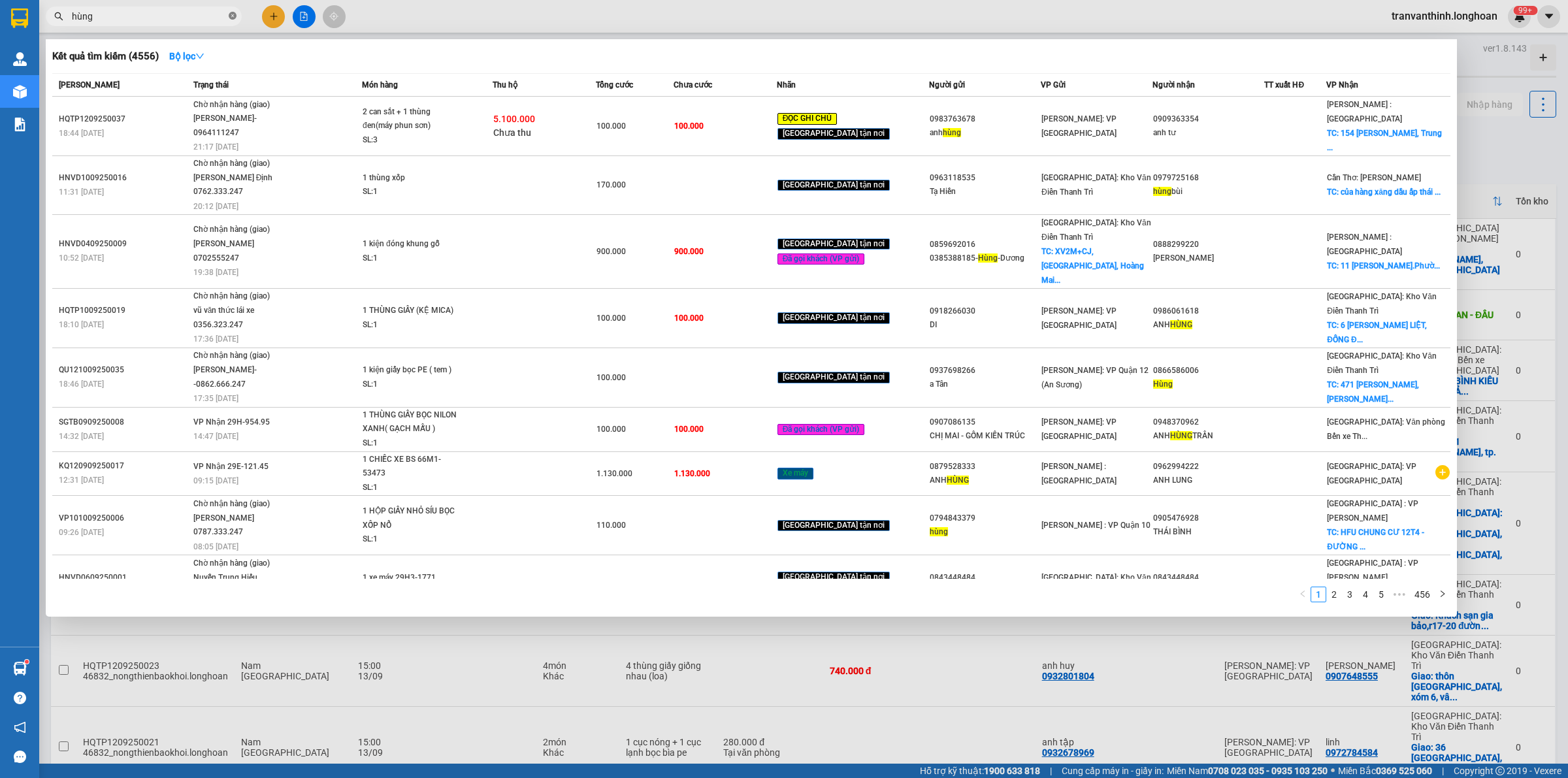
click at [230, 14] on icon "close-circle" at bounding box center [232, 15] width 8 height 8
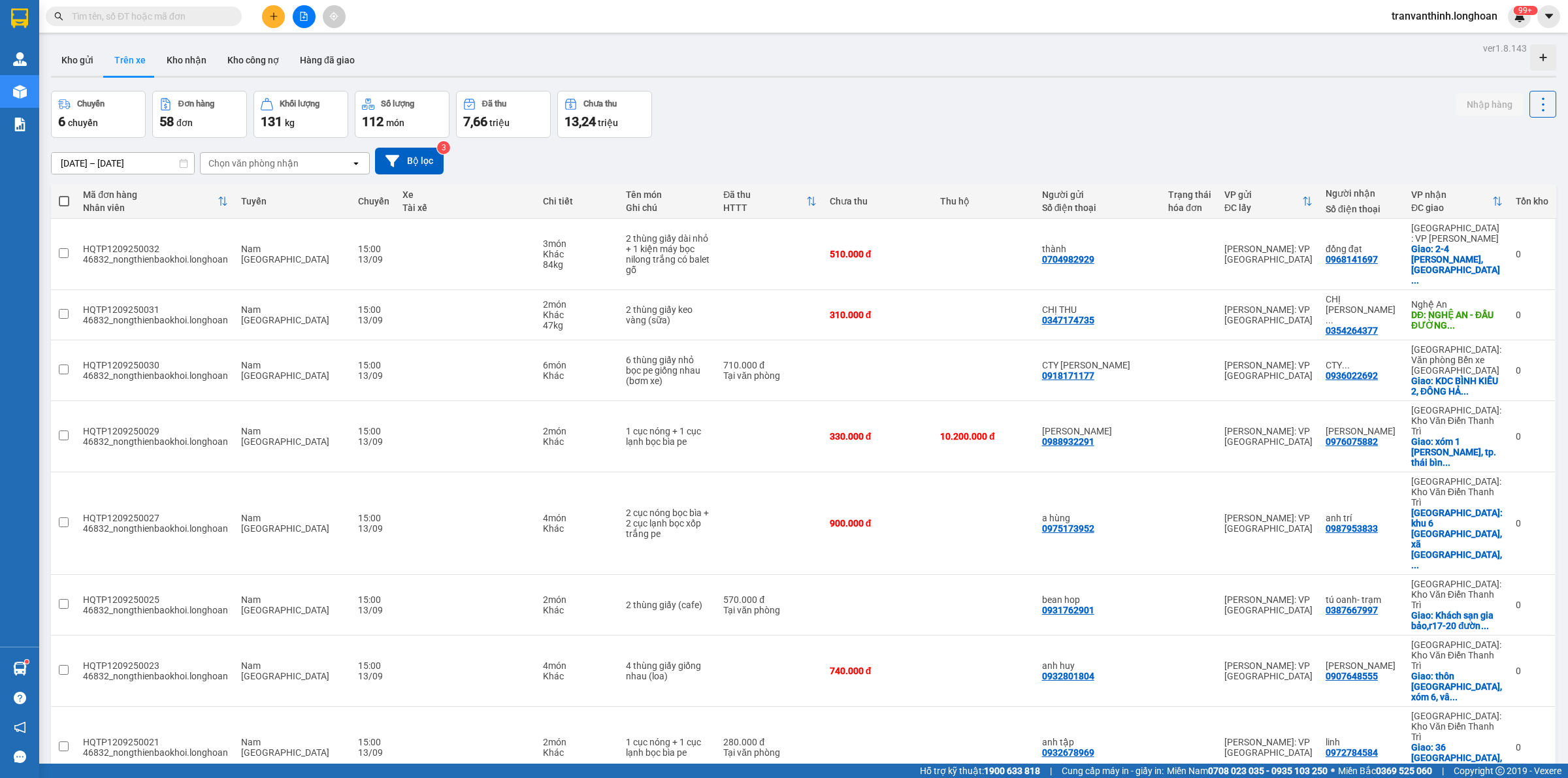
click at [880, 130] on div "Chuyến 6 chuyến Đơn hàng 58 đơn Khối lượng 131 kg Số lượng 112 món Đã thu 7,66 …" at bounding box center [803, 115] width 1505 height 47
click at [941, 121] on div "Chuyến 6 chuyến Đơn hàng 58 đơn Khối lượng 131 kg Số lượng 112 món Đã thu 7,66 …" at bounding box center [803, 115] width 1505 height 47
click at [1020, 112] on div "Chuyến 6 chuyến Đơn hàng 58 đơn Khối lượng 131 kg Số lượng 112 món Đã thu 7,66 …" at bounding box center [803, 115] width 1505 height 47
click at [1114, 109] on div "Chuyến 6 chuyến Đơn hàng 58 đơn Khối lượng 131 kg Số lượng 112 món Đã thu 7,66 …" at bounding box center [803, 115] width 1505 height 47
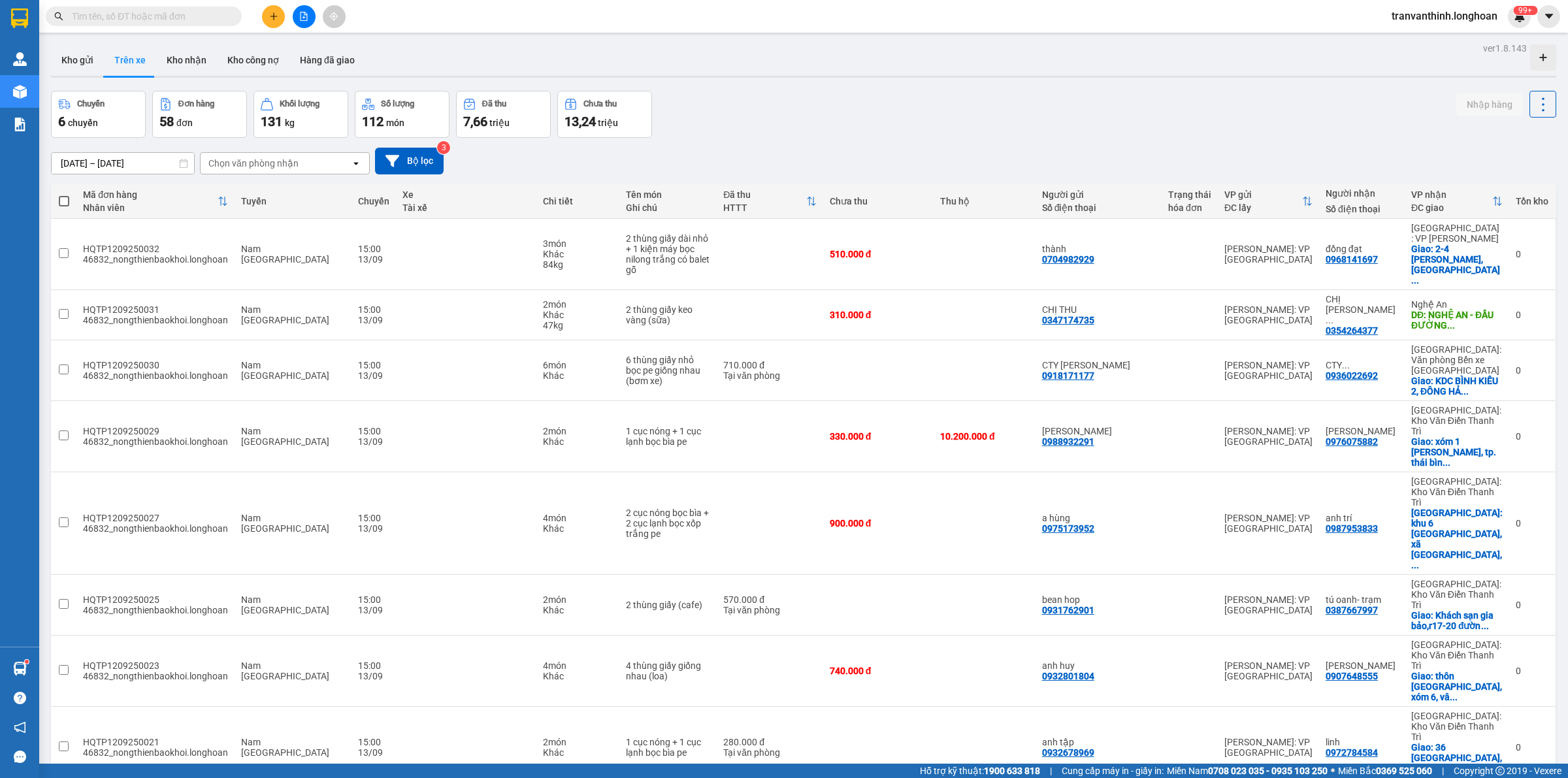
click at [707, 93] on div "Chuyến 6 chuyến Đơn hàng 58 đơn Khối lượng 131 kg Số lượng 112 món Đã thu 7,66 …" at bounding box center [803, 115] width 1505 height 47
click at [156, 14] on input "text" at bounding box center [148, 16] width 154 height 14
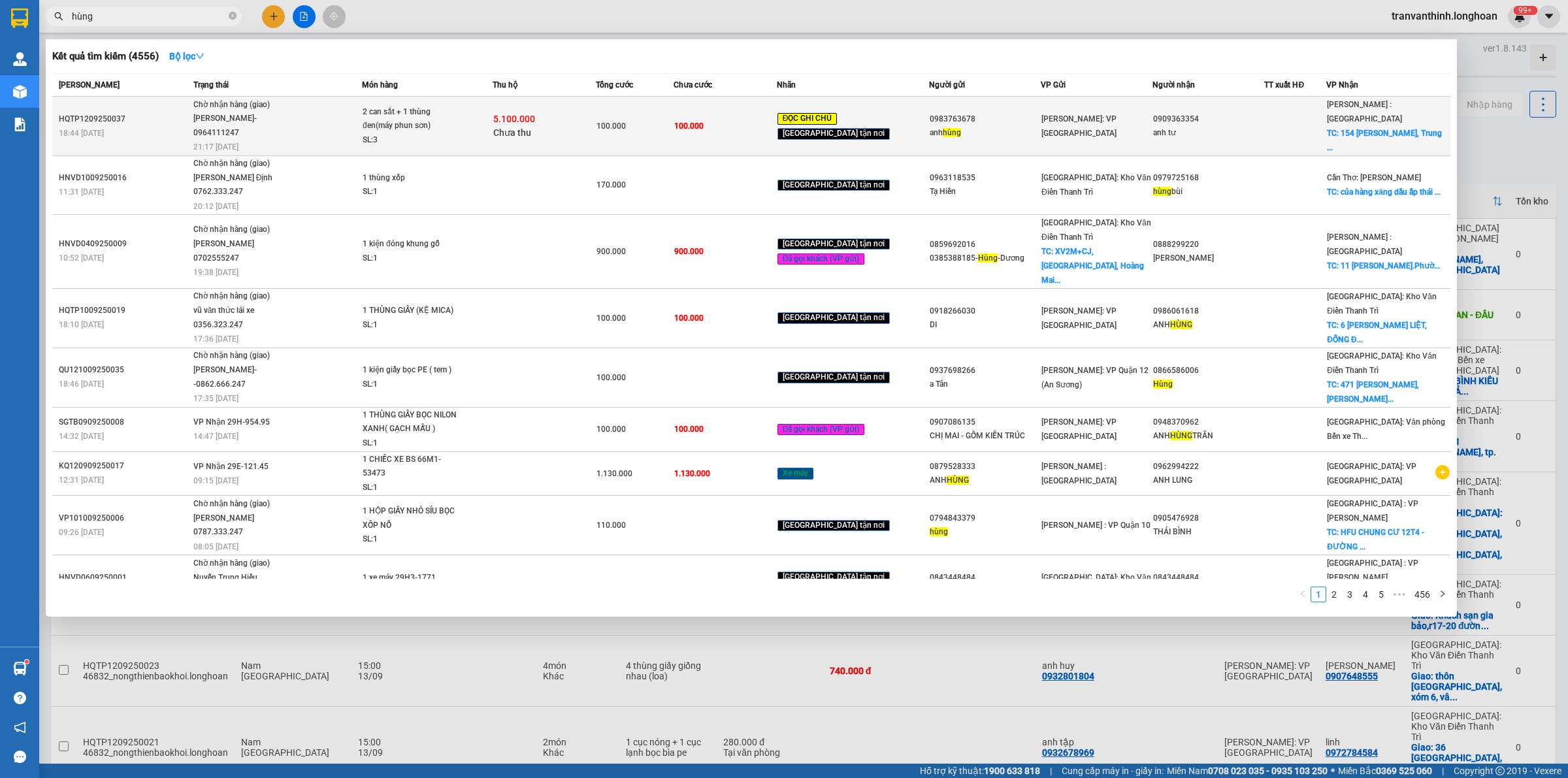
type input "hùng"
click at [586, 145] on td "5.100.000 Chưa thu" at bounding box center [544, 126] width 103 height 59
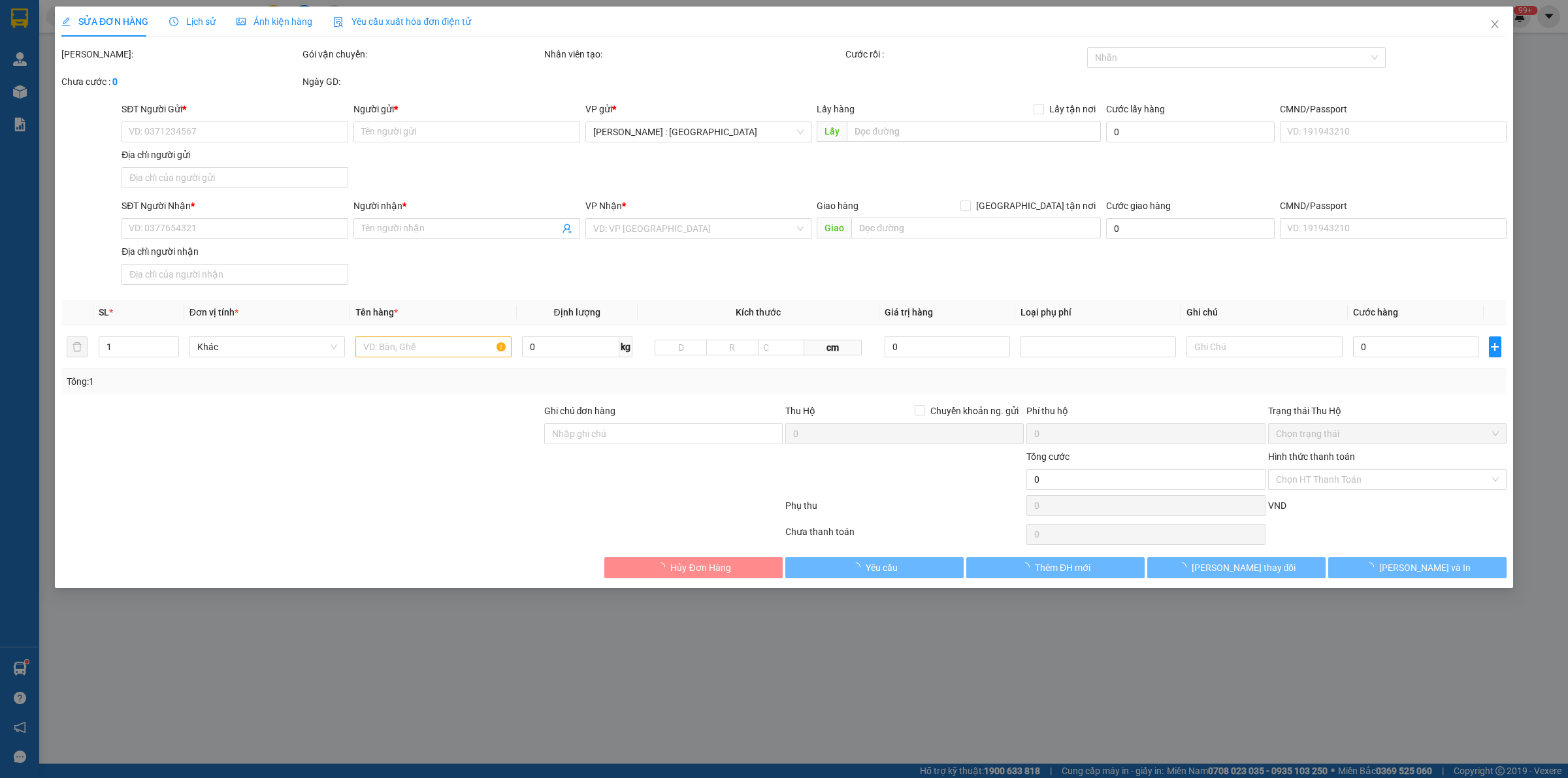
type input "0983763678"
type input "anh hùng"
type input "0909363354"
type input "anh tư"
checkbox input "true"
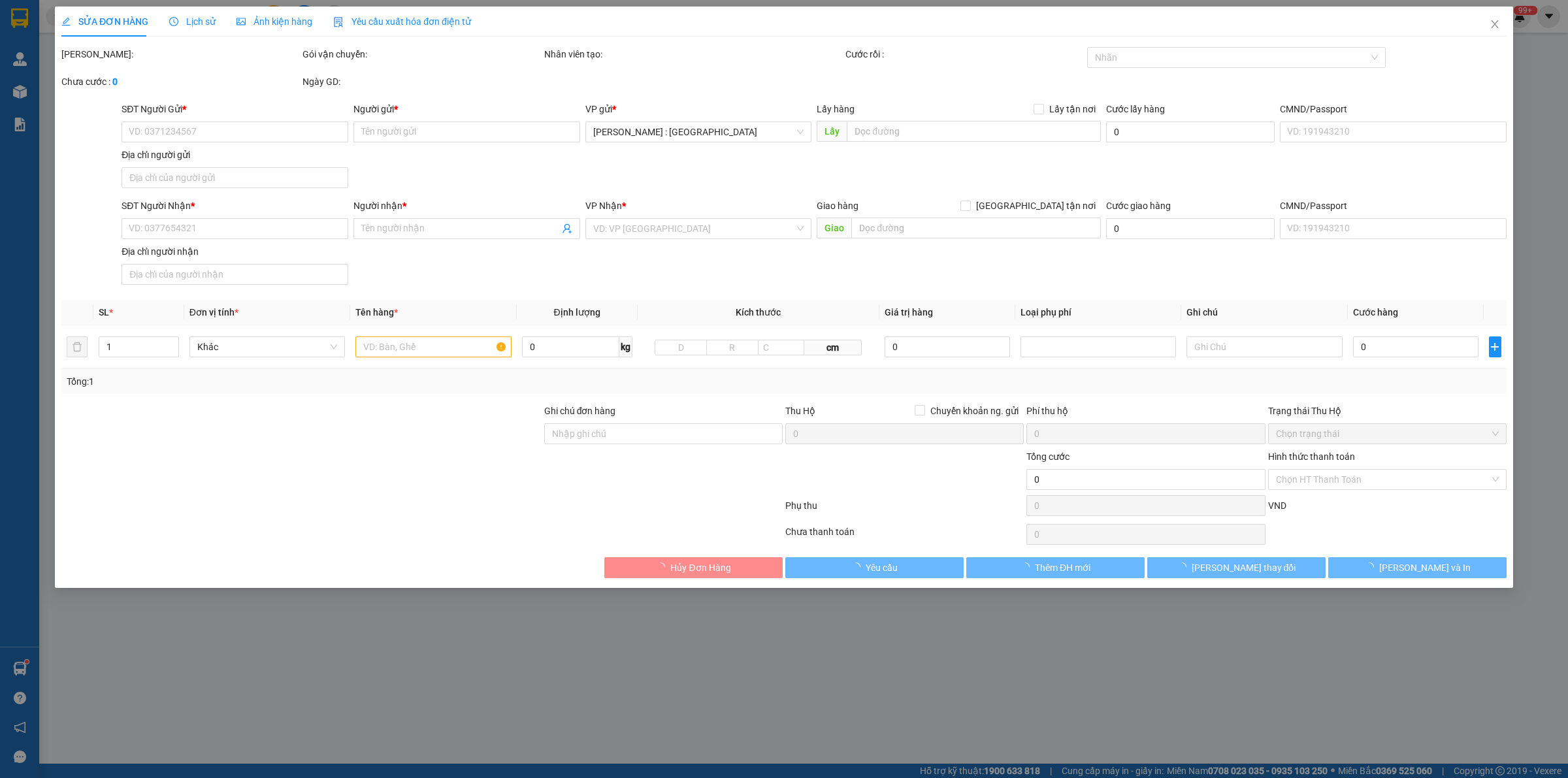
type input "154 [PERSON_NAME], [GEOGRAPHIC_DATA], [GEOGRAPHIC_DATA], [GEOGRAPHIC_DATA]"
type input "có 1 can móp sẵn"
type input "100.000"
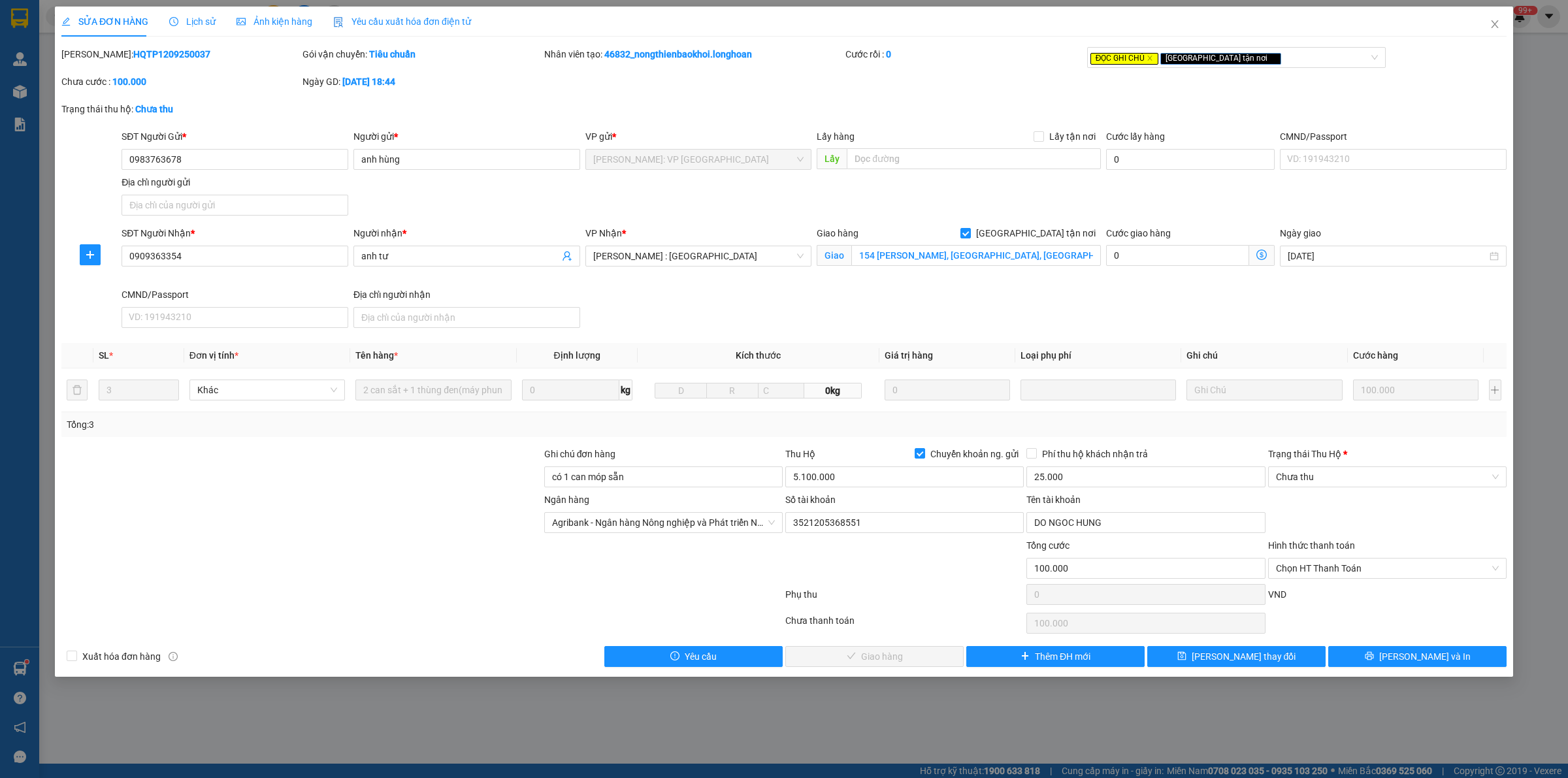
click at [181, 21] on span "Lịch sử" at bounding box center [192, 21] width 47 height 11
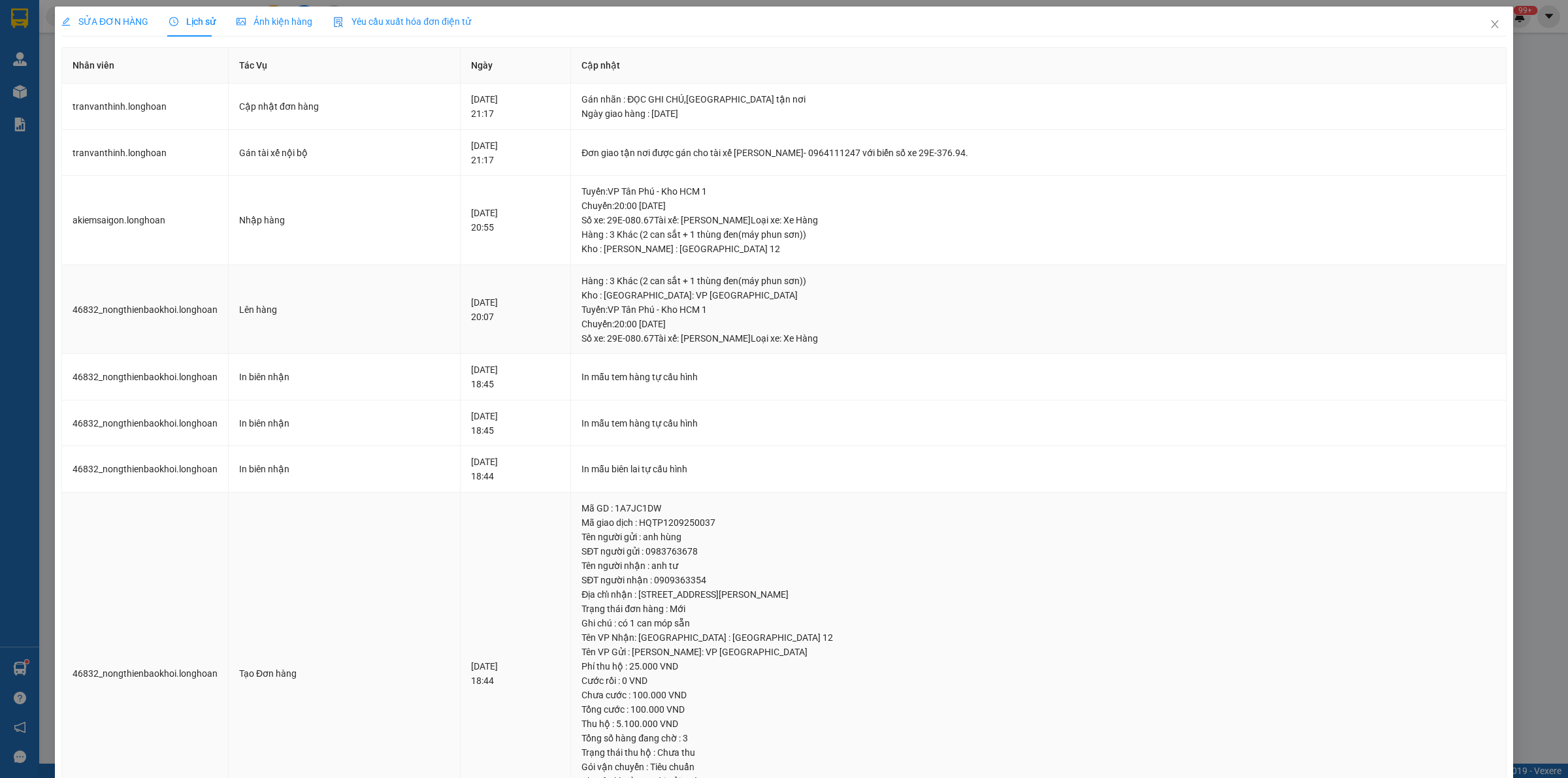
scroll to position [102, 0]
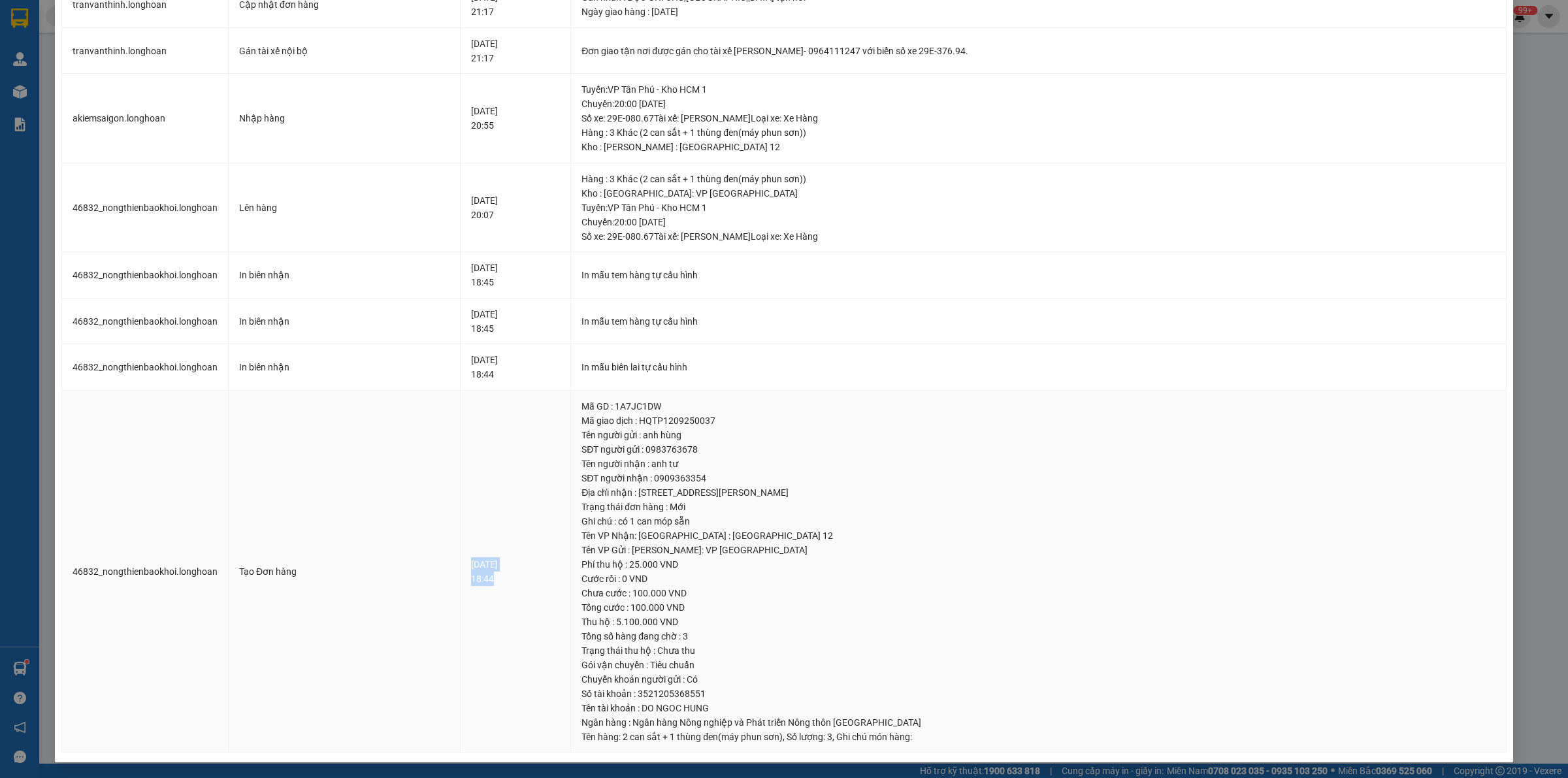
drag, startPoint x: 451, startPoint y: 557, endPoint x: 505, endPoint y: 580, distance: 58.7
click at [505, 580] on div "[DATE] 18:44" at bounding box center [515, 572] width 90 height 29
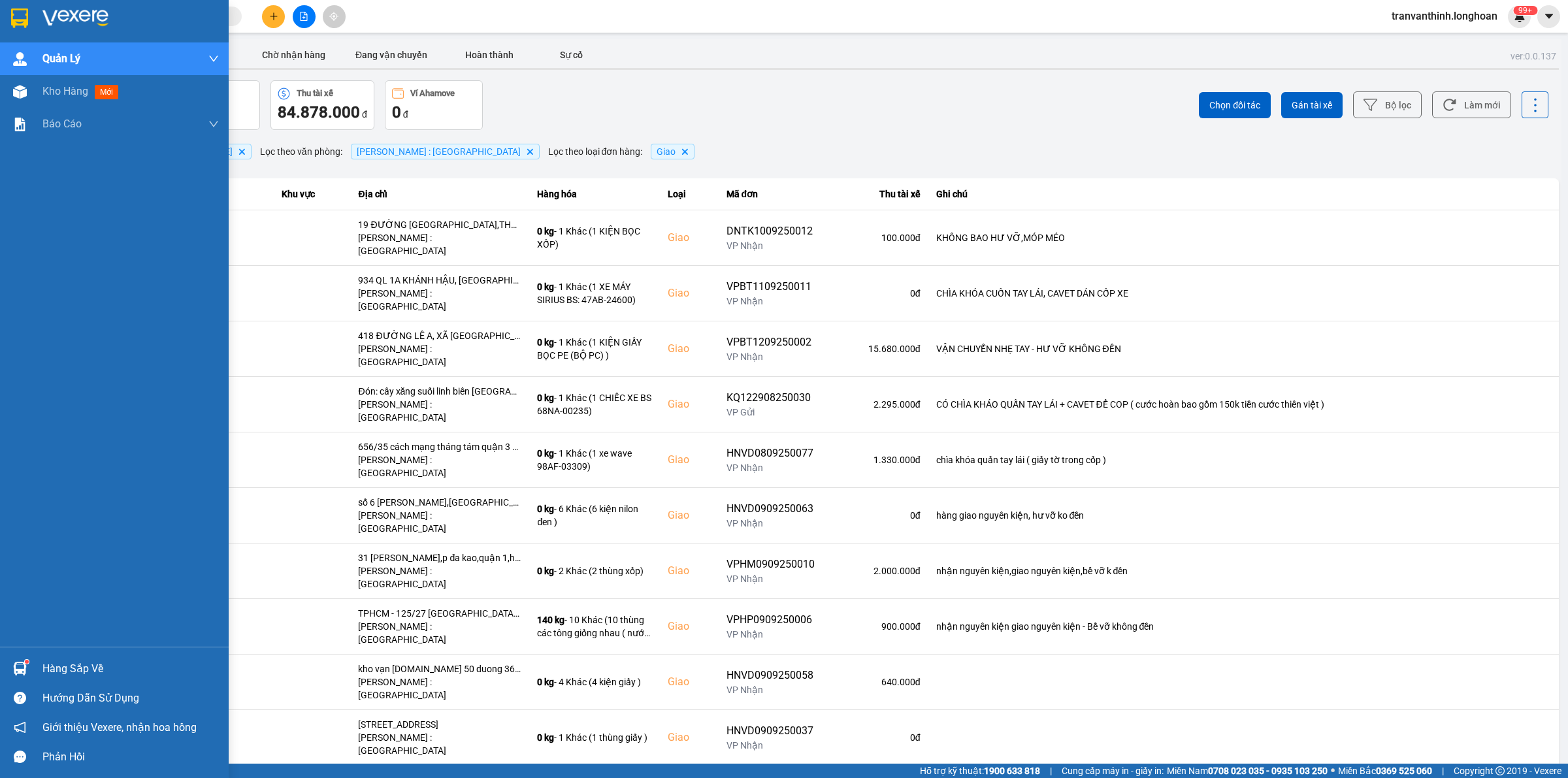
click at [0, 18] on div at bounding box center [114, 21] width 229 height 42
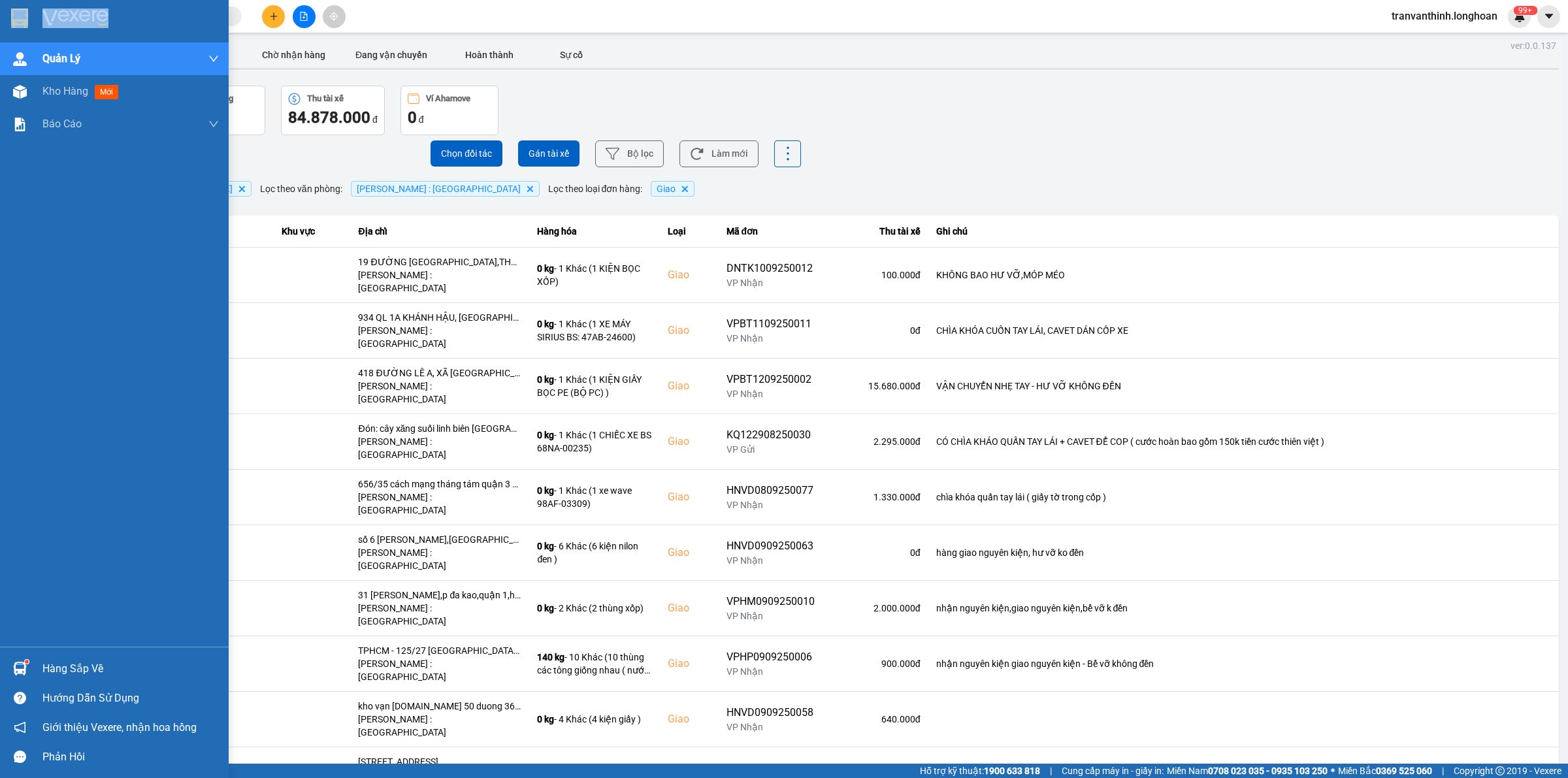
click at [0, 18] on div at bounding box center [114, 21] width 229 height 42
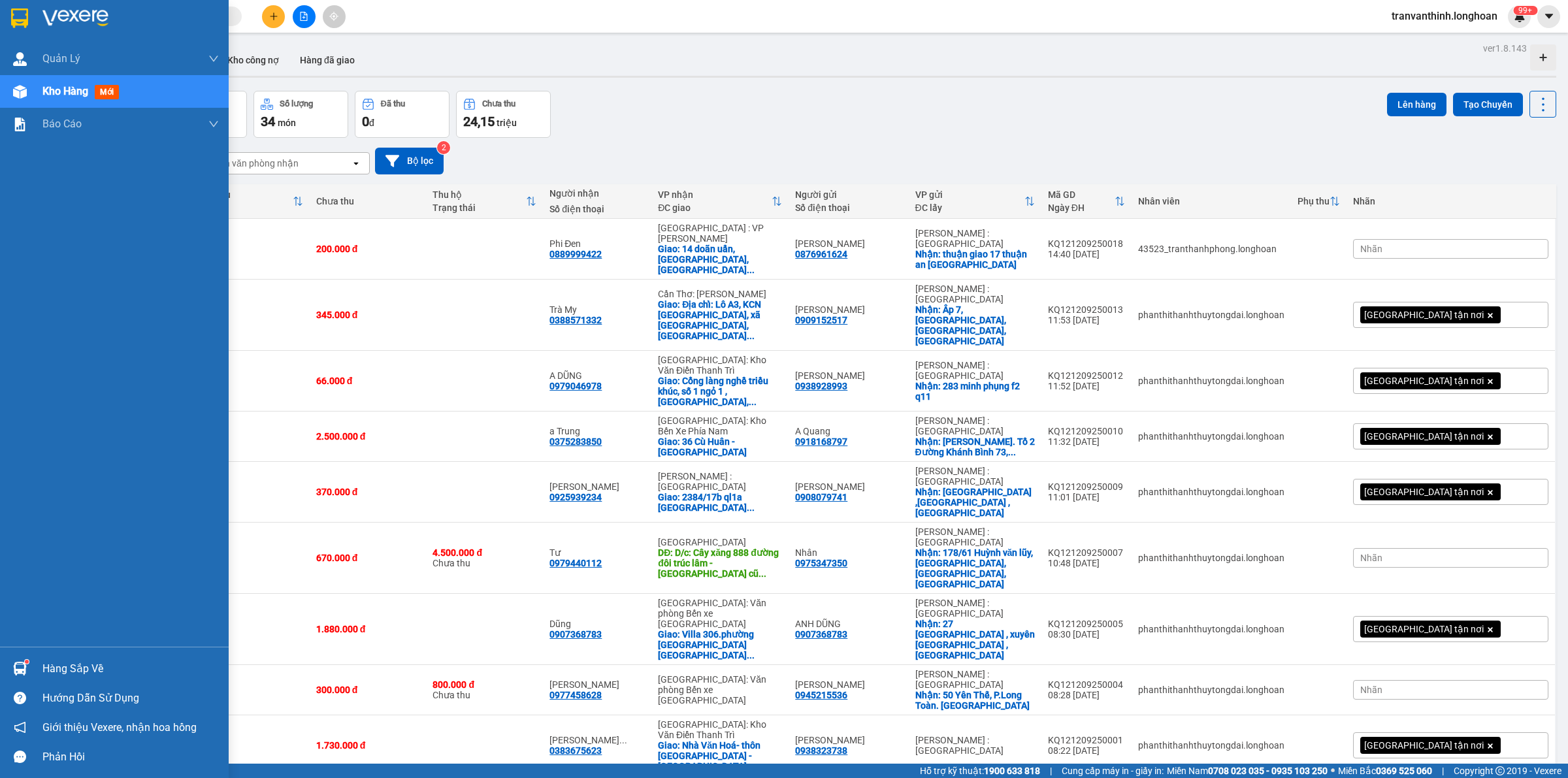
click at [28, 24] on div at bounding box center [20, 18] width 23 height 23
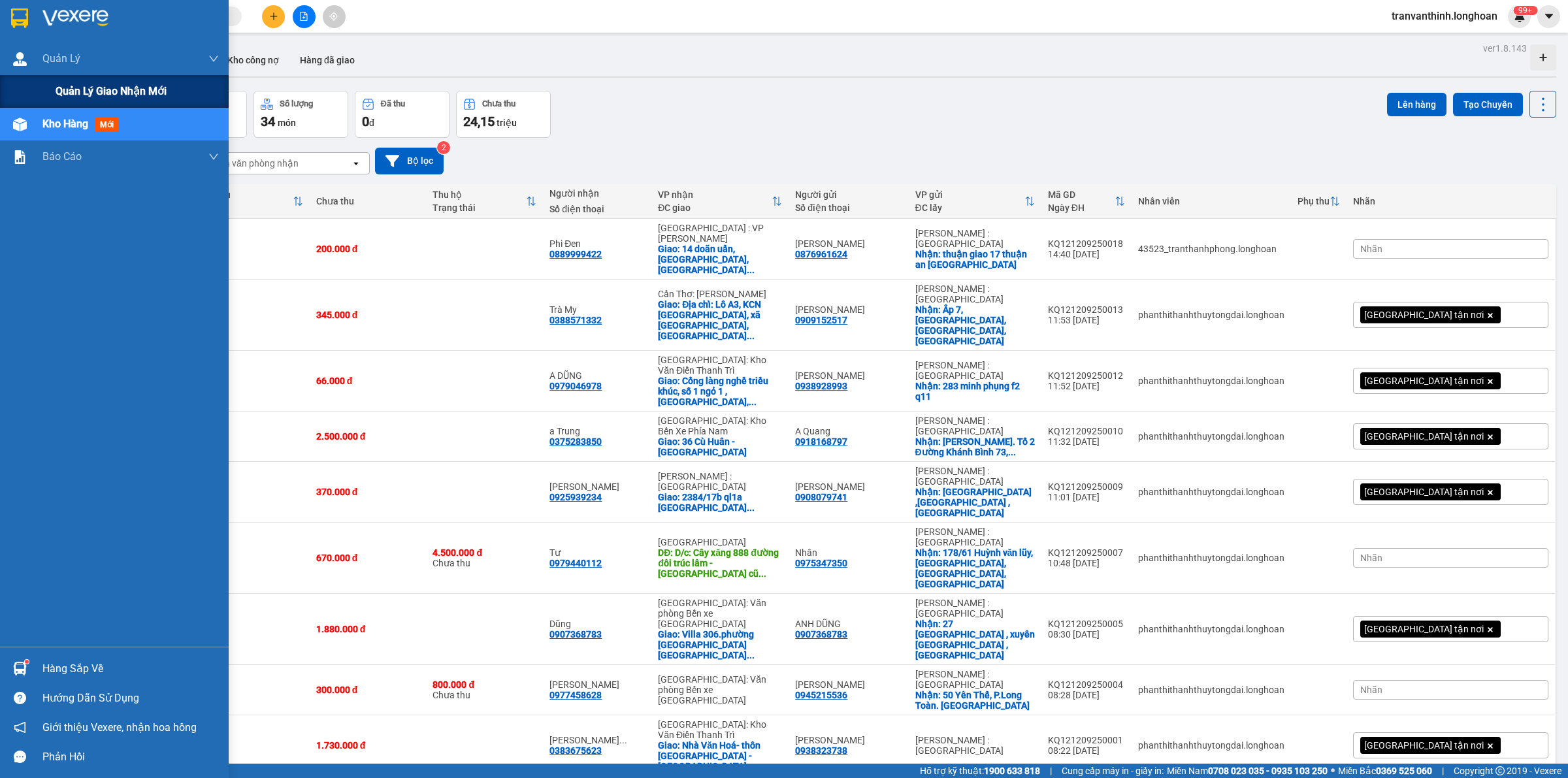
click at [119, 79] on div "Quản lý giao nhận mới" at bounding box center [137, 92] width 163 height 33
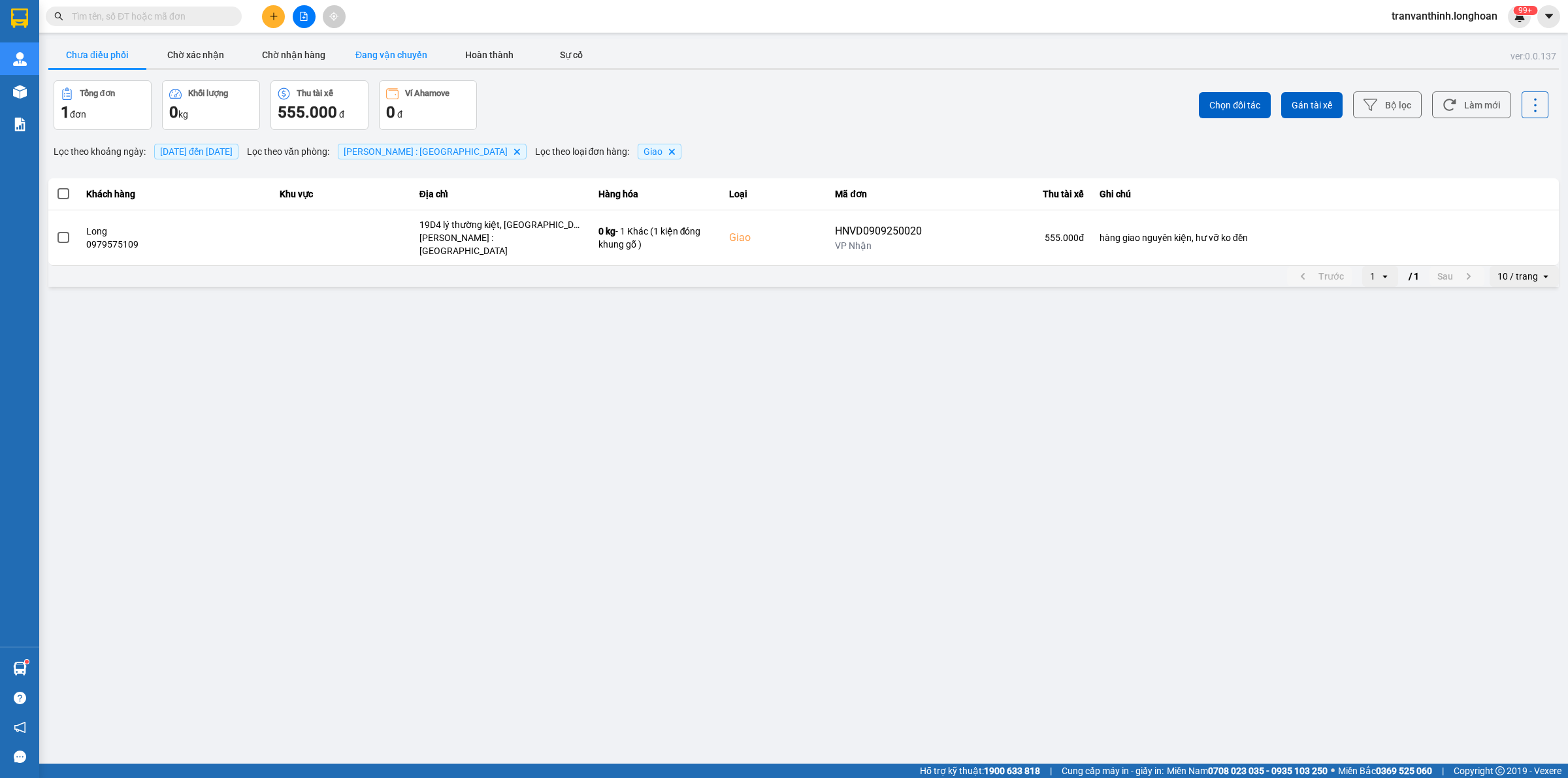
click at [379, 56] on button "Đang vận chuyển" at bounding box center [391, 54] width 98 height 26
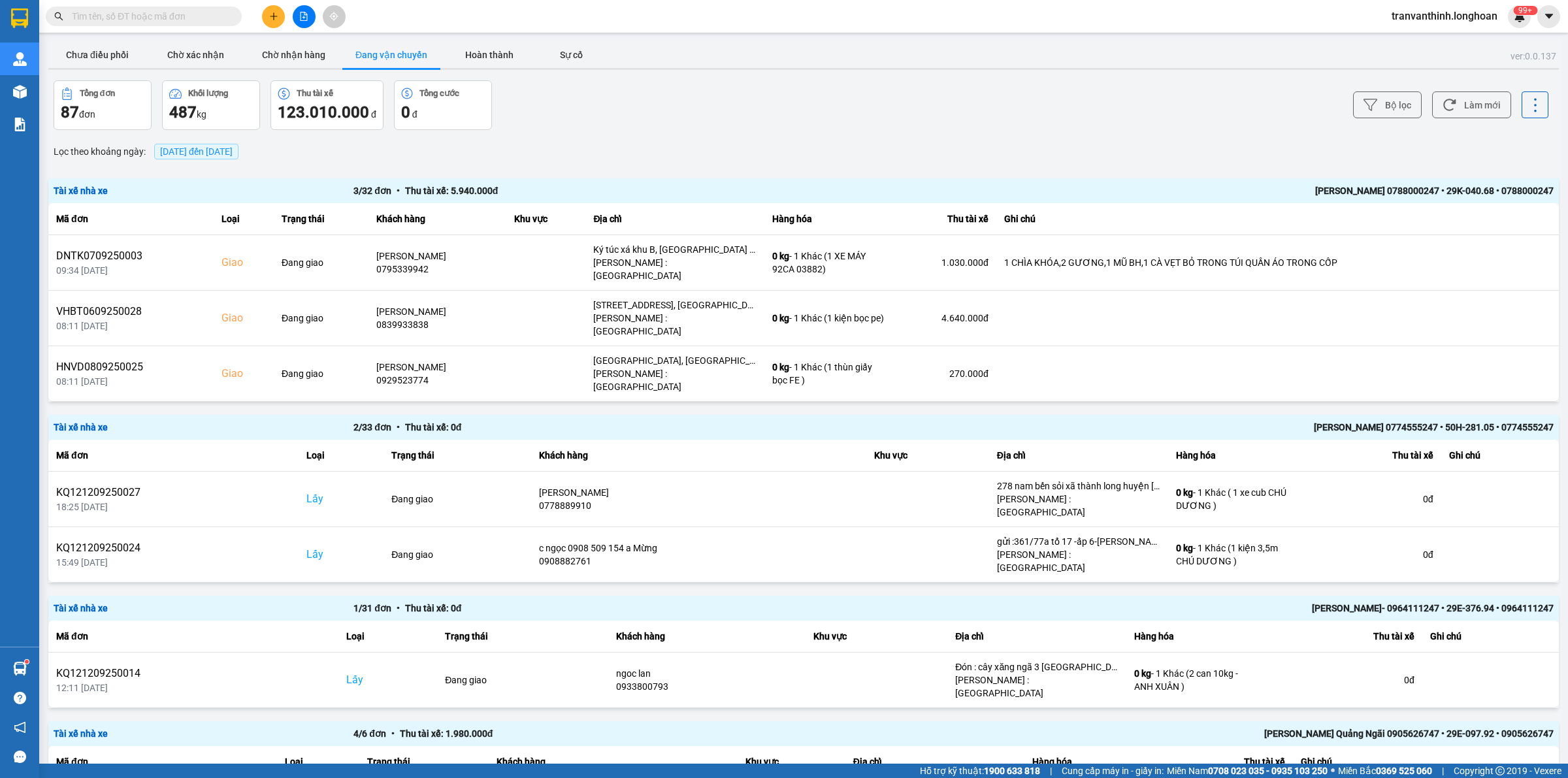
click at [222, 158] on span "12/09/2025 đến 12/09/2025" at bounding box center [196, 152] width 85 height 16
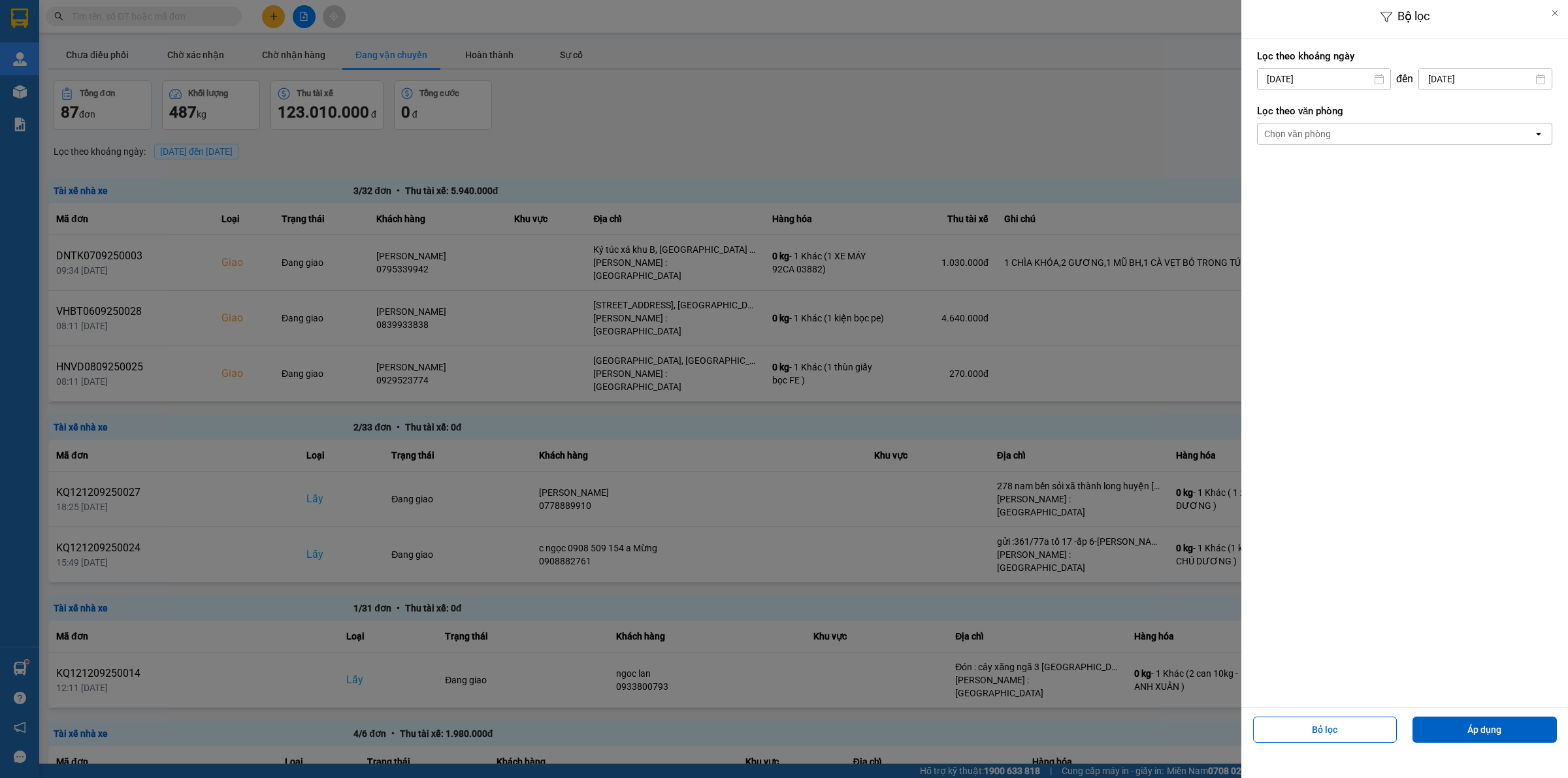
click at [1319, 138] on div "Chọn văn phòng" at bounding box center [1297, 134] width 67 height 13
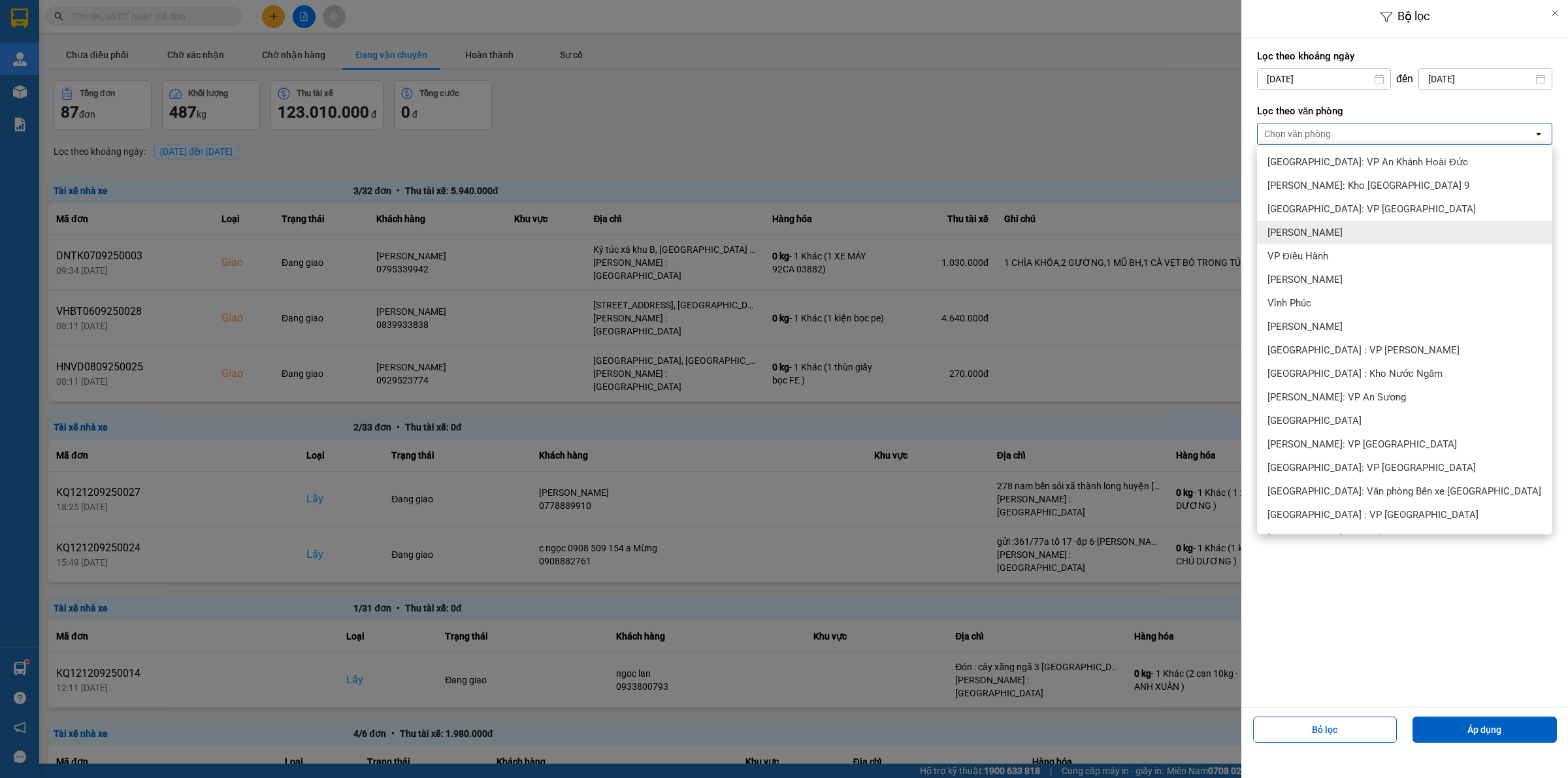
scroll to position [272, 0]
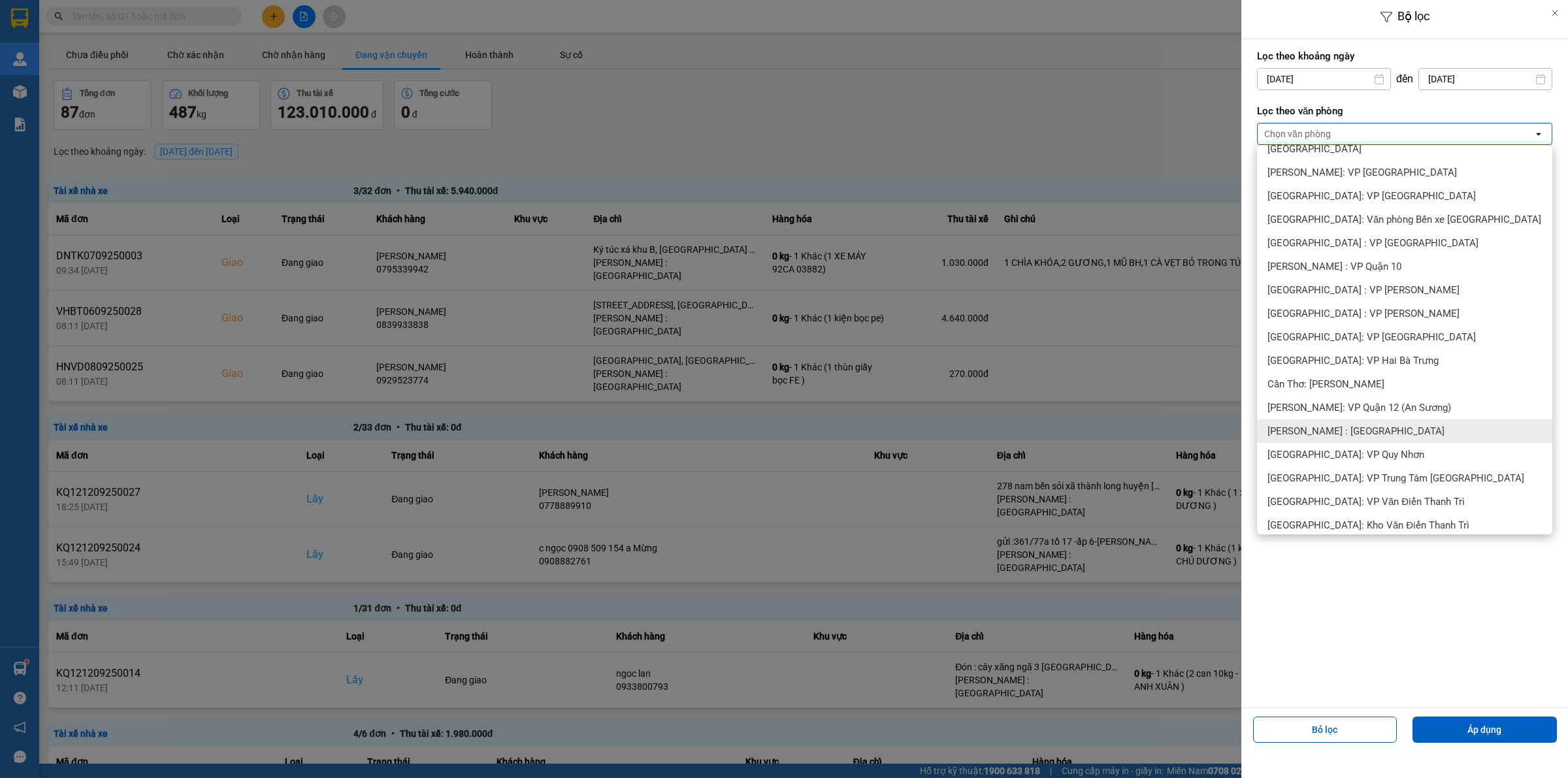
click at [1320, 422] on div "[PERSON_NAME] : [GEOGRAPHIC_DATA]" at bounding box center [1405, 431] width 295 height 24
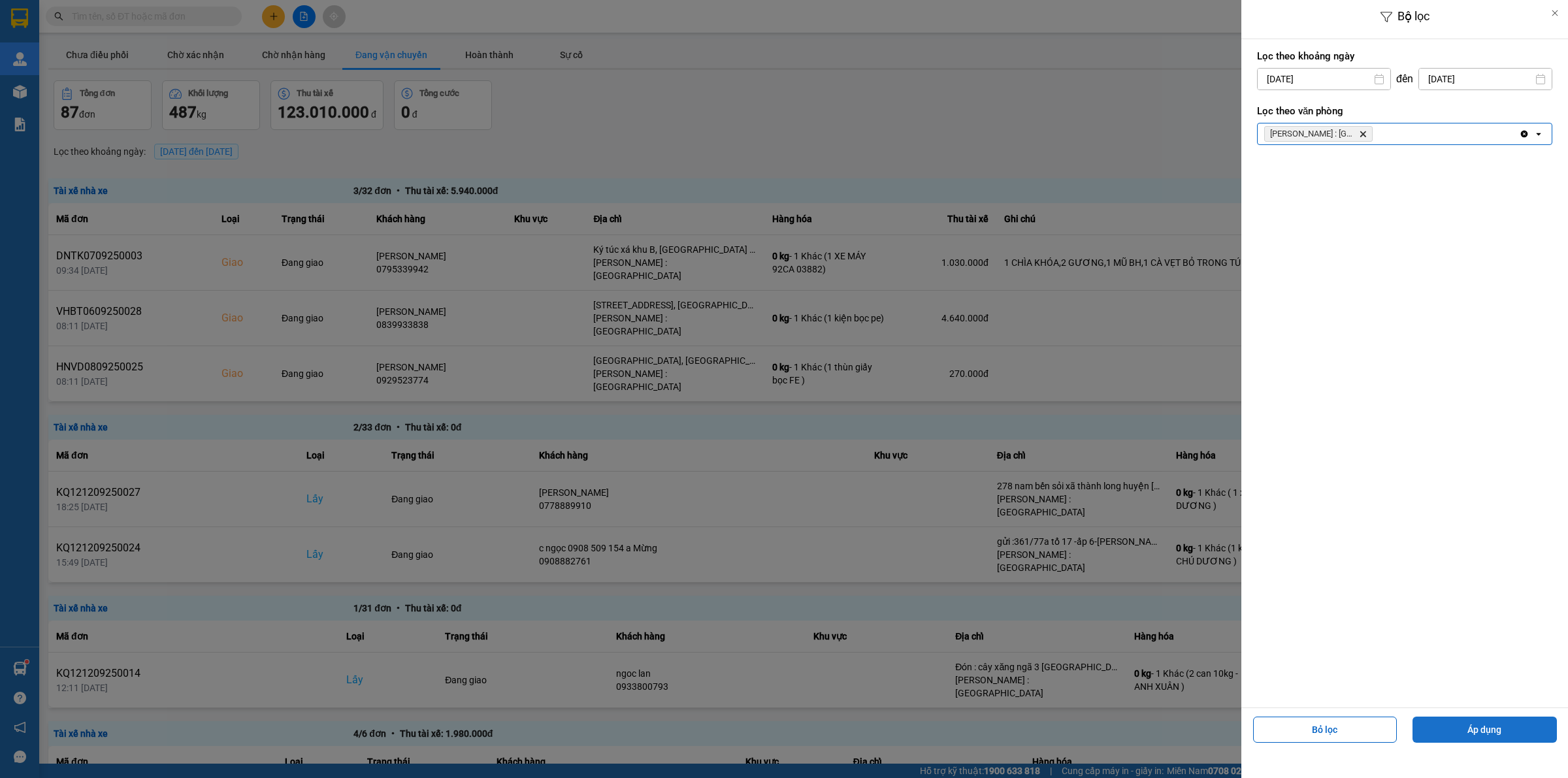
click at [1504, 738] on button "Áp dụng" at bounding box center [1484, 729] width 144 height 26
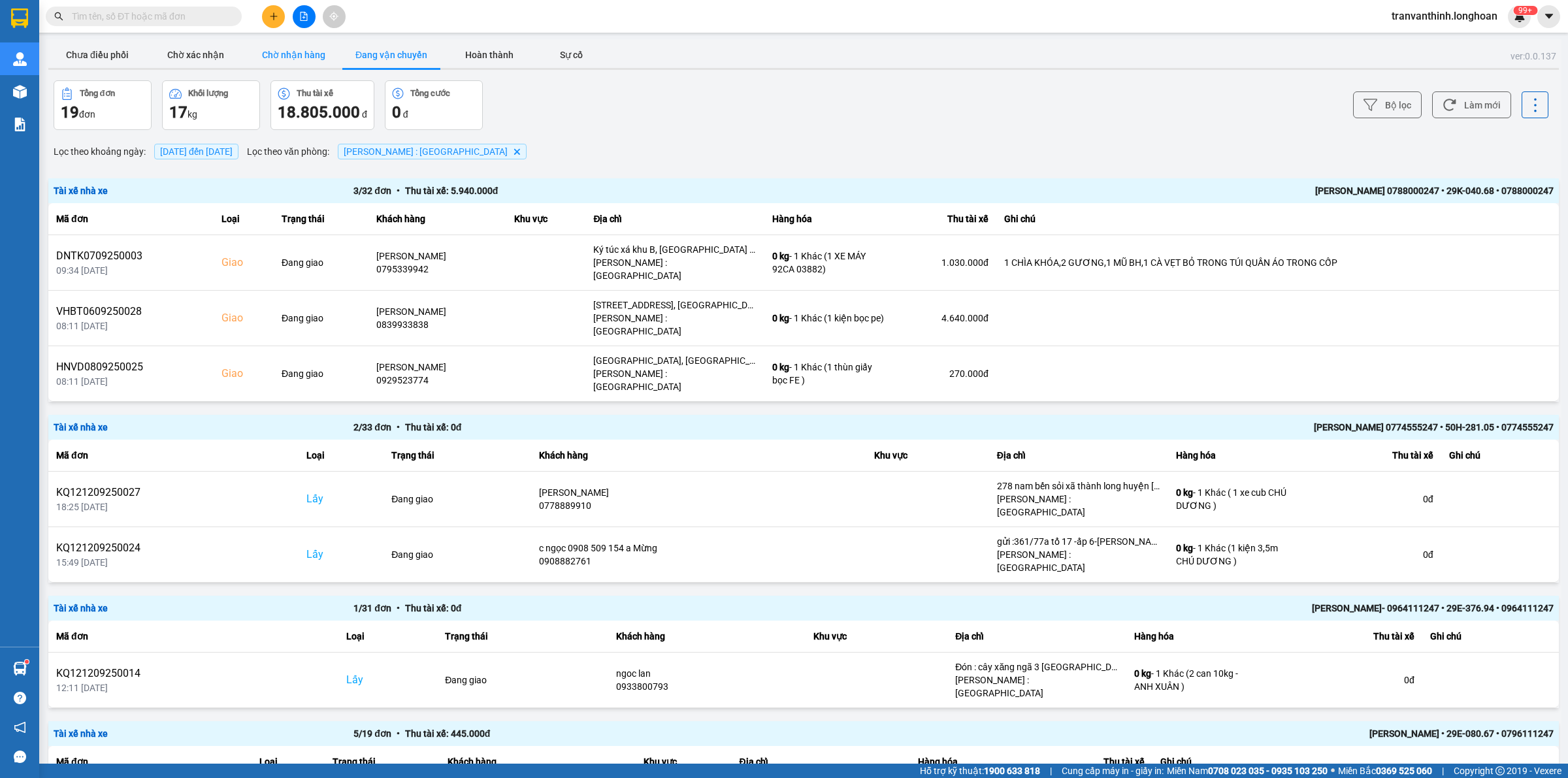
click at [298, 59] on button "Chờ nhận hàng" at bounding box center [293, 54] width 98 height 26
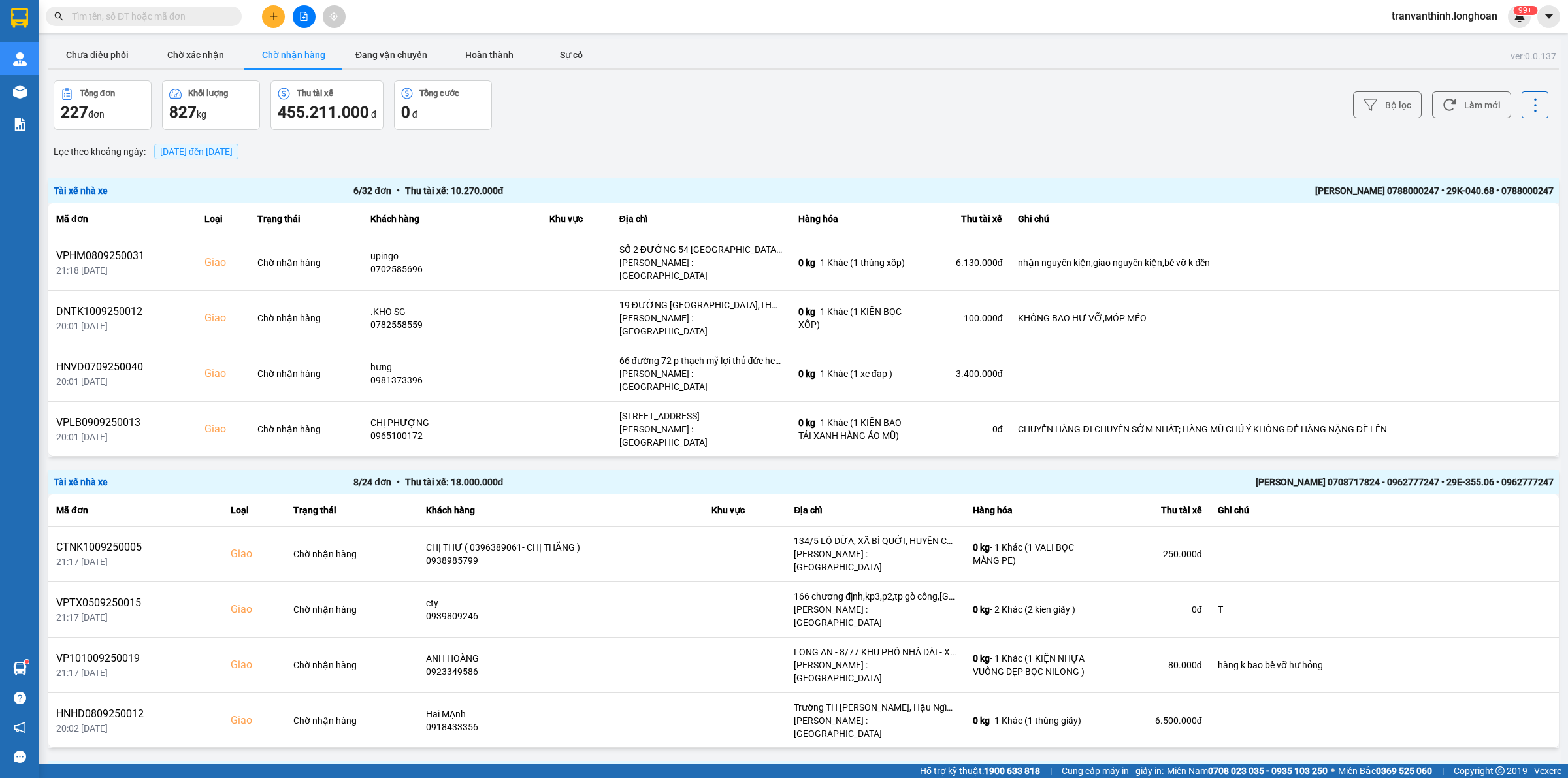
click at [233, 149] on span "12/09/2025 đến 12/09/2025" at bounding box center [196, 151] width 72 height 11
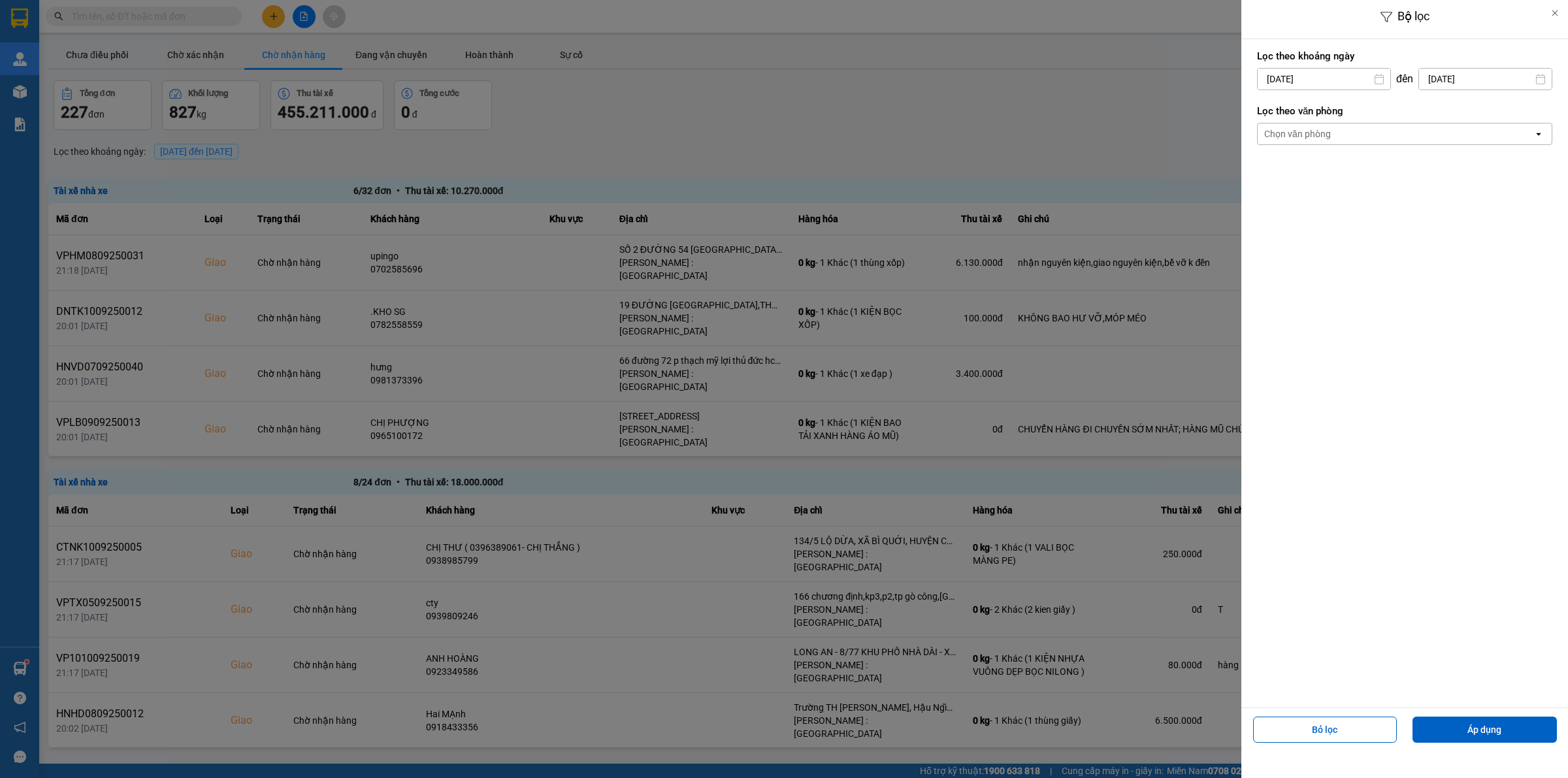
click at [1382, 135] on div "Chọn văn phòng" at bounding box center [1395, 133] width 276 height 21
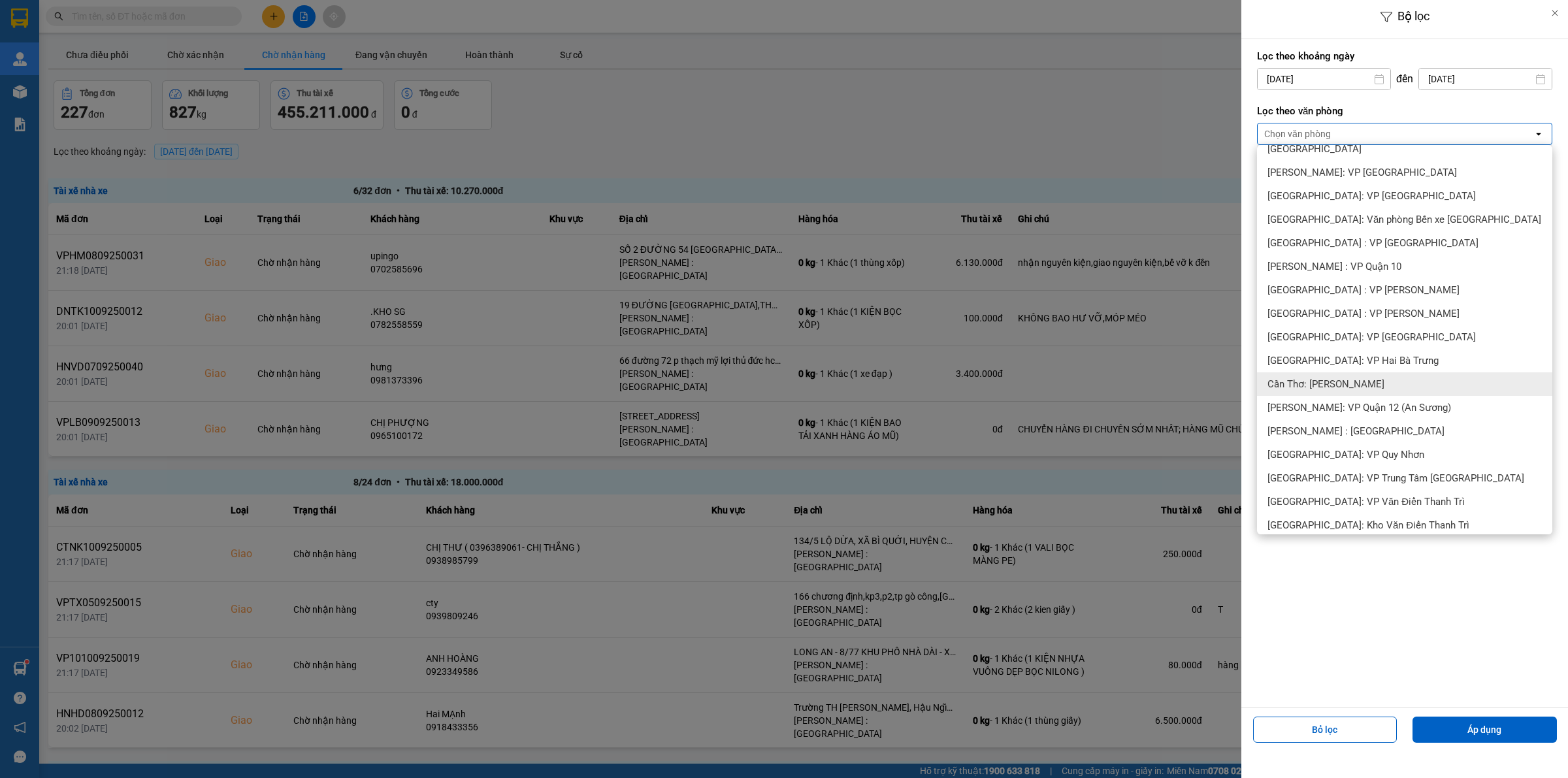
scroll to position [408, 0]
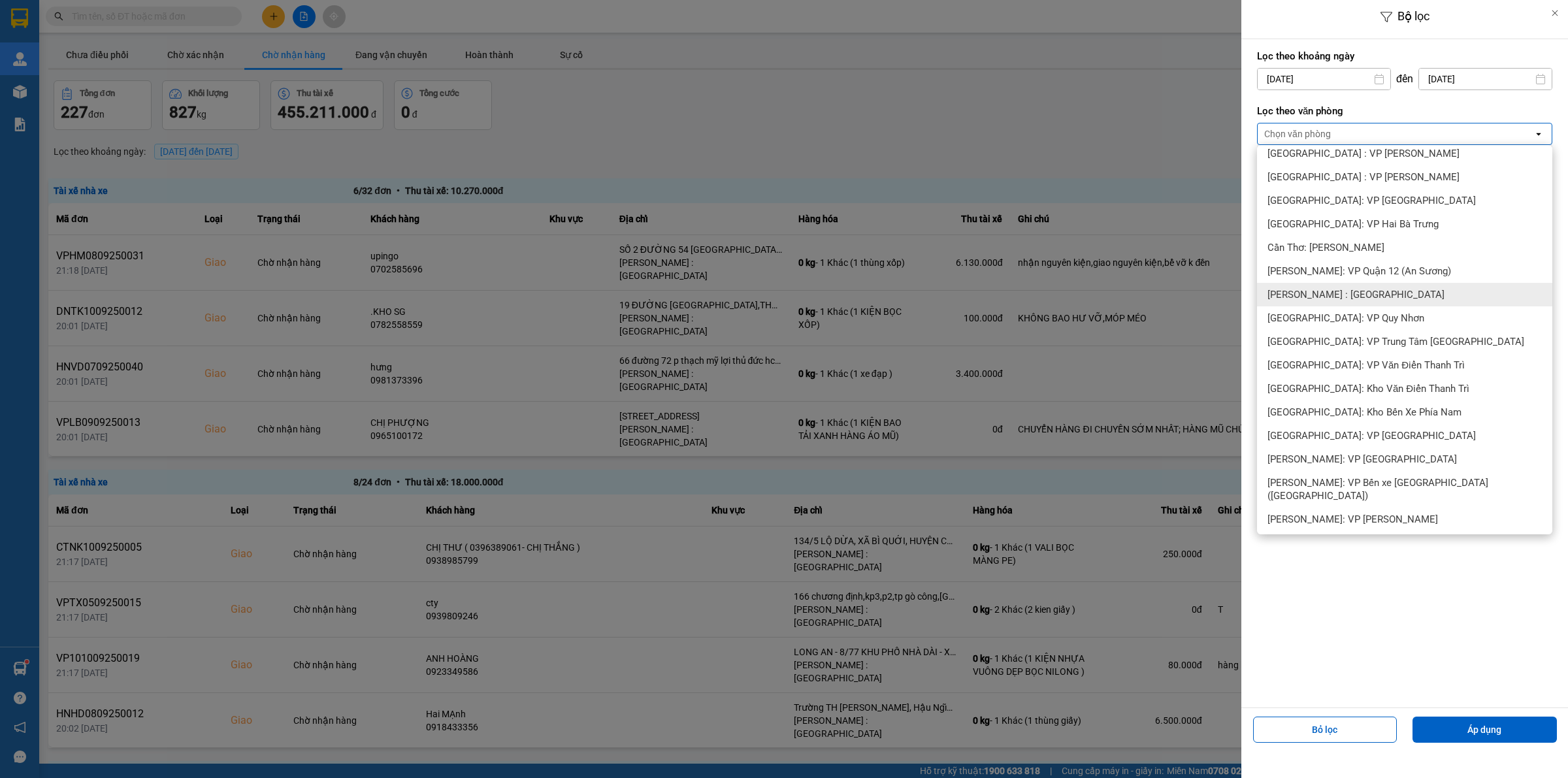
click at [1339, 292] on span "[PERSON_NAME] : [GEOGRAPHIC_DATA]" at bounding box center [1356, 294] width 177 height 13
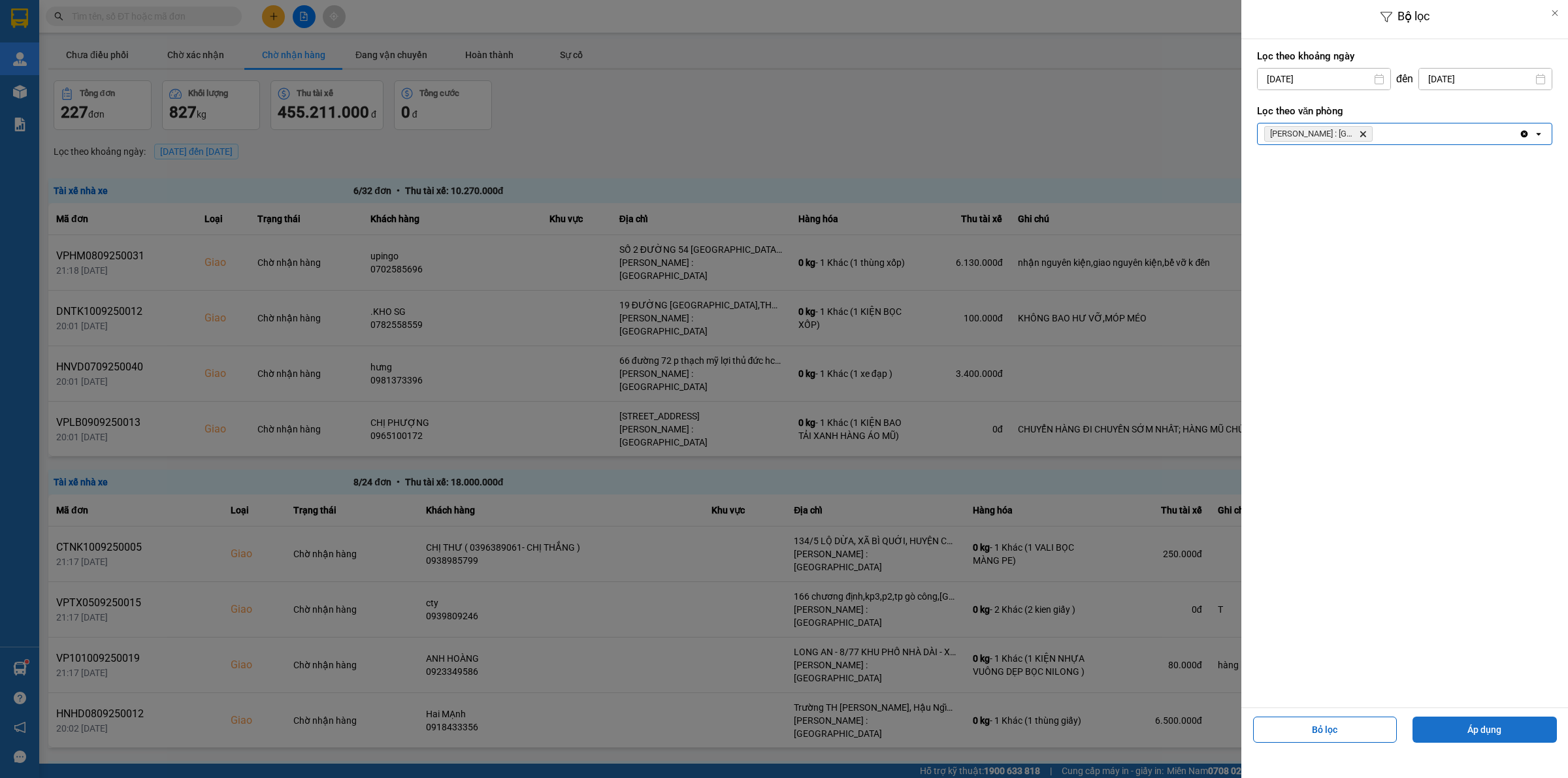
click at [1491, 739] on button "Áp dụng" at bounding box center [1484, 729] width 144 height 26
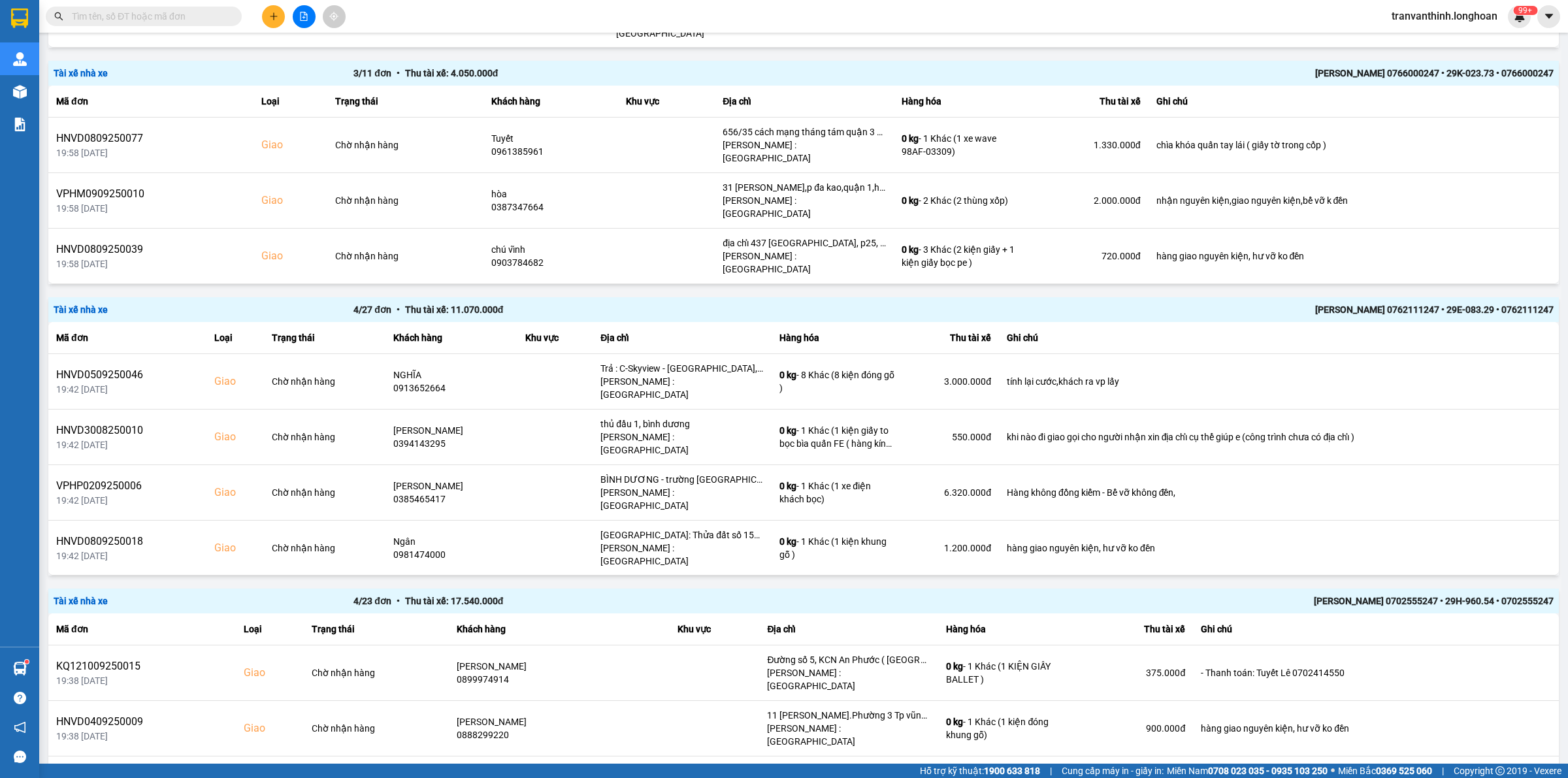
scroll to position [1614, 0]
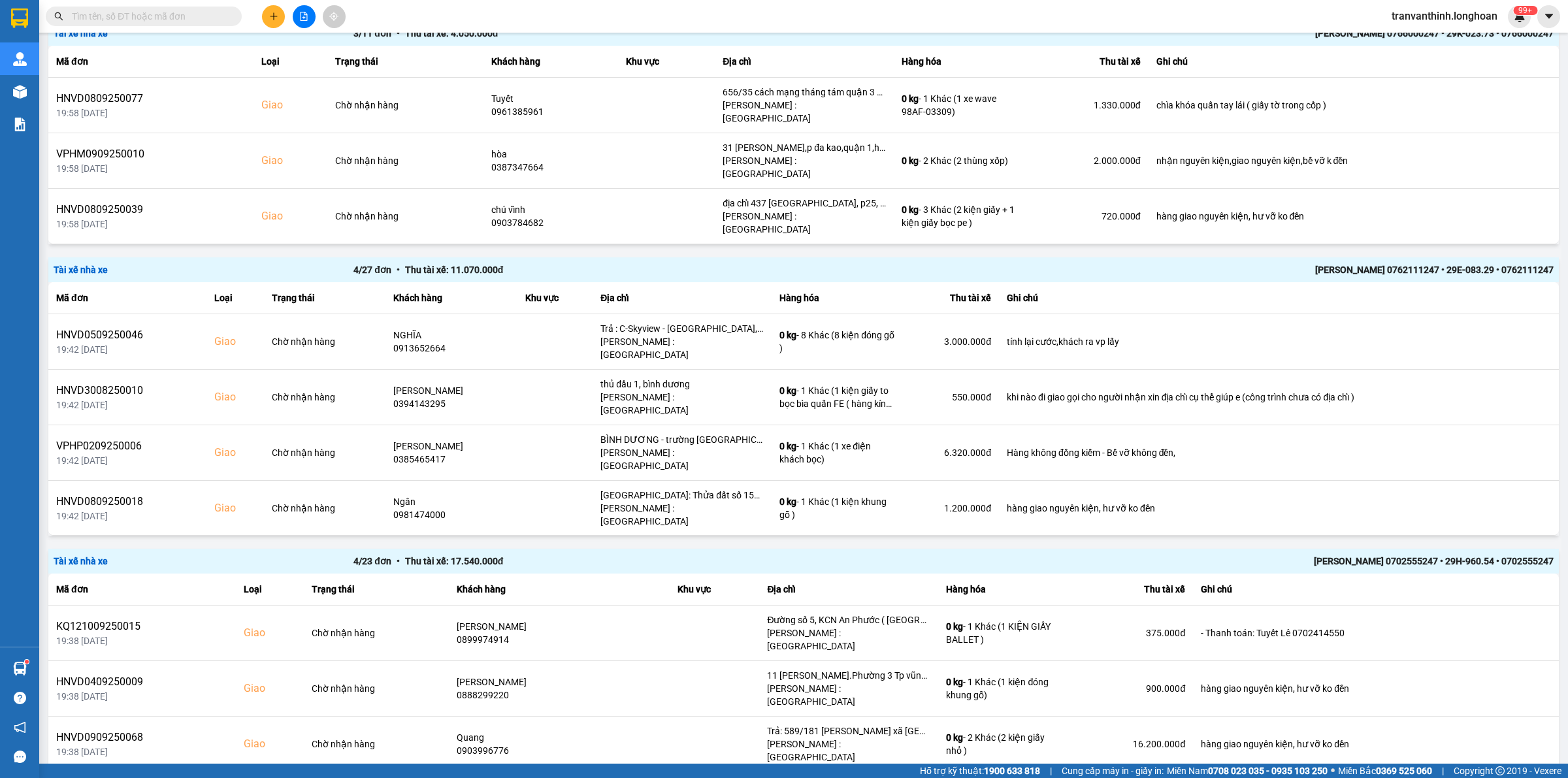
click at [1402, 554] on div "[PERSON_NAME] 0702555247 • 29H-960.54 • 0702555247" at bounding box center [1253, 561] width 600 height 14
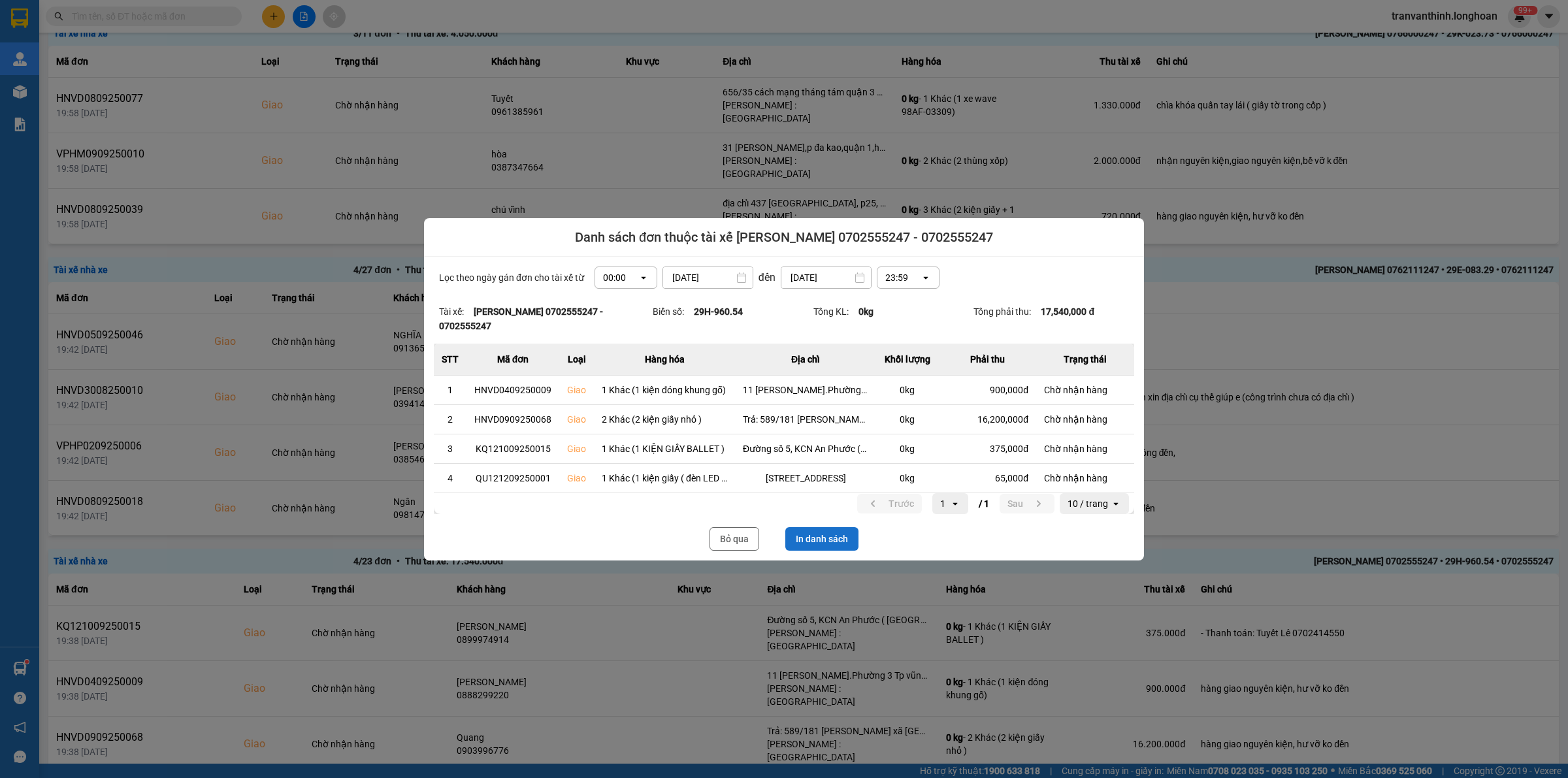
click at [817, 547] on button "In danh sách" at bounding box center [822, 539] width 73 height 24
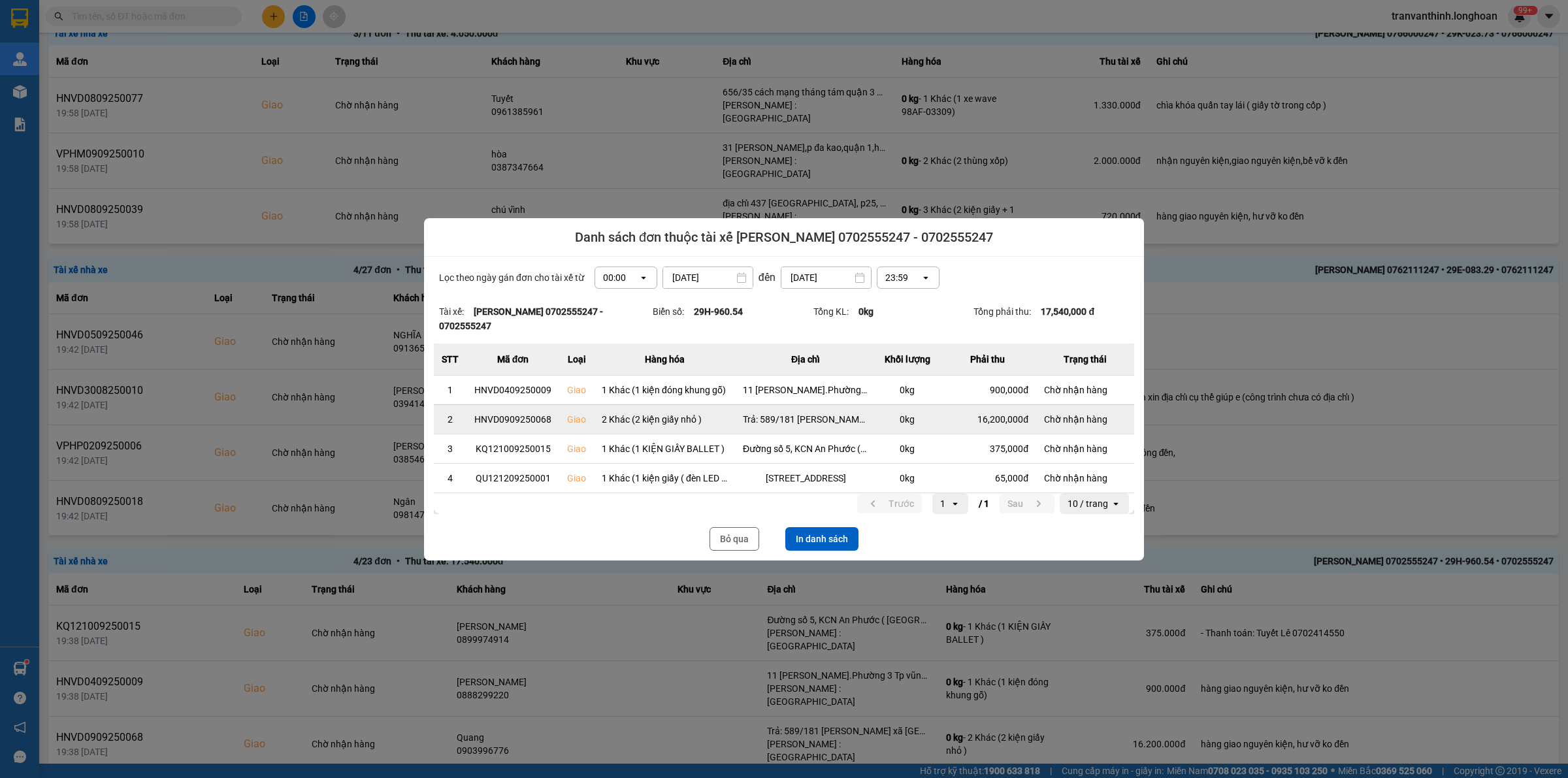
scroll to position [0, 0]
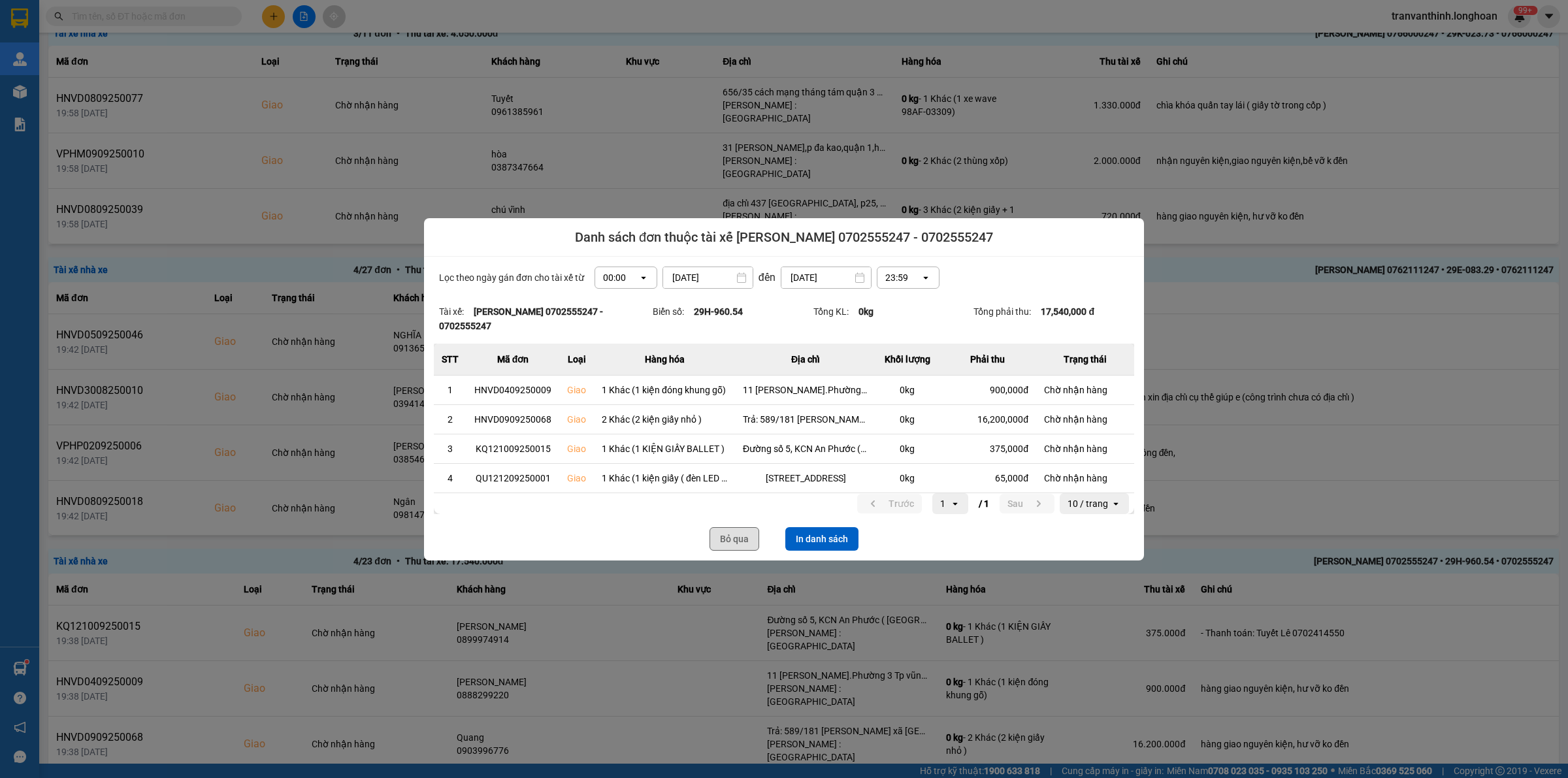
click at [732, 547] on button "Bỏ qua" at bounding box center [734, 539] width 49 height 24
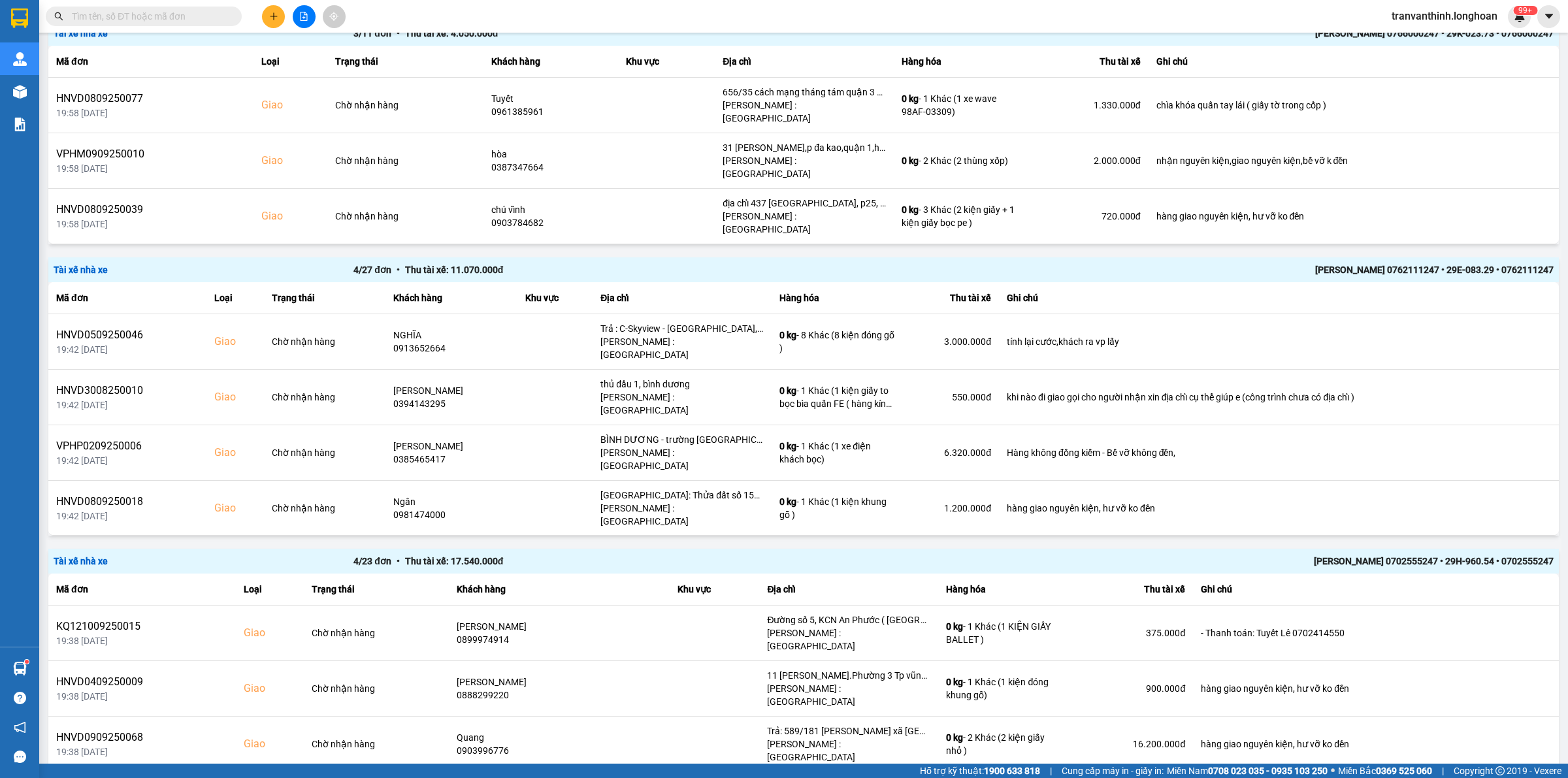
click at [1379, 549] on div "Tài xế nhà xe 4 / 23 đơn • Thu tài xế: 17.540.000 đ TRẦN XUÂN TOÀN 0702555247 •…" at bounding box center [803, 561] width 1511 height 25
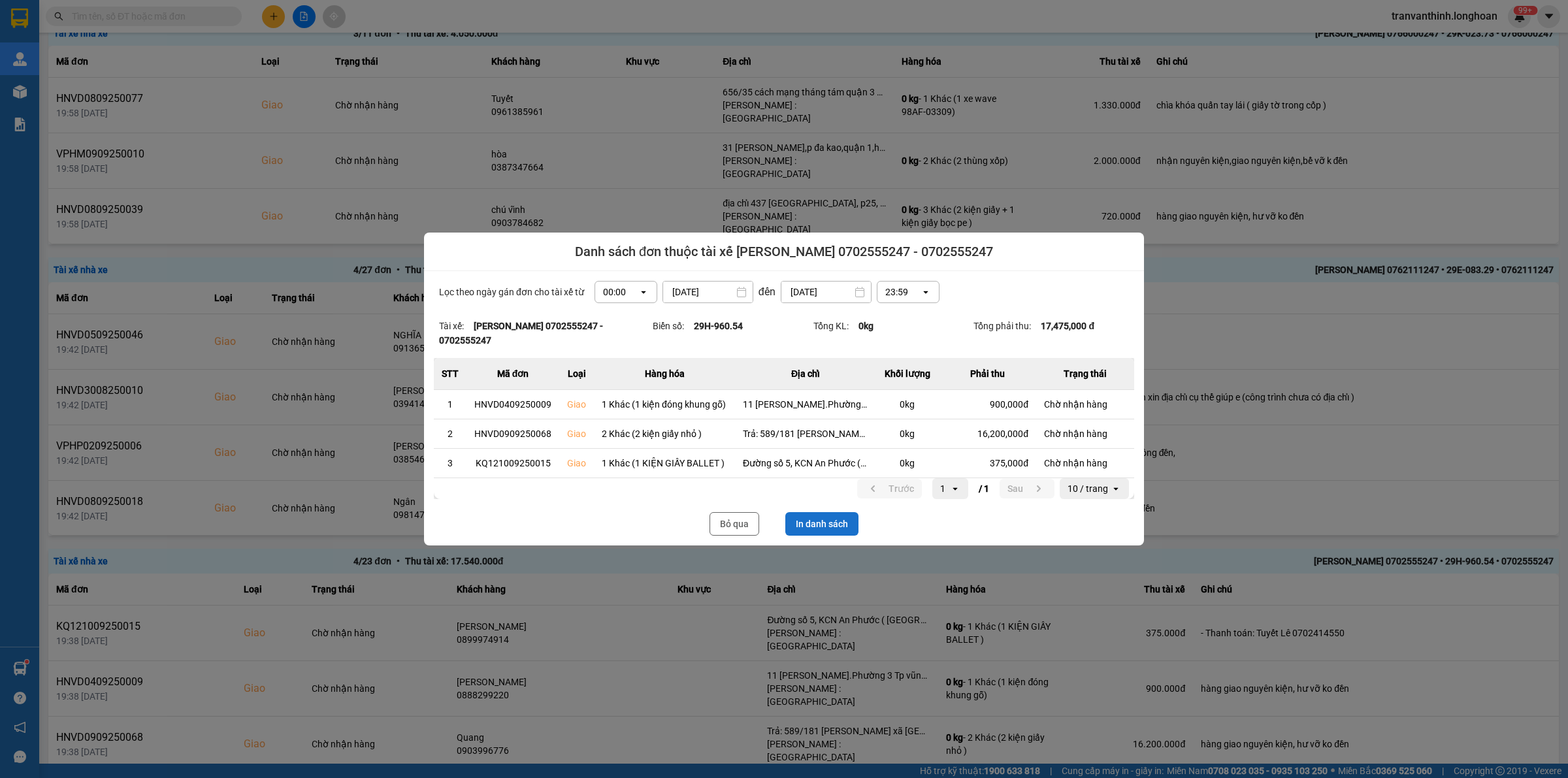
click at [795, 521] on button "In danh sách" at bounding box center [822, 524] width 73 height 24
drag, startPoint x: 336, startPoint y: 435, endPoint x: 719, endPoint y: 524, distance: 393.2
click at [719, 524] on button "Bỏ qua" at bounding box center [734, 524] width 49 height 24
